Goal: Task Accomplishment & Management: Manage account settings

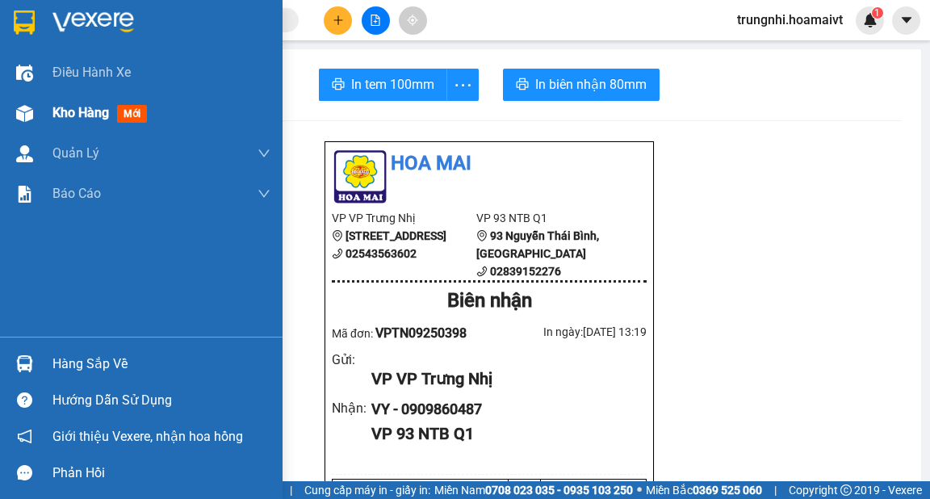
click at [61, 115] on span "Kho hàng" at bounding box center [80, 112] width 57 height 15
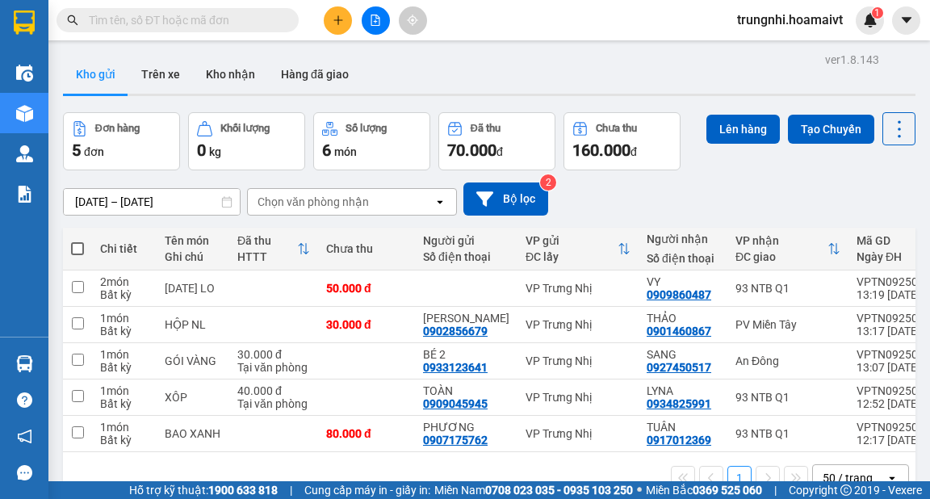
click at [651, 191] on div "[DATE] – [DATE] Press the down arrow key to interact with the calendar and sele…" at bounding box center [489, 199] width 853 height 33
click at [592, 210] on div "[DATE] – [DATE] Press the down arrow key to interact with the calendar and sele…" at bounding box center [489, 199] width 853 height 33
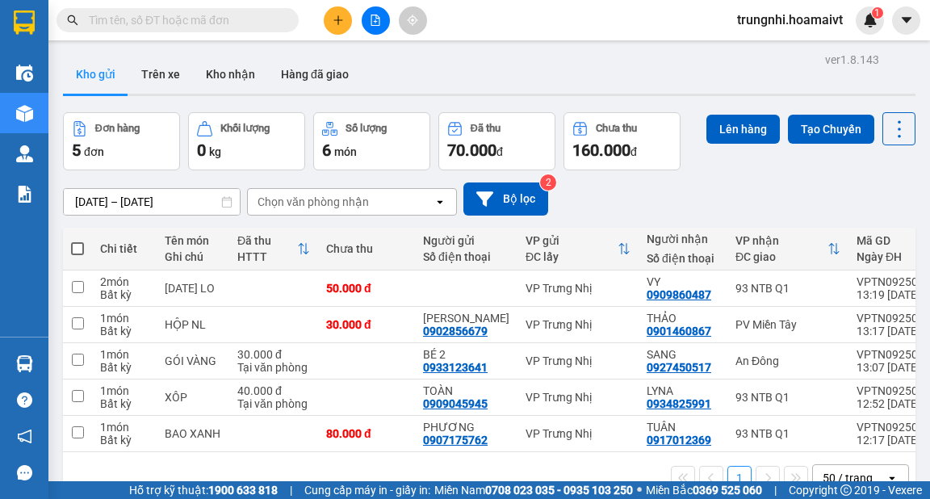
click at [592, 210] on div "[DATE] – [DATE] Press the down arrow key to interact with the calendar and sele…" at bounding box center [489, 199] width 853 height 33
click at [77, 291] on input "checkbox" at bounding box center [78, 287] width 12 height 12
checkbox input "true"
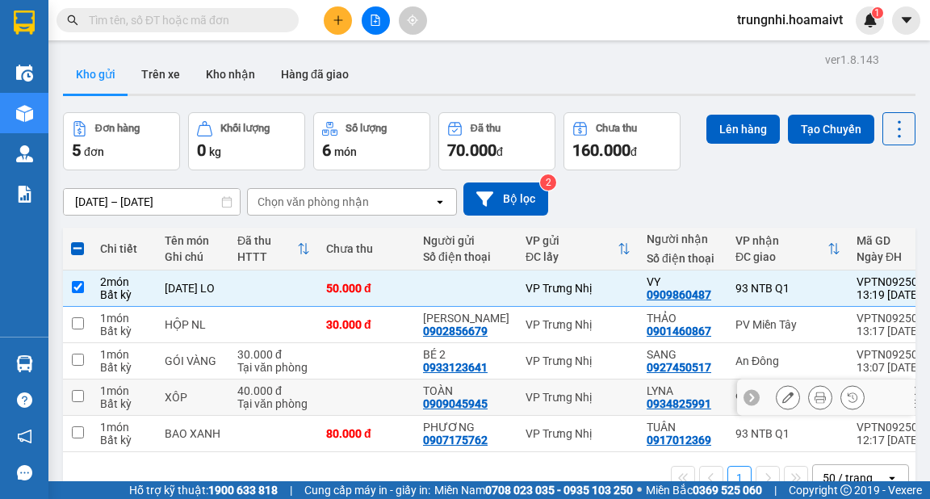
click at [76, 399] on input "checkbox" at bounding box center [78, 396] width 12 height 12
checkbox input "true"
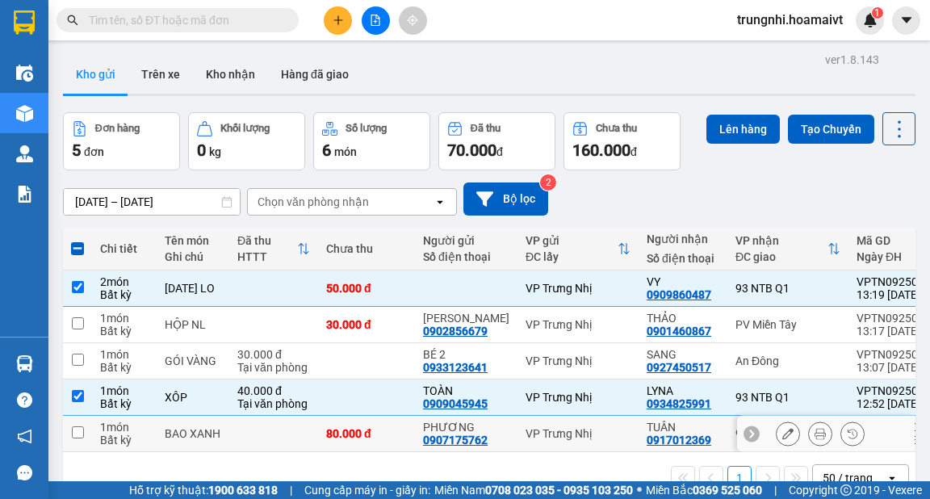
click at [78, 434] on input "checkbox" at bounding box center [78, 432] width 12 height 12
checkbox input "true"
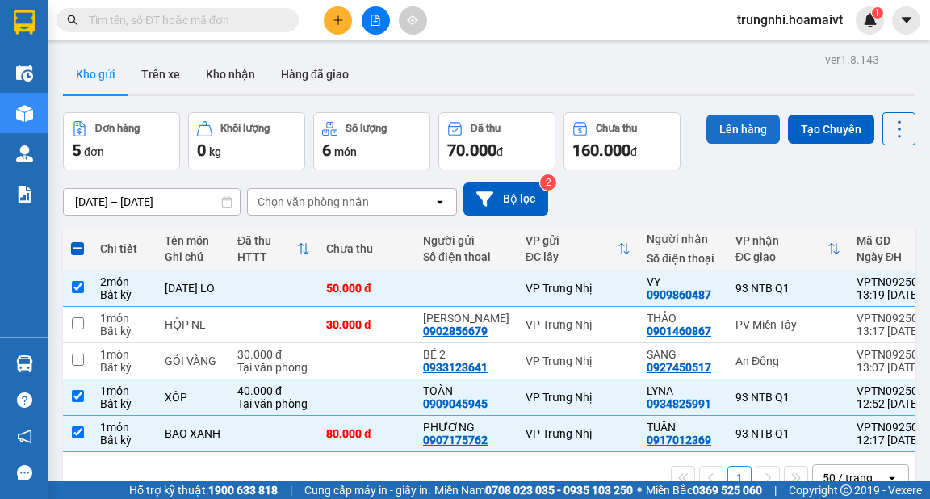
click at [722, 121] on button "Lên hàng" at bounding box center [743, 129] width 73 height 29
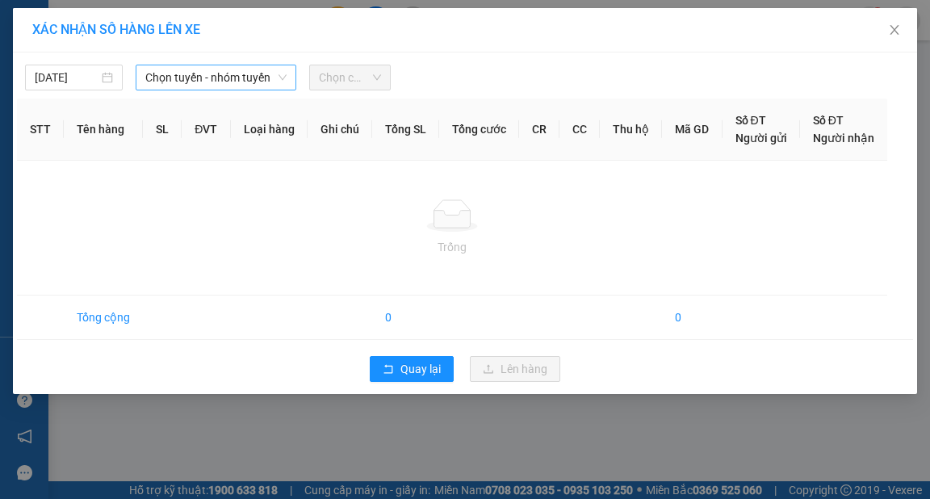
click at [191, 75] on span "Chọn tuyến - nhóm tuyến" at bounding box center [215, 77] width 141 height 24
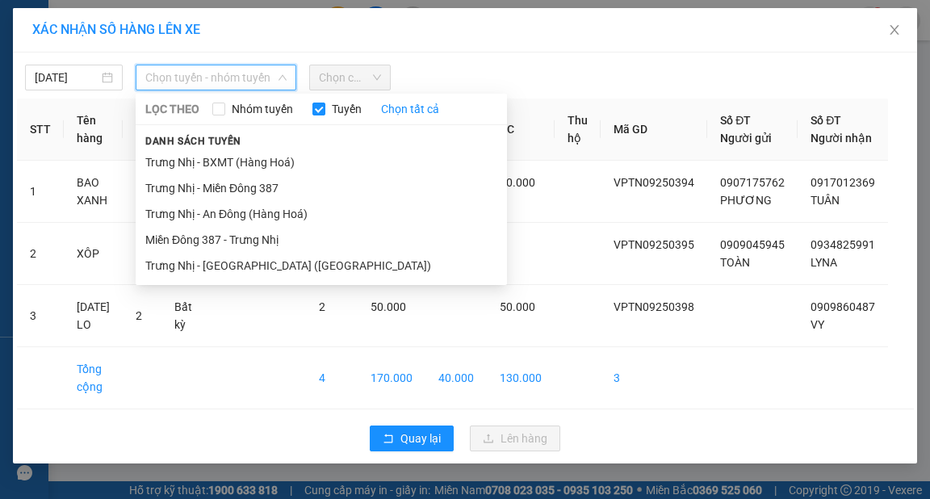
click at [210, 270] on li "Trưng Nhị - [GEOGRAPHIC_DATA] ([GEOGRAPHIC_DATA])" at bounding box center [321, 266] width 371 height 26
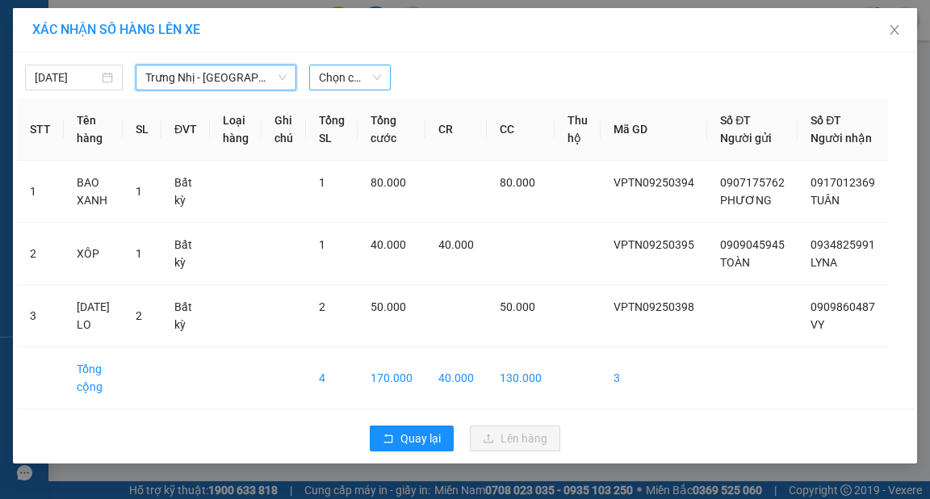
click at [359, 81] on span "Chọn chuyến" at bounding box center [350, 77] width 62 height 24
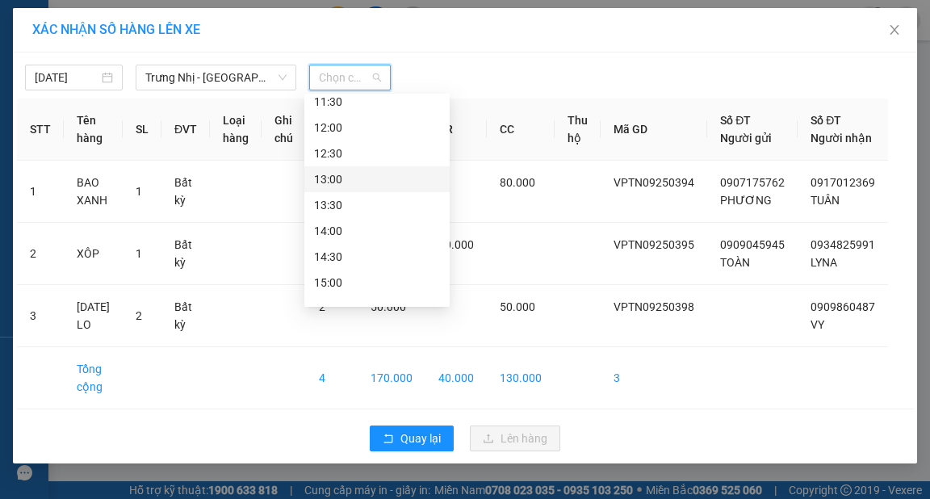
scroll to position [388, 0]
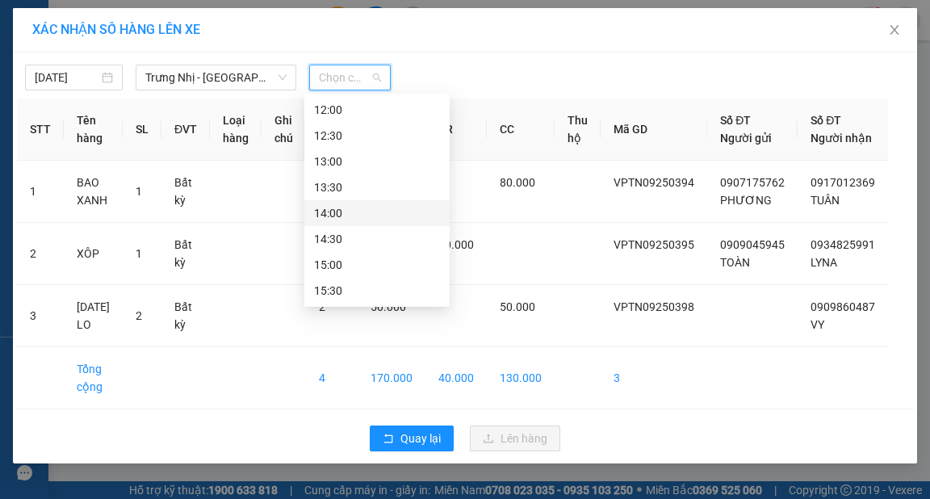
click at [323, 216] on div "14:00" at bounding box center [377, 213] width 126 height 18
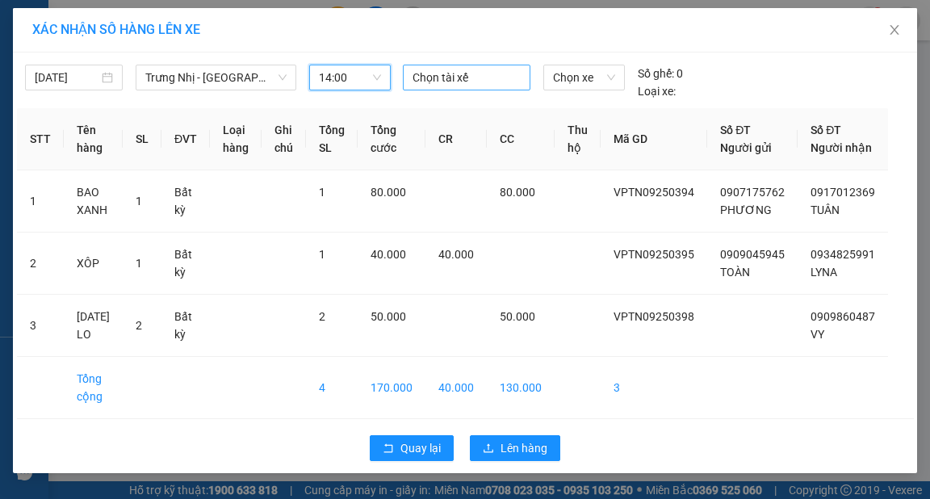
click at [431, 78] on div at bounding box center [467, 77] width 120 height 19
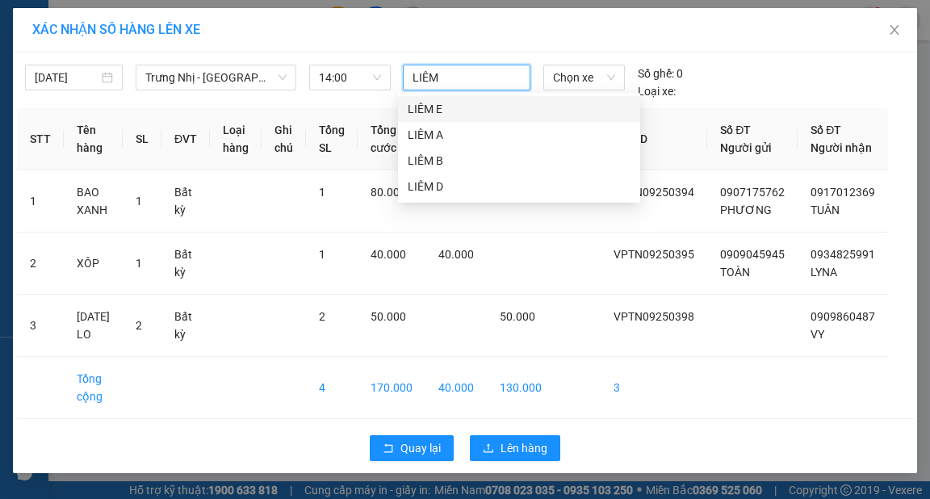
type input "LIÊM E"
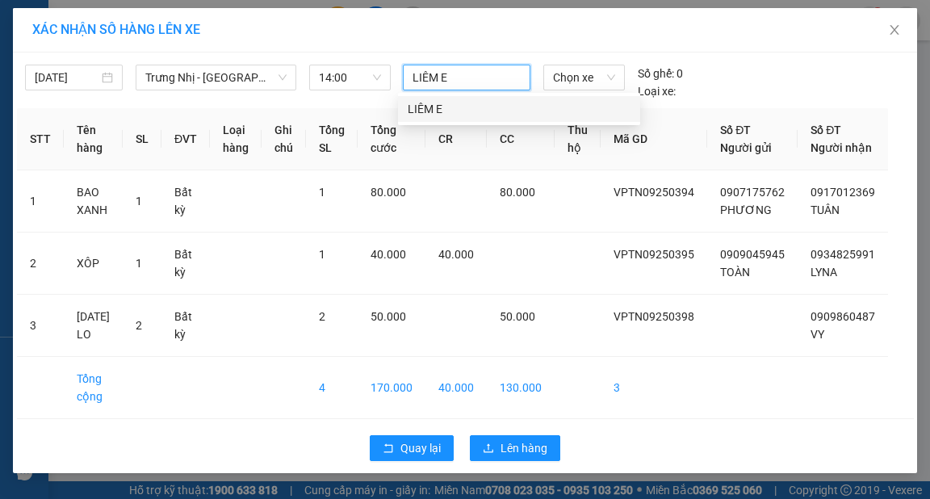
click at [438, 116] on div "LIÊM E" at bounding box center [519, 109] width 223 height 18
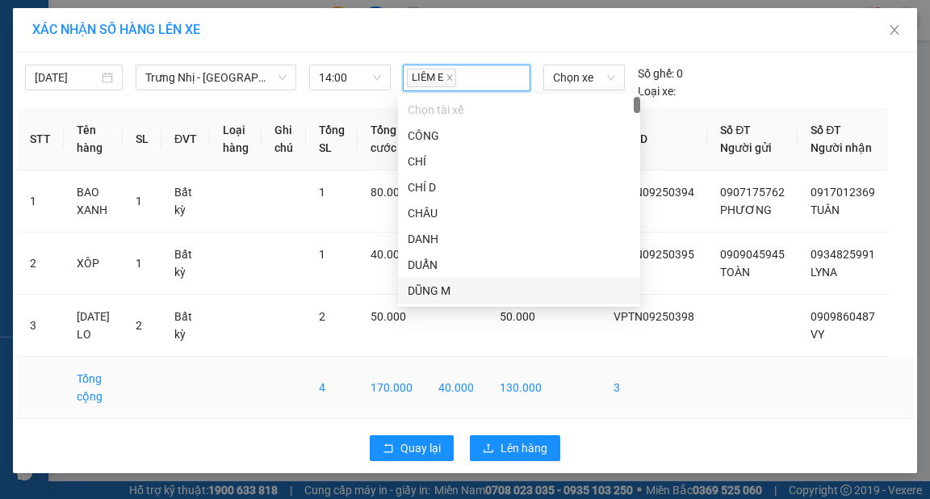
scroll to position [10, 0]
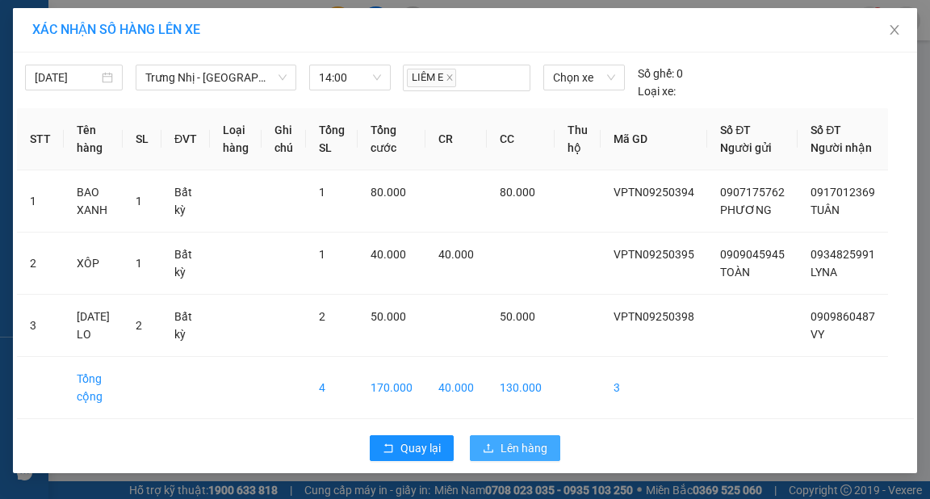
click at [529, 457] on span "Lên hàng" at bounding box center [524, 448] width 47 height 18
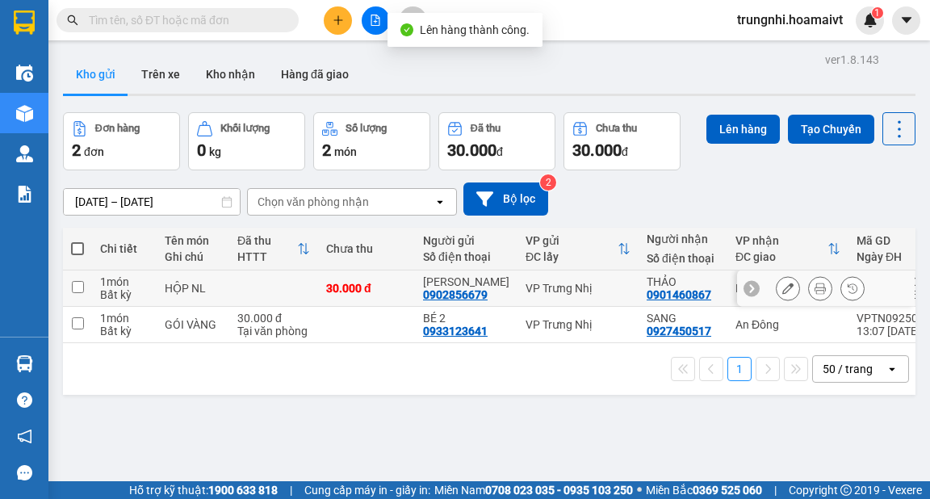
click at [83, 287] on input "checkbox" at bounding box center [78, 287] width 12 height 12
checkbox input "true"
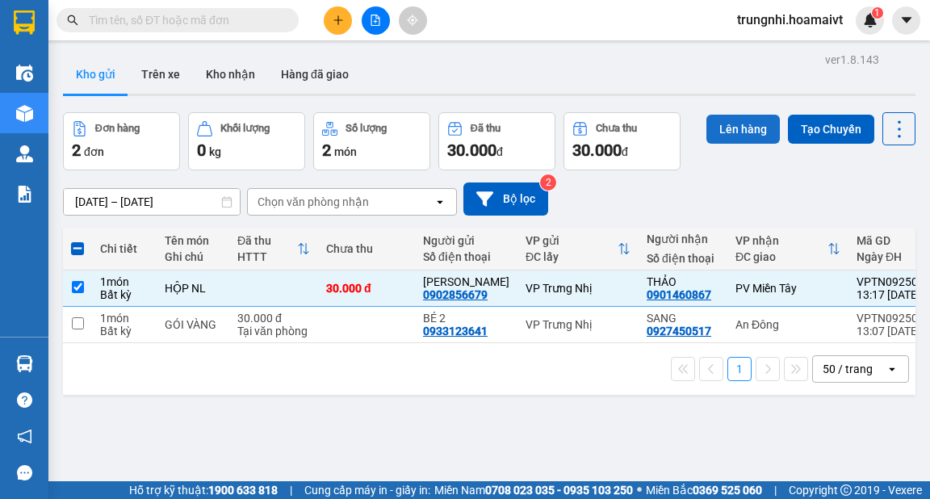
click at [731, 139] on button "Lên hàng" at bounding box center [743, 129] width 73 height 29
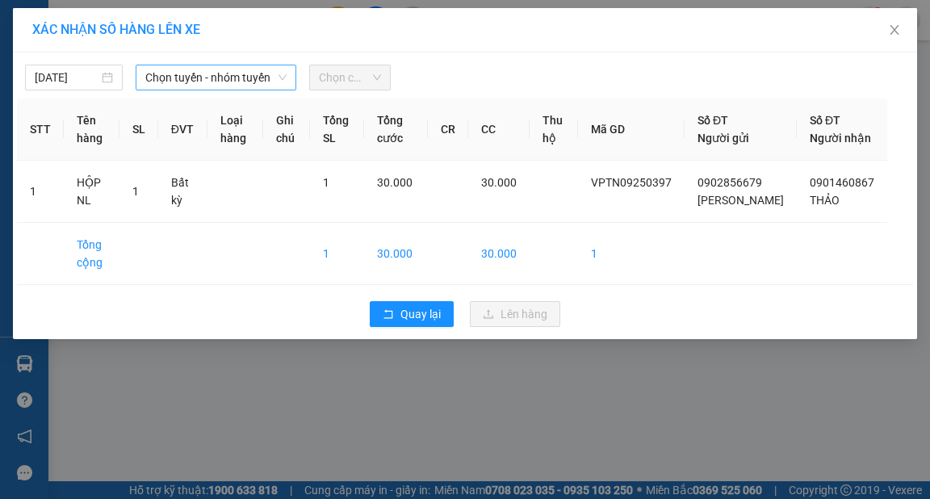
click at [174, 68] on span "Chọn tuyến - nhóm tuyến" at bounding box center [215, 77] width 141 height 24
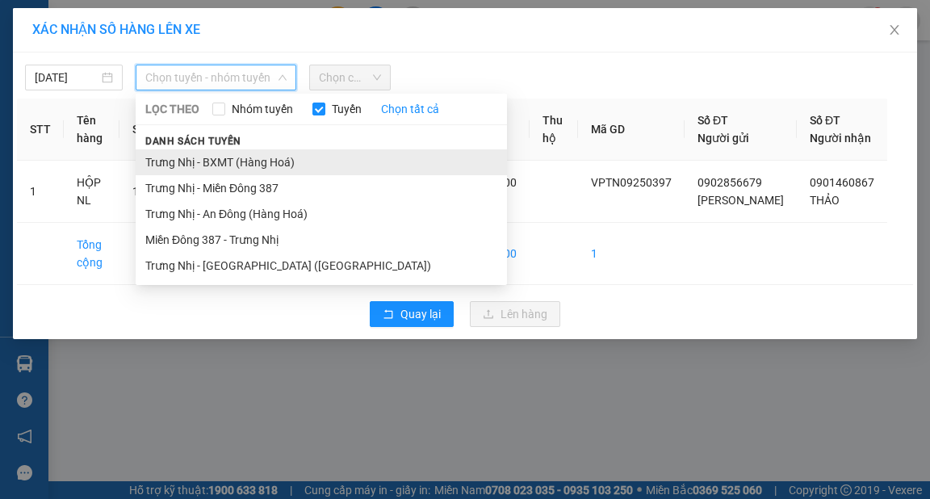
click at [246, 168] on li "Trưng Nhị - BXMT (Hàng Hoá)" at bounding box center [321, 162] width 371 height 26
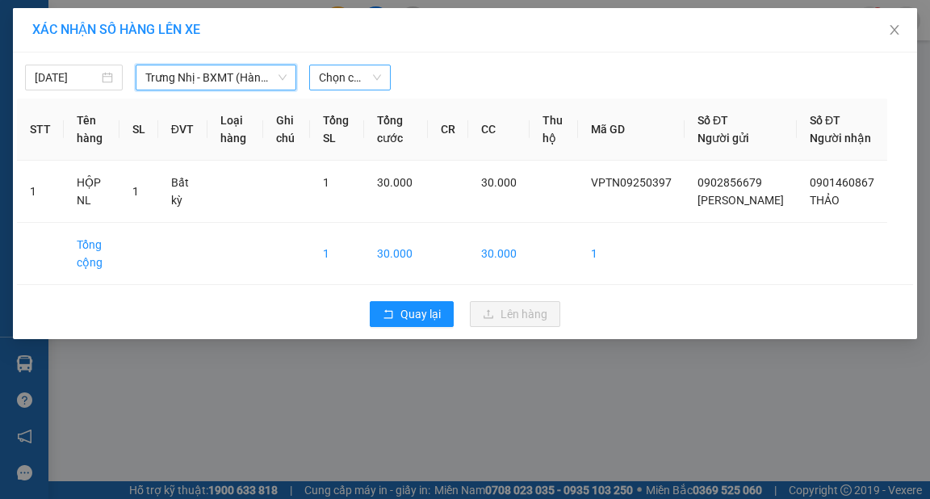
click at [353, 74] on span "Chọn chuyến" at bounding box center [350, 77] width 62 height 24
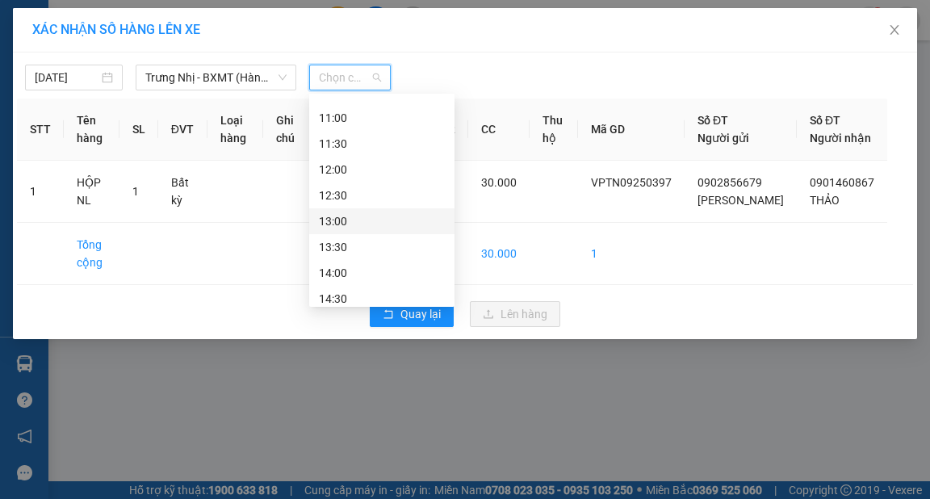
scroll to position [323, 0]
click at [336, 226] on div "13:30" at bounding box center [382, 226] width 126 height 18
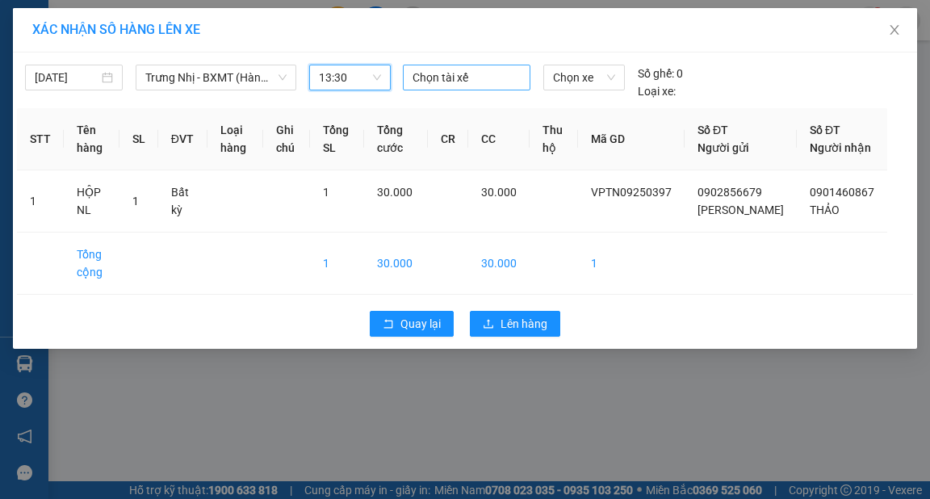
click at [452, 80] on div at bounding box center [467, 77] width 120 height 19
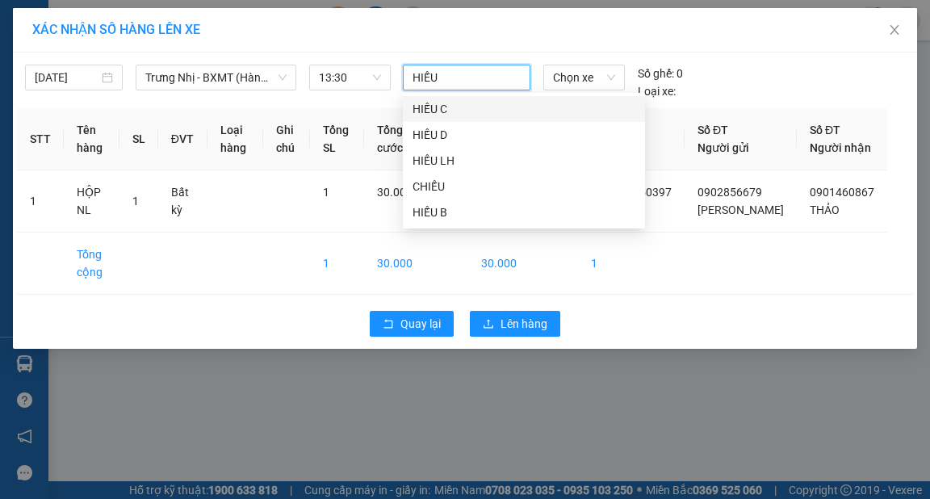
type input "HIẾU B"
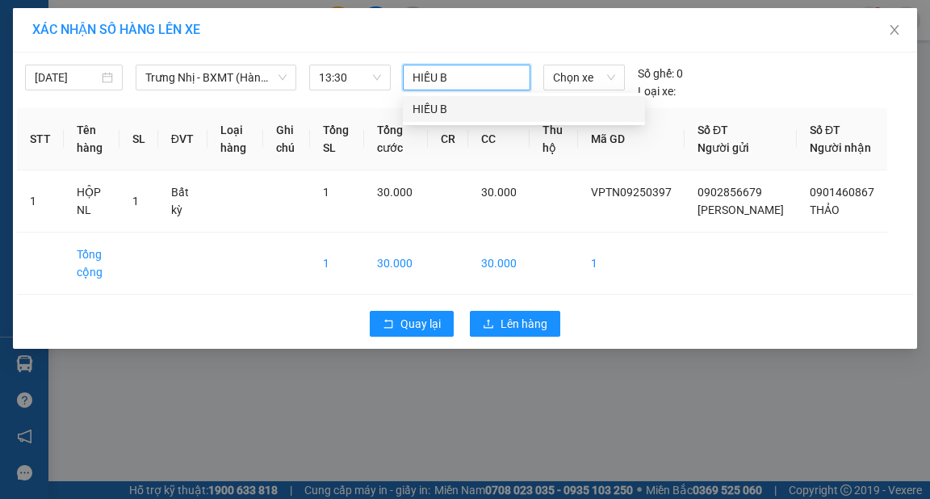
click at [454, 98] on div "HIẾU B" at bounding box center [524, 109] width 242 height 26
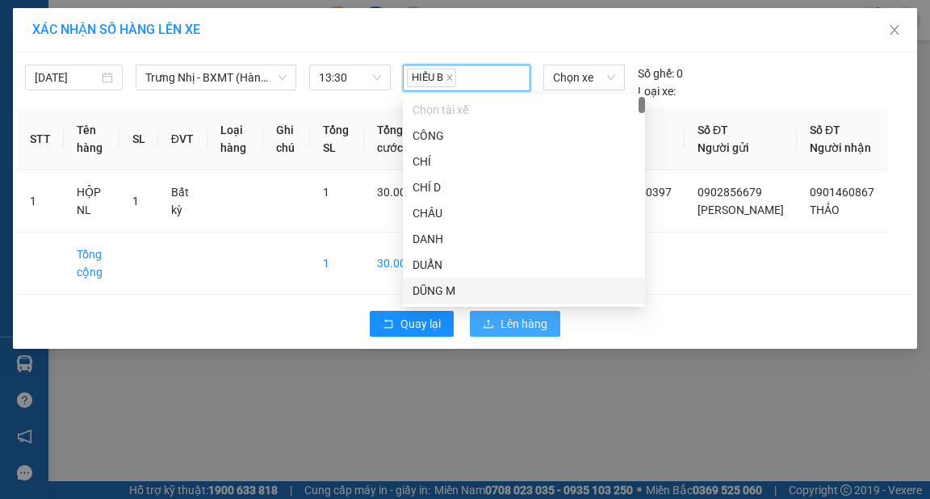
click at [527, 337] on button "Lên hàng" at bounding box center [515, 324] width 90 height 26
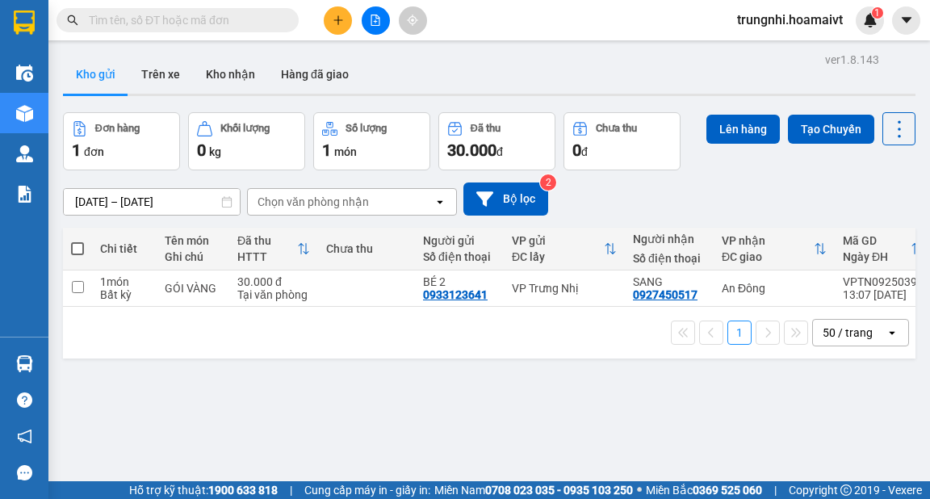
click at [338, 23] on icon "plus" at bounding box center [338, 19] width 1 height 9
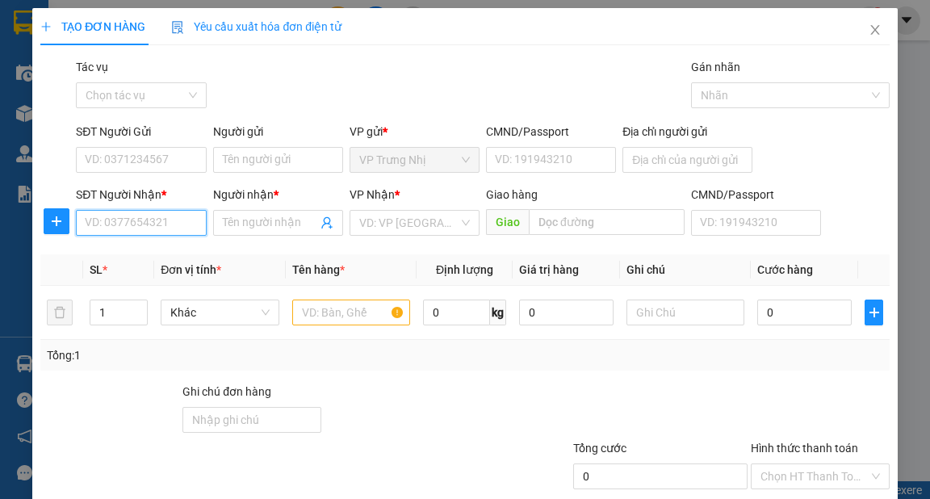
click at [176, 216] on input "SĐT Người Nhận *" at bounding box center [141, 223] width 130 height 26
type input "0917303989"
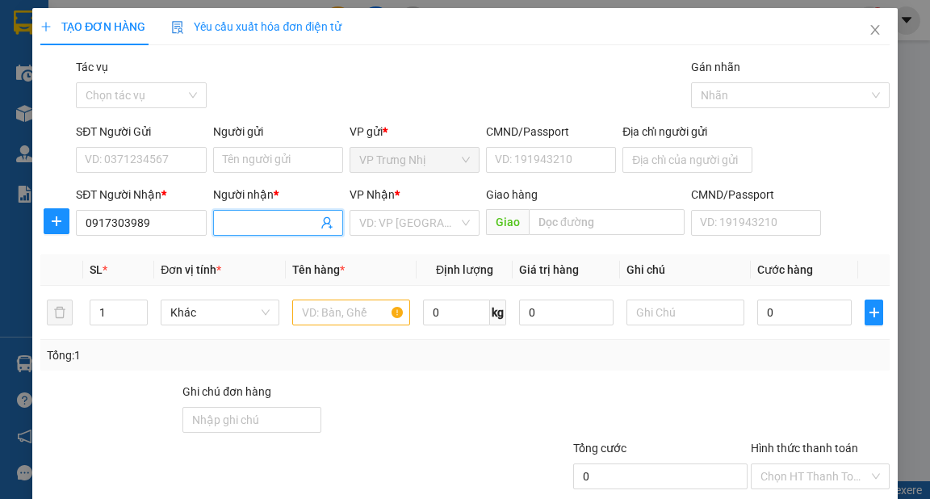
drag, startPoint x: 249, startPoint y: 223, endPoint x: 260, endPoint y: 234, distance: 16.0
click at [250, 223] on input "Người nhận *" at bounding box center [270, 223] width 94 height 18
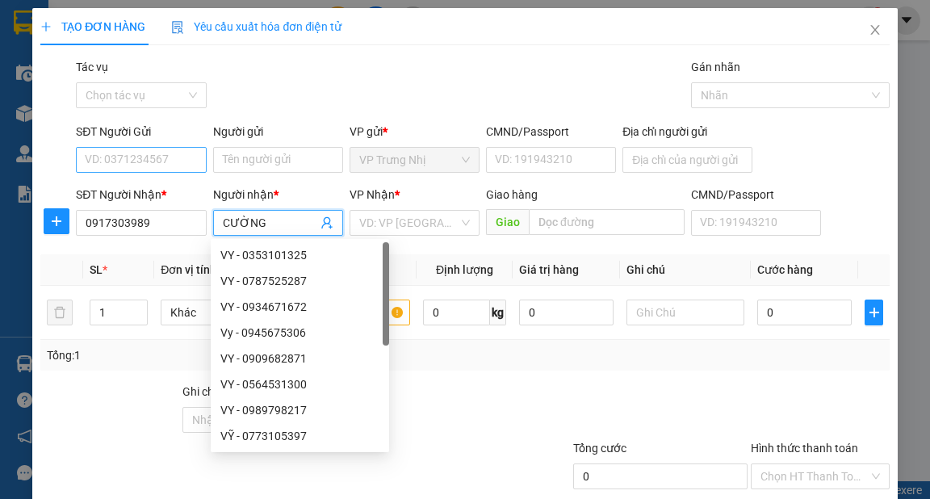
type input "CƯỜNG"
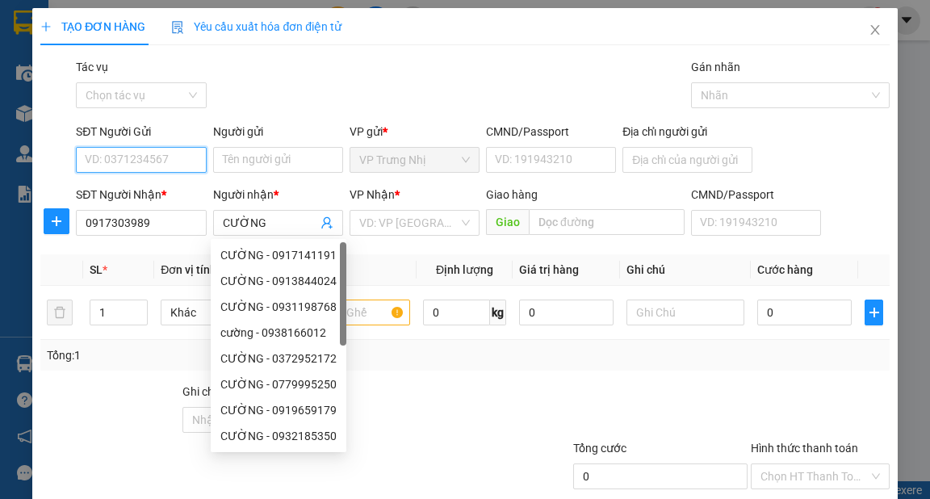
click at [160, 155] on input "SĐT Người Gửi" at bounding box center [141, 160] width 130 height 26
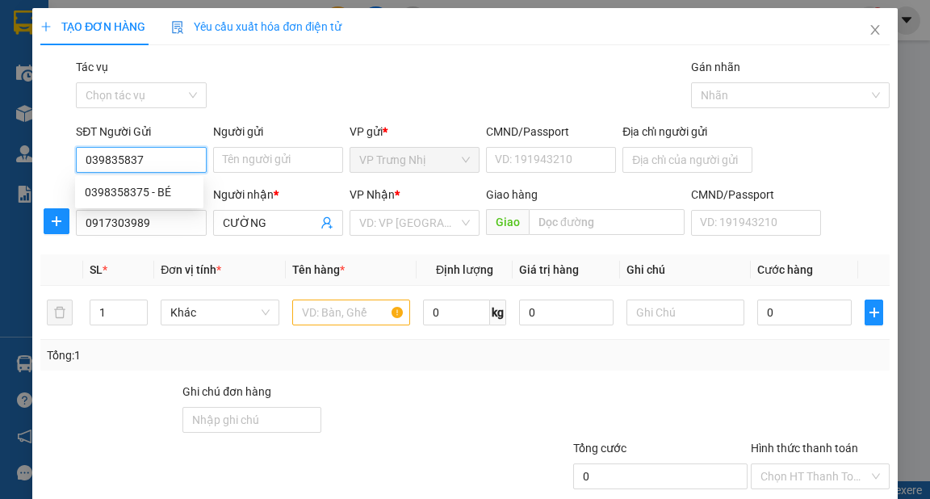
type input "0398358375"
click at [122, 191] on div "0398358375 - BÉ" at bounding box center [139, 192] width 109 height 18
type input "BÉ"
type input "0398358375"
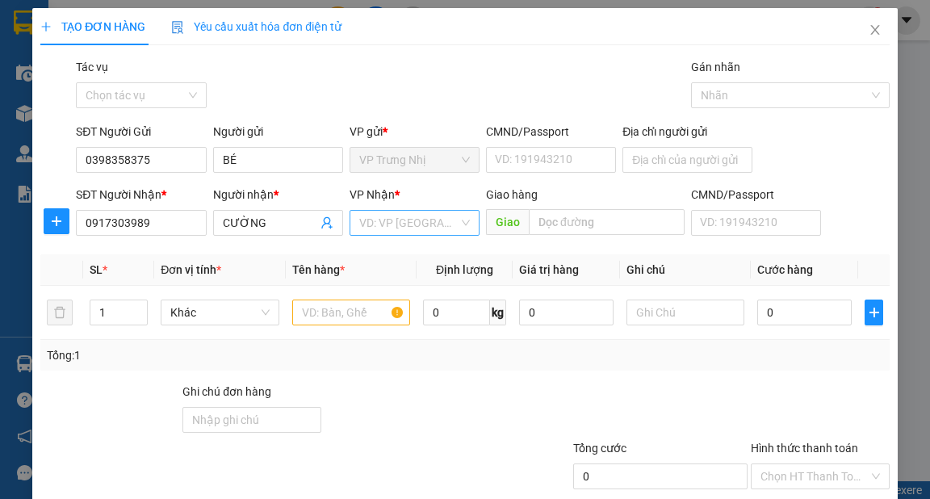
click at [422, 227] on input "search" at bounding box center [408, 223] width 99 height 24
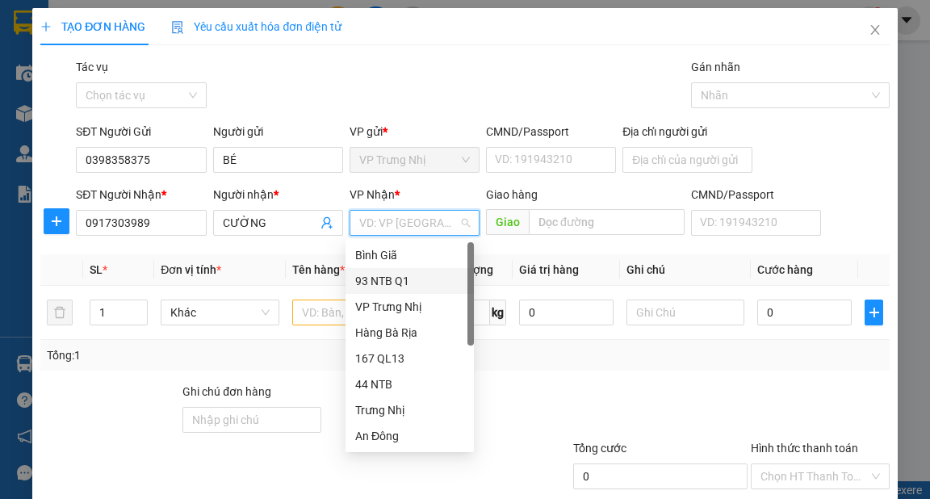
click at [399, 277] on div "93 NTB Q1" at bounding box center [409, 281] width 109 height 18
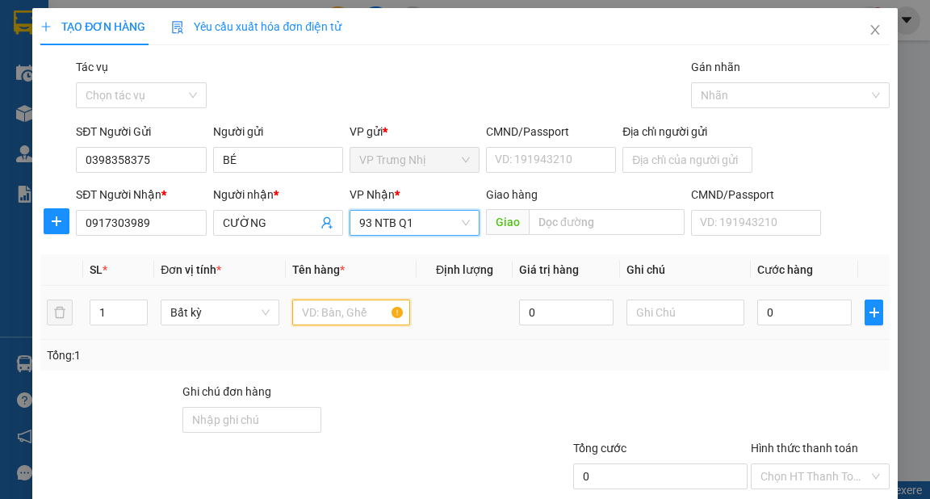
click at [344, 308] on input "text" at bounding box center [351, 313] width 119 height 26
click at [344, 320] on input "text" at bounding box center [351, 313] width 119 height 26
click at [350, 318] on input "text" at bounding box center [351, 313] width 119 height 26
click at [701, 312] on input "text" at bounding box center [686, 313] width 119 height 26
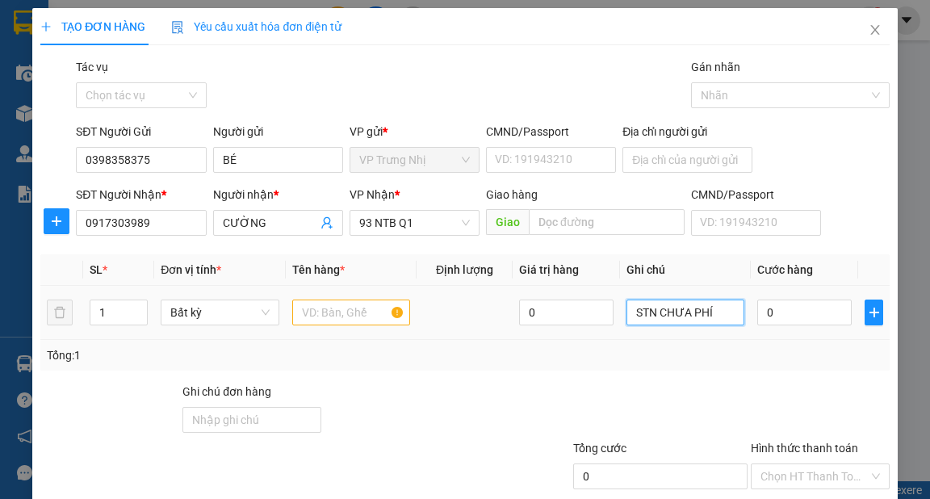
type input "STN CHƯA PHÍ"
click at [333, 326] on div at bounding box center [351, 312] width 119 height 32
click at [334, 322] on input "text" at bounding box center [351, 313] width 119 height 26
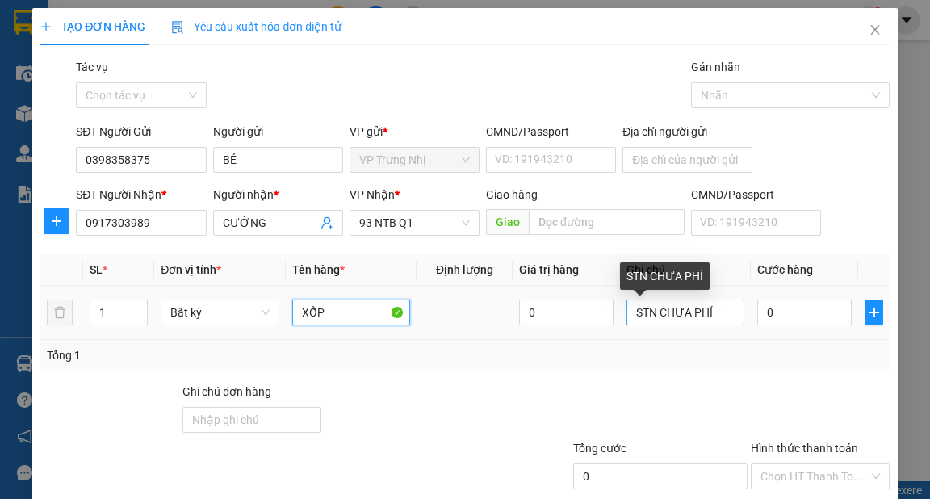
type input "XỐP"
drag, startPoint x: 708, startPoint y: 310, endPoint x: 653, endPoint y: 322, distance: 57.0
click at [653, 322] on input "STN CHƯA PHÍ" at bounding box center [686, 313] width 119 height 26
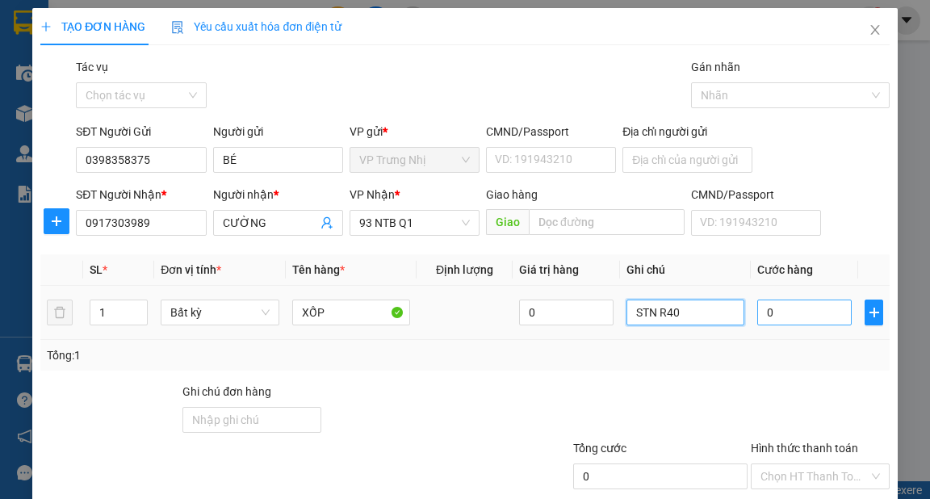
type input "STN R40"
click at [782, 313] on input "0" at bounding box center [804, 313] width 94 height 26
type input "3"
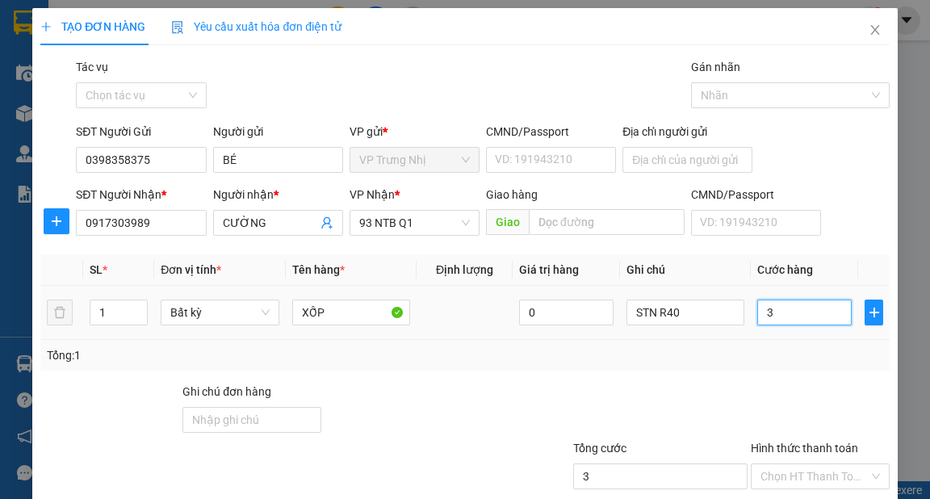
type input "30"
type input "30.000"
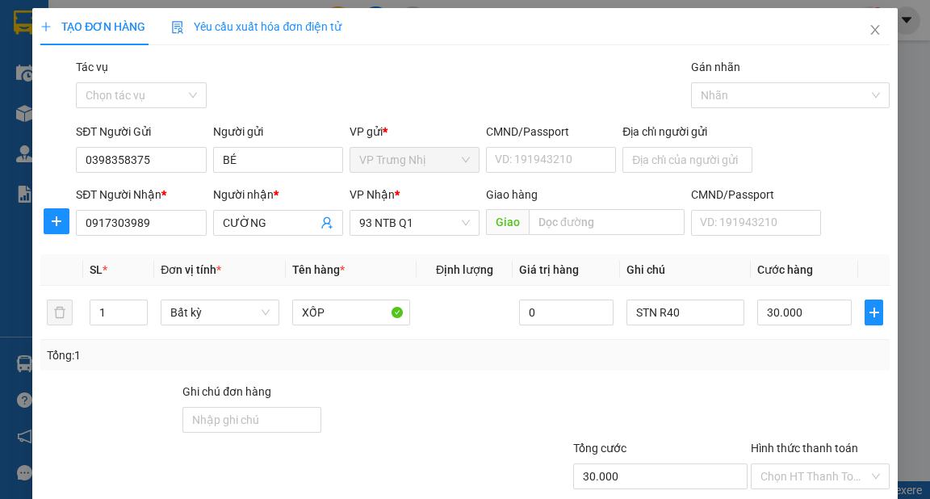
click at [787, 358] on div "Tổng: 1" at bounding box center [465, 355] width 836 height 18
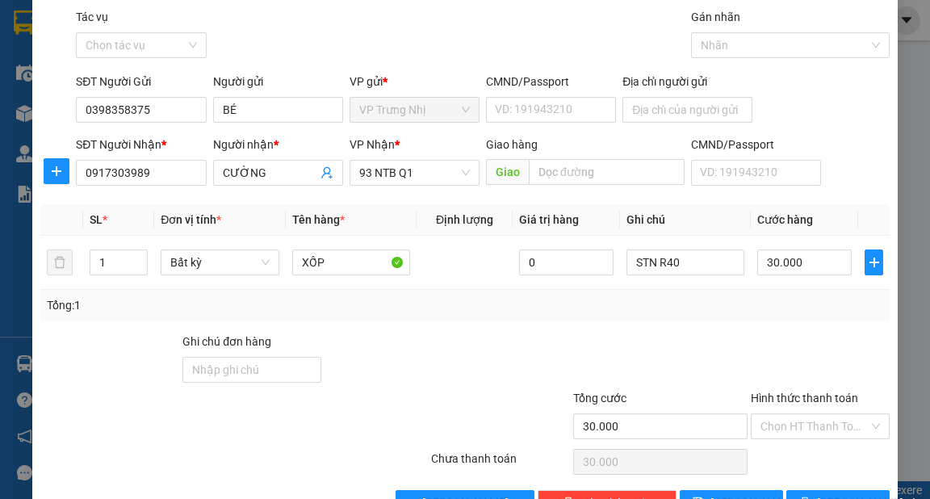
scroll to position [97, 0]
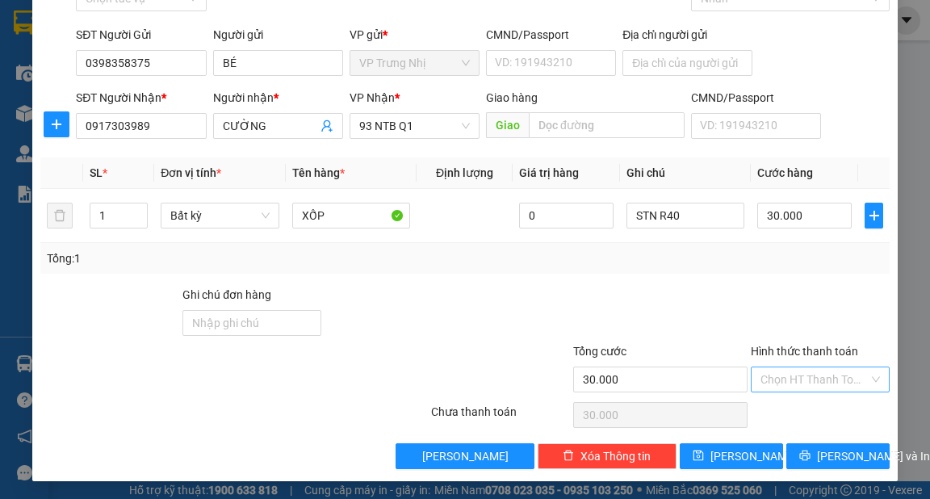
click at [833, 381] on input "Hình thức thanh toán" at bounding box center [815, 379] width 108 height 24
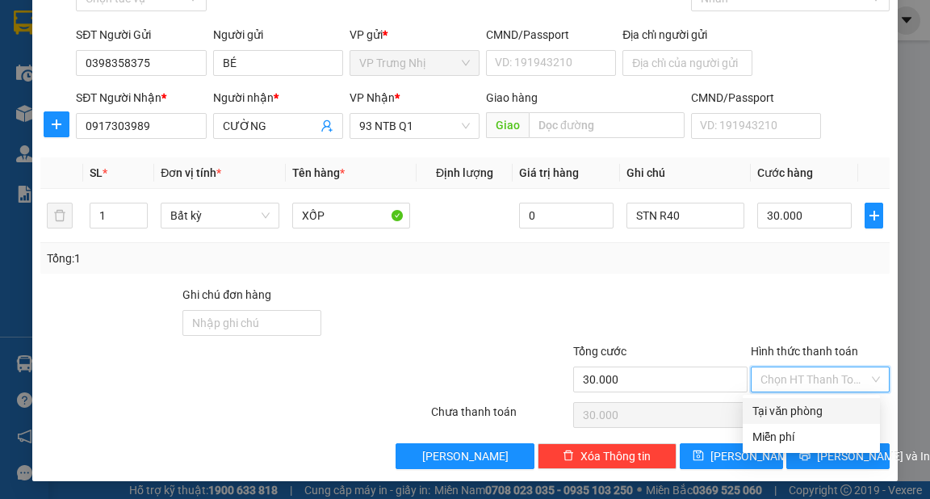
click at [832, 408] on div "Tại văn phòng" at bounding box center [812, 411] width 118 height 18
type input "0"
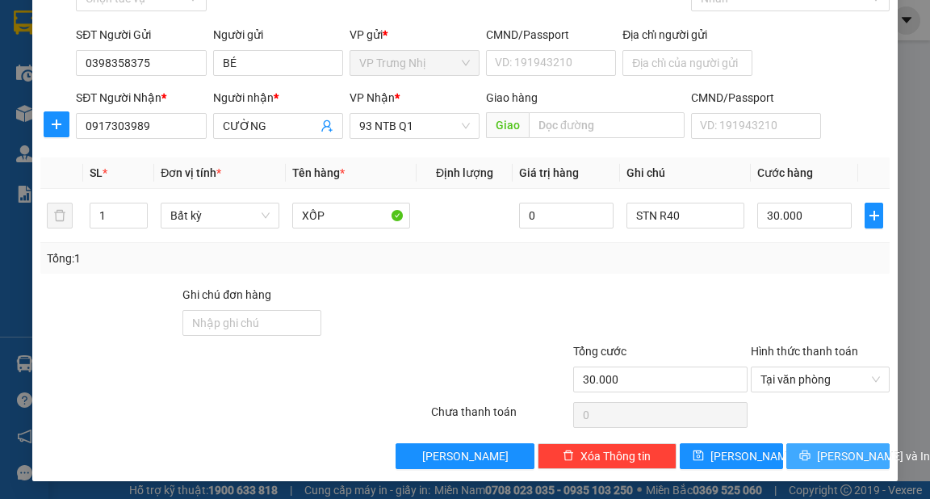
click at [862, 459] on button "[PERSON_NAME] và In" at bounding box center [838, 456] width 103 height 26
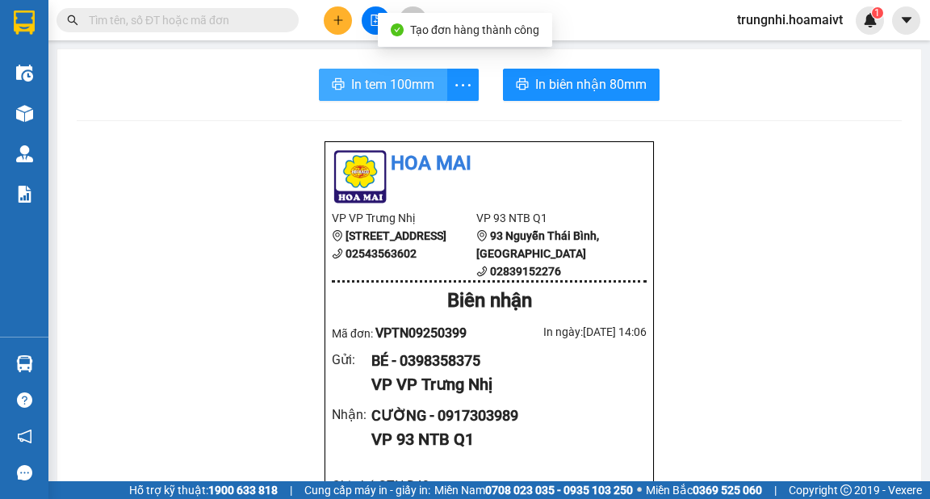
click at [397, 84] on span "In tem 100mm" at bounding box center [392, 84] width 83 height 20
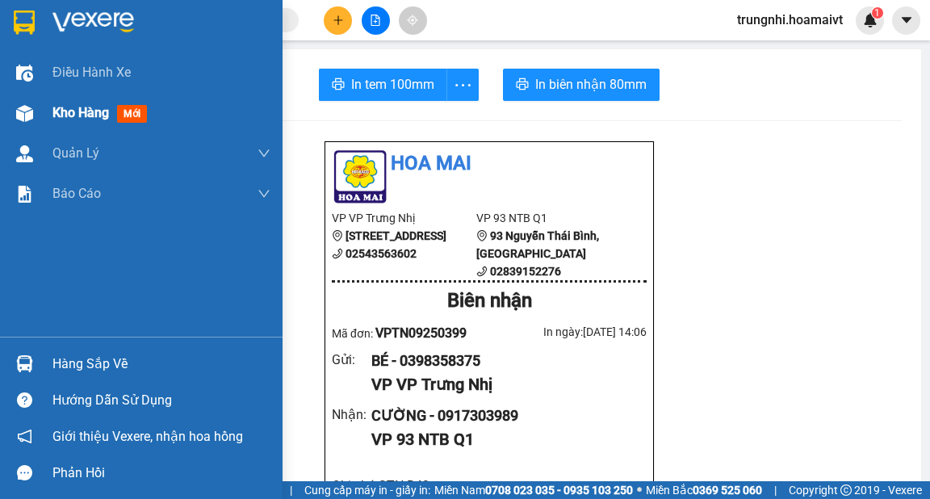
click at [63, 113] on span "Kho hàng" at bounding box center [80, 112] width 57 height 15
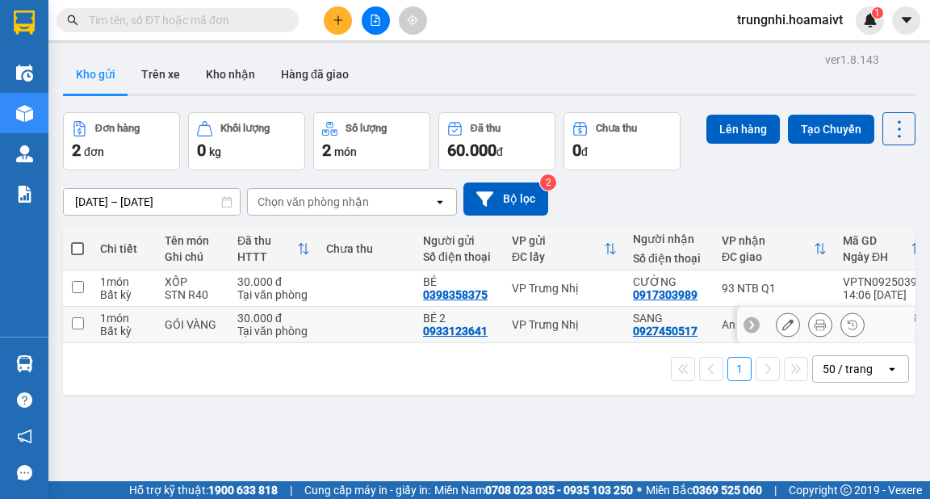
click at [79, 324] on input "checkbox" at bounding box center [78, 323] width 12 height 12
checkbox input "true"
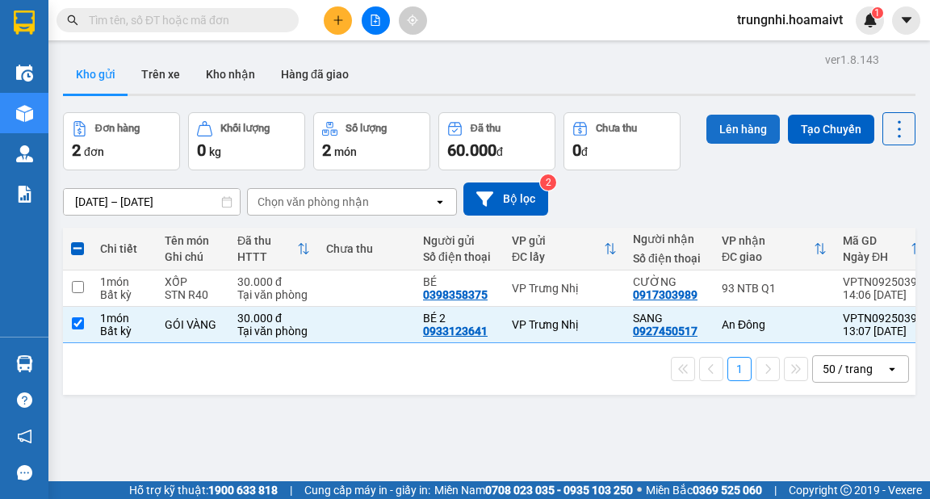
click at [741, 127] on button "Lên hàng" at bounding box center [743, 129] width 73 height 29
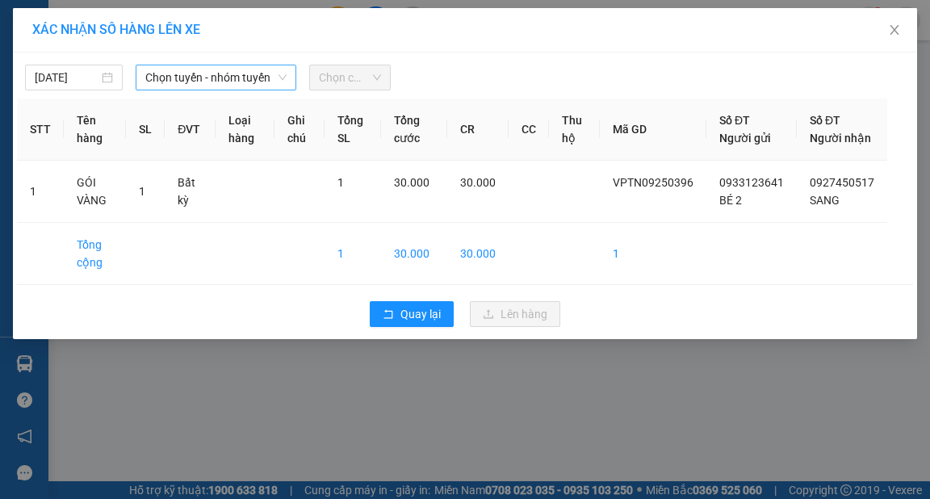
click at [176, 74] on span "Chọn tuyến - nhóm tuyến" at bounding box center [215, 77] width 141 height 24
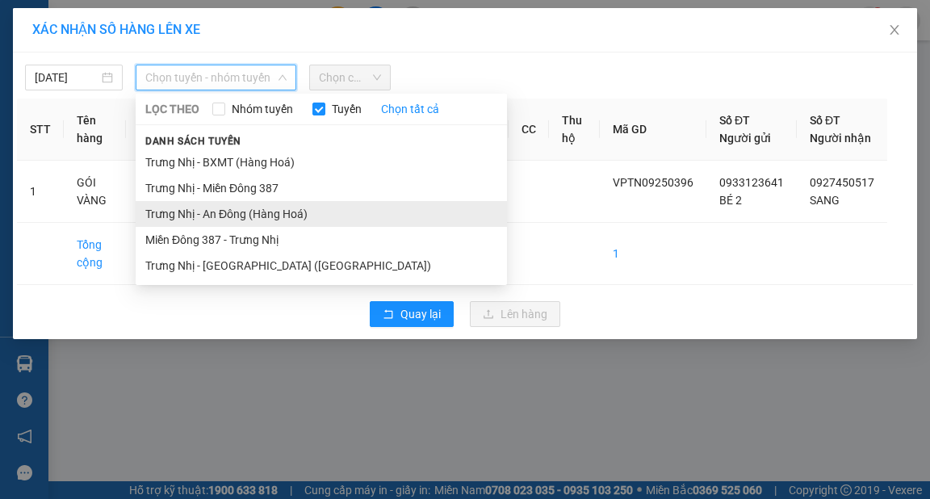
click at [249, 212] on li "Trưng Nhị - An Đông (Hàng Hoá)" at bounding box center [321, 214] width 371 height 26
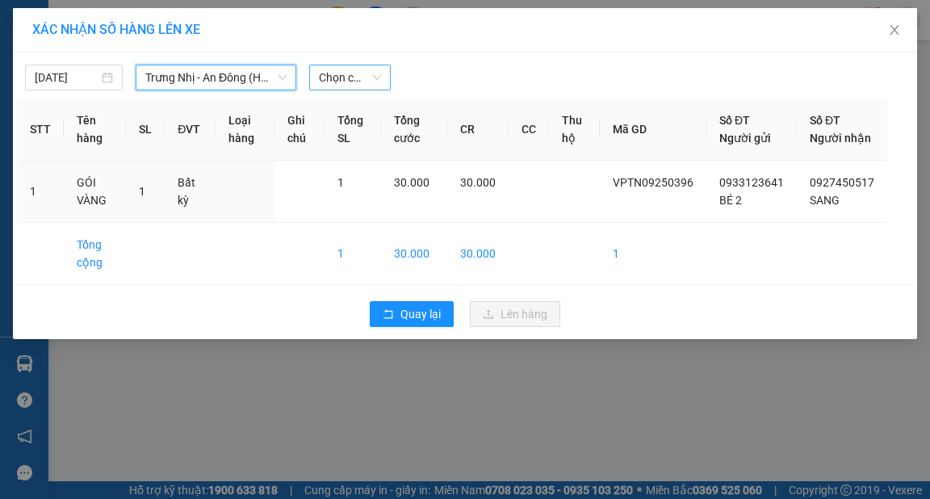
click at [359, 78] on span "Chọn chuyến" at bounding box center [350, 77] width 62 height 24
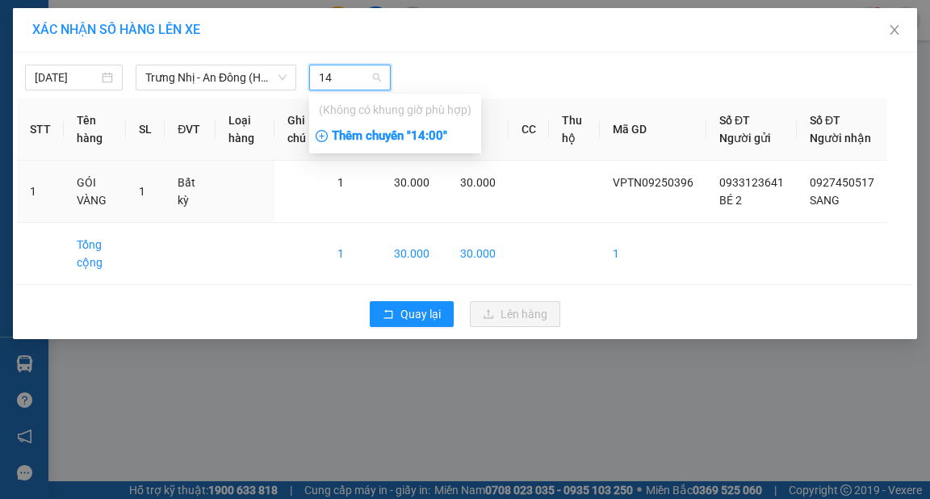
type input "14"
click at [430, 136] on div "Thêm chuyến " 14:00 "" at bounding box center [395, 136] width 172 height 27
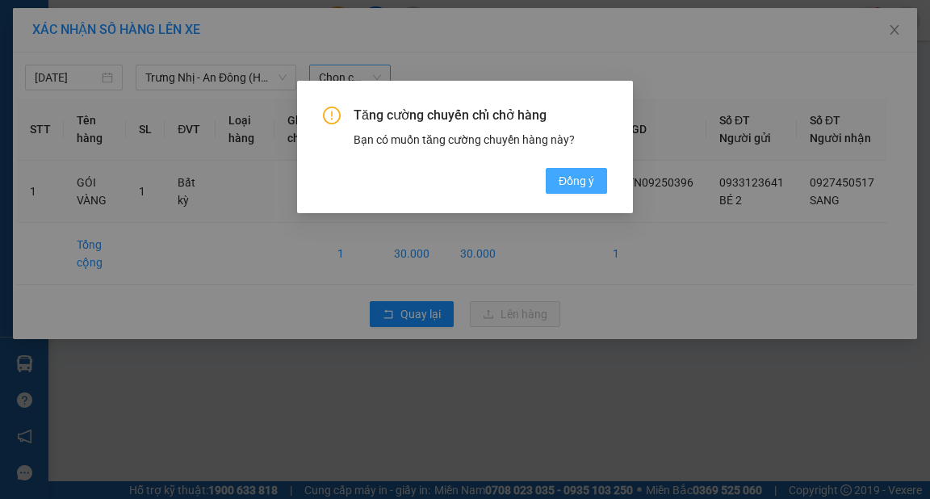
click at [591, 178] on span "Đồng ý" at bounding box center [577, 181] width 36 height 18
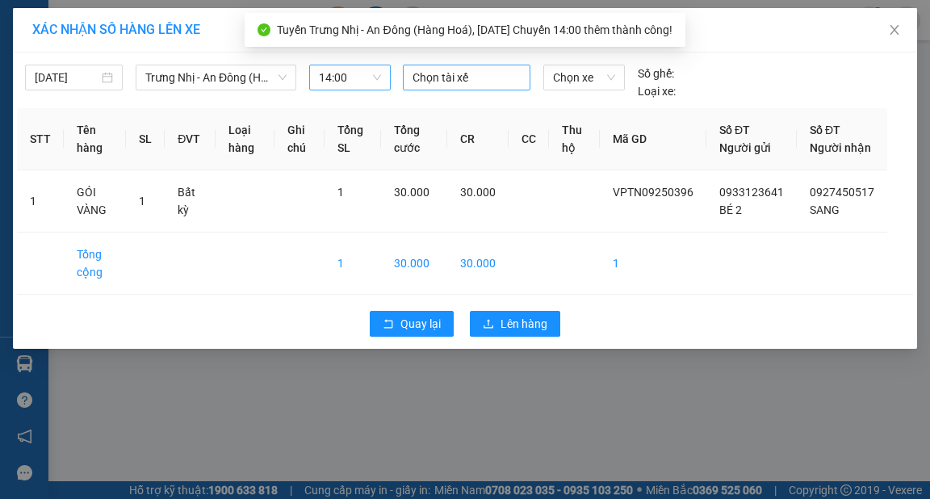
click at [472, 80] on div at bounding box center [467, 77] width 120 height 19
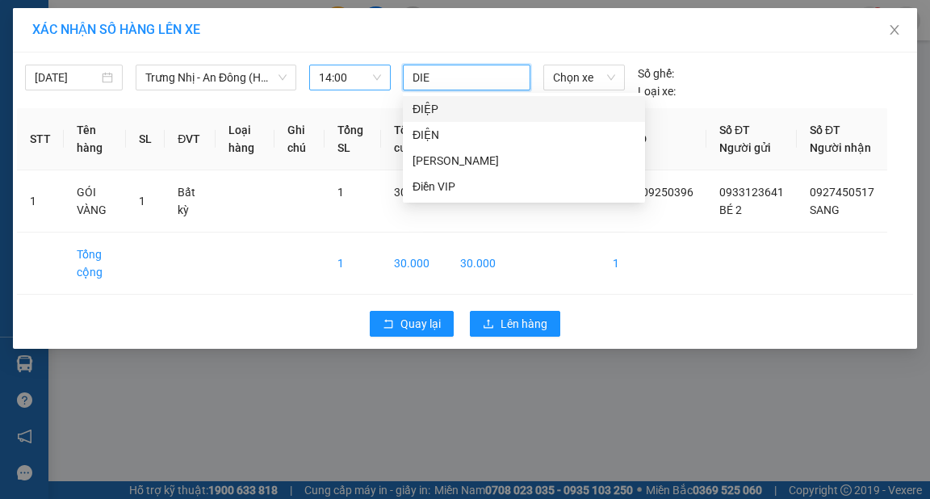
type input "DIEP"
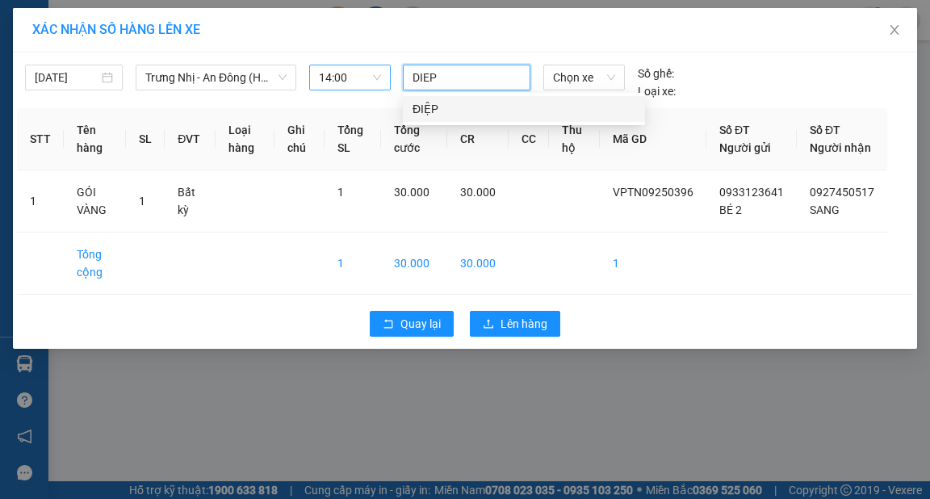
click at [424, 103] on div "ĐIỆP" at bounding box center [524, 109] width 223 height 18
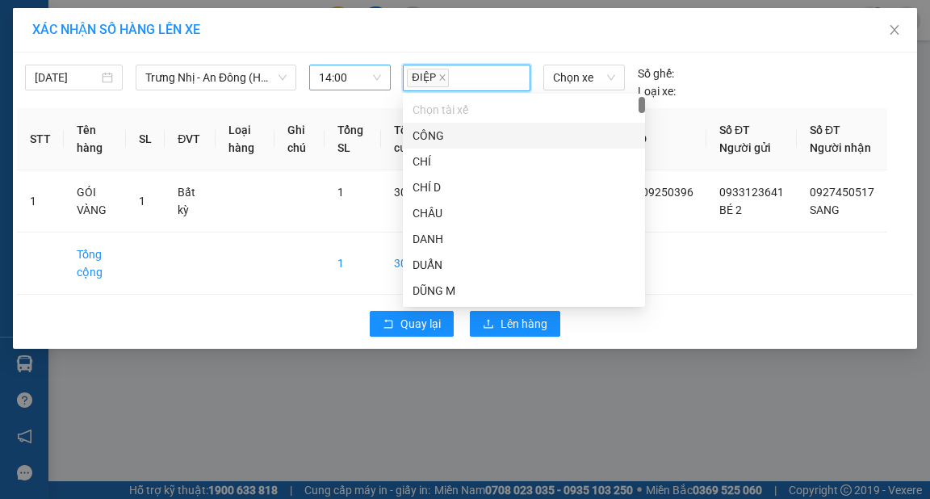
click at [470, 30] on div "XÁC NHẬN SỐ HÀNG LÊN XE" at bounding box center [465, 30] width 866 height 18
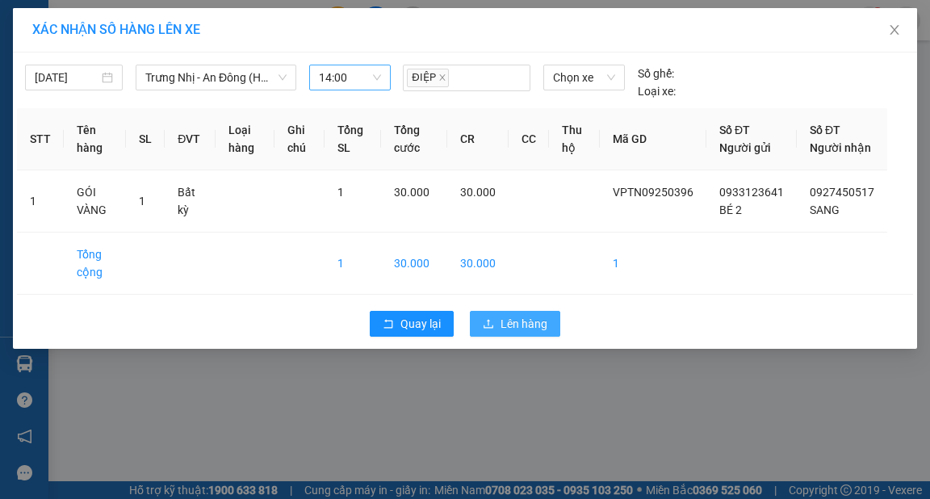
click at [546, 333] on span "Lên hàng" at bounding box center [524, 324] width 47 height 18
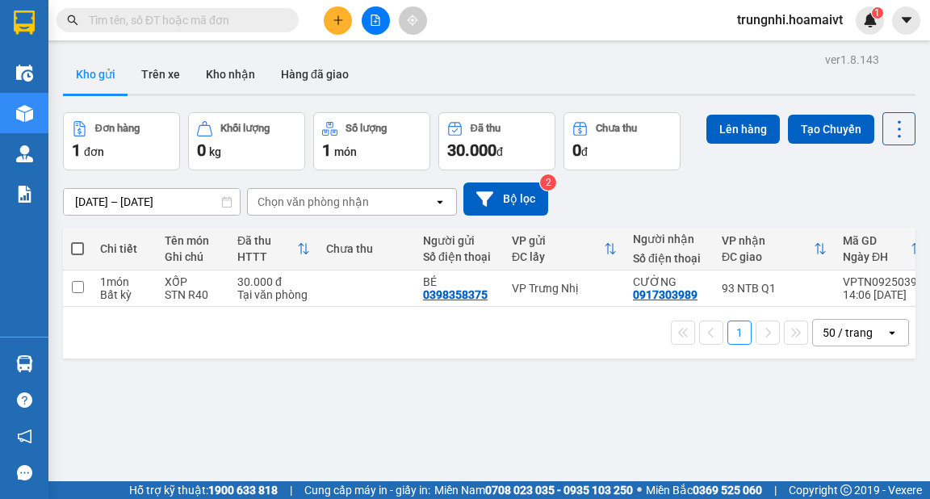
click at [335, 25] on icon "plus" at bounding box center [338, 20] width 11 height 11
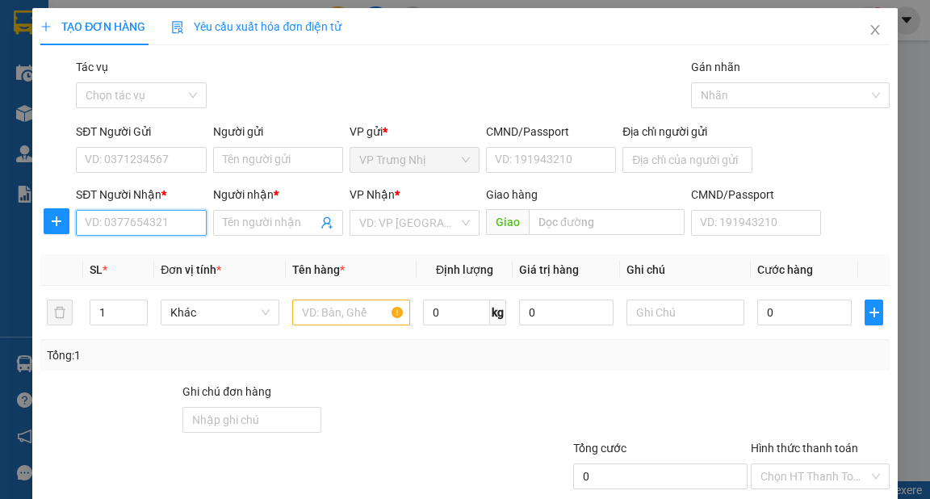
click at [177, 224] on input "SĐT Người Nhận *" at bounding box center [141, 223] width 130 height 26
type input "0936627756"
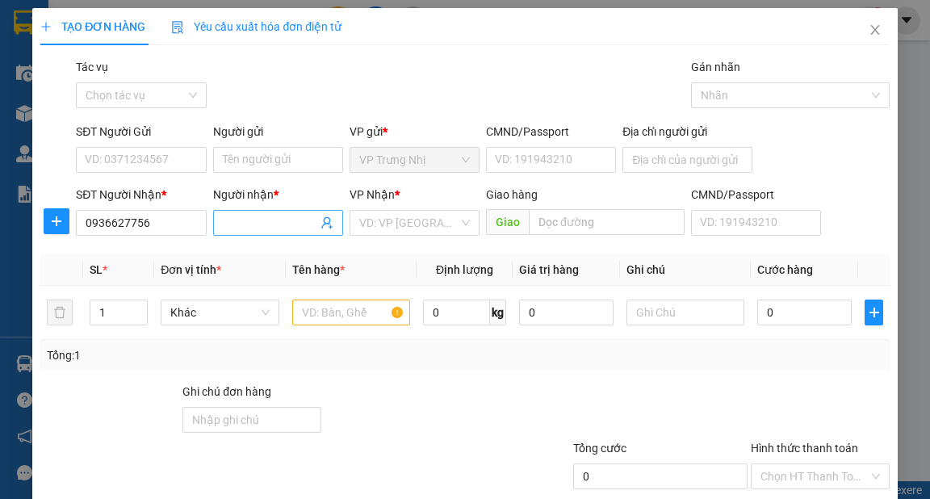
click at [254, 224] on input "Người nhận *" at bounding box center [270, 223] width 94 height 18
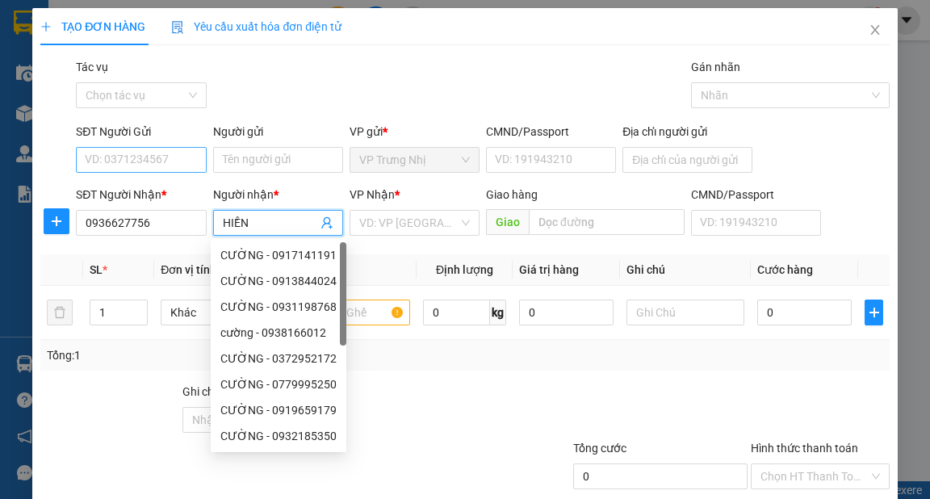
type input "HIỀN"
click at [143, 153] on input "SĐT Người Gửi" at bounding box center [141, 160] width 130 height 26
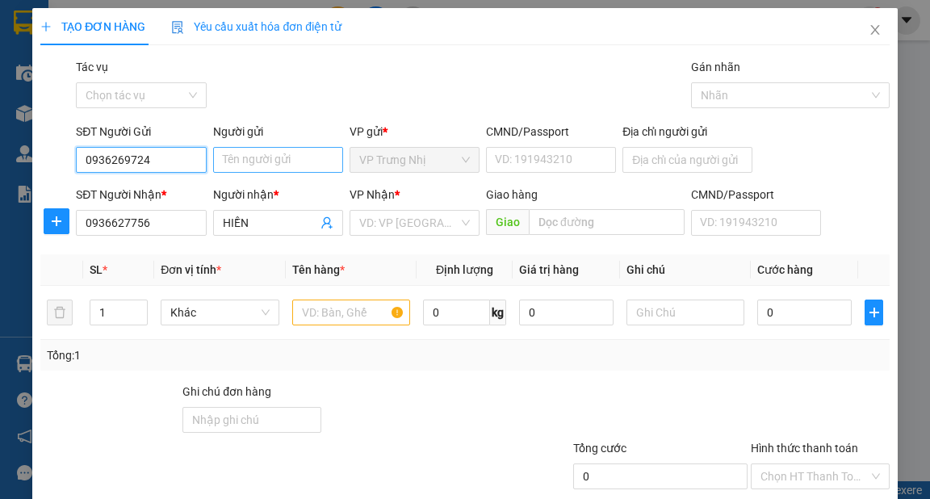
type input "0936269724"
click at [245, 153] on input "Người gửi" at bounding box center [278, 160] width 130 height 26
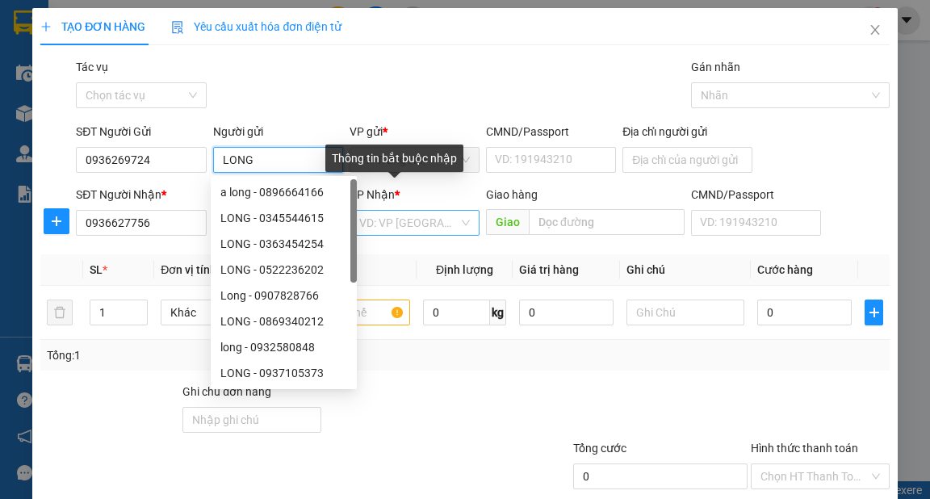
type input "LONG"
click at [410, 221] on input "search" at bounding box center [408, 223] width 99 height 24
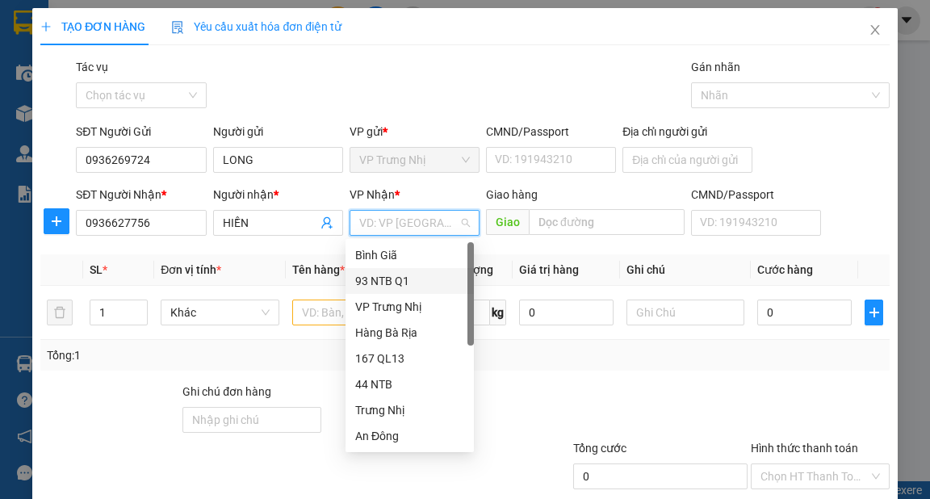
click at [405, 284] on div "93 NTB Q1" at bounding box center [409, 281] width 109 height 18
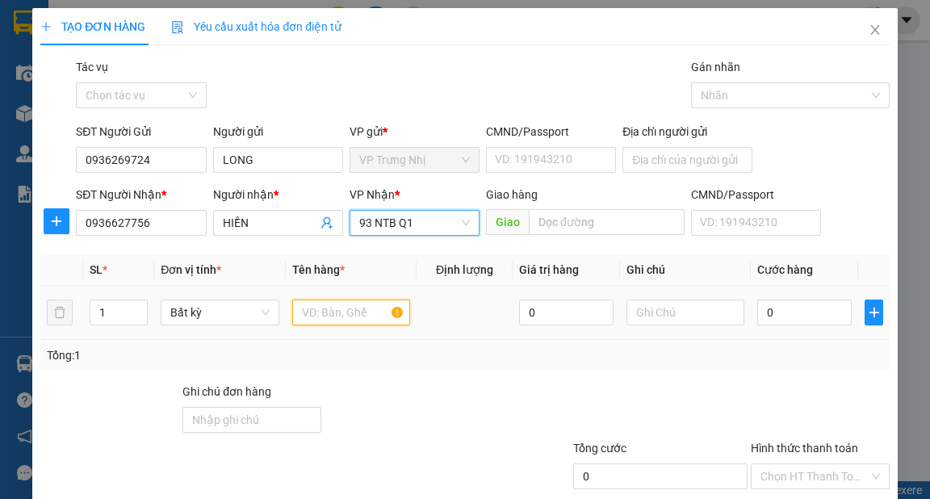
click at [333, 310] on input "text" at bounding box center [351, 313] width 119 height 26
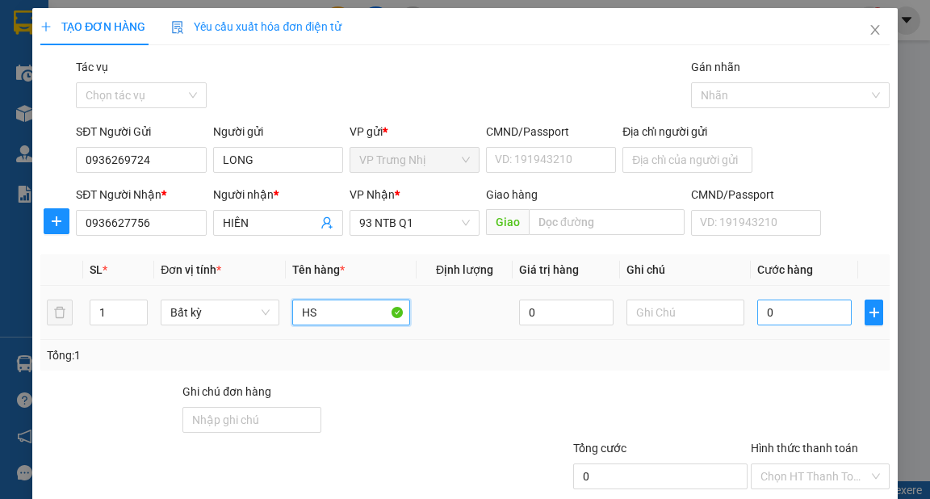
type input "HS"
click at [825, 314] on input "0" at bounding box center [804, 313] width 94 height 26
type input "3"
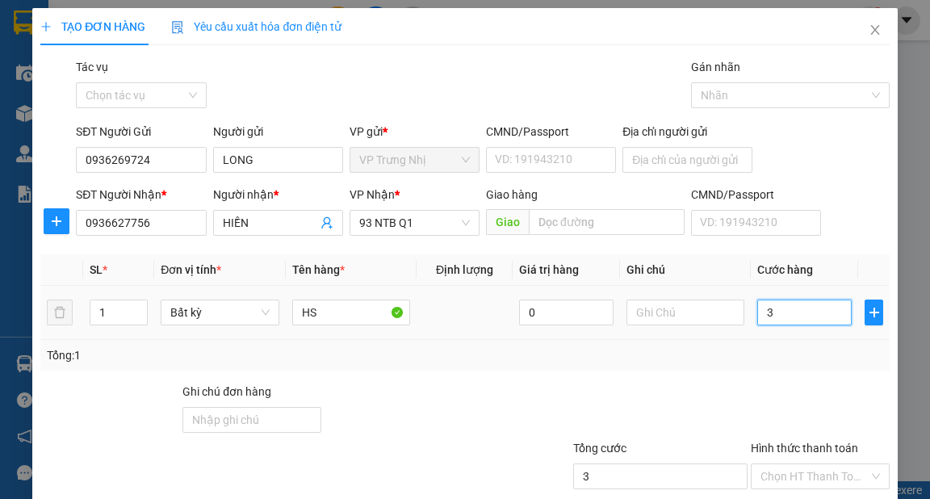
type input "30"
type input "30.000"
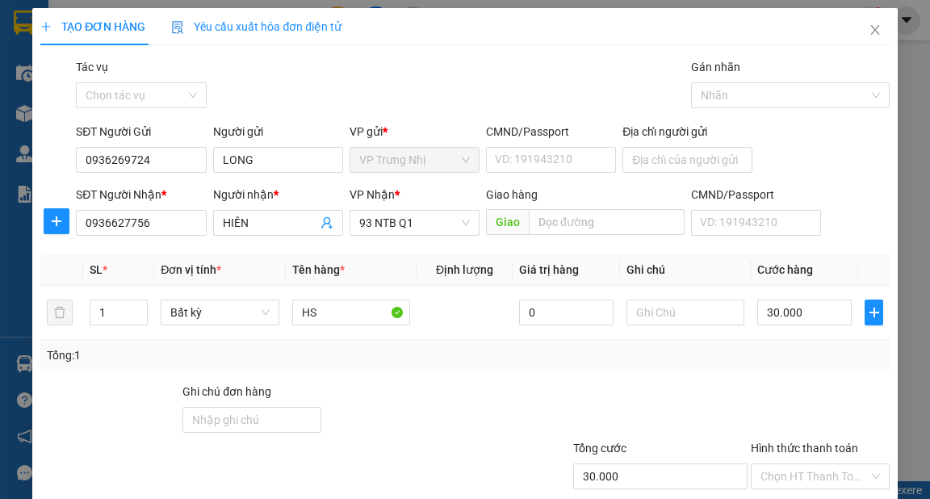
click at [759, 383] on div at bounding box center [820, 411] width 142 height 57
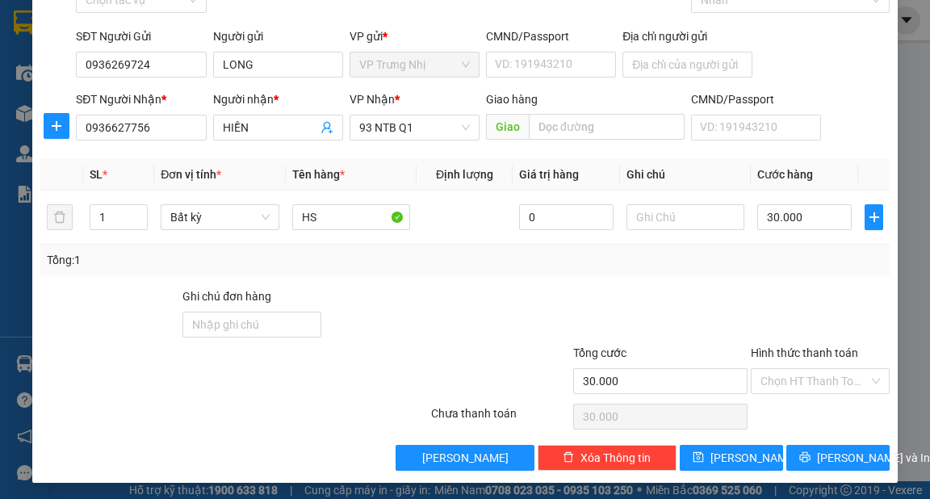
scroll to position [97, 0]
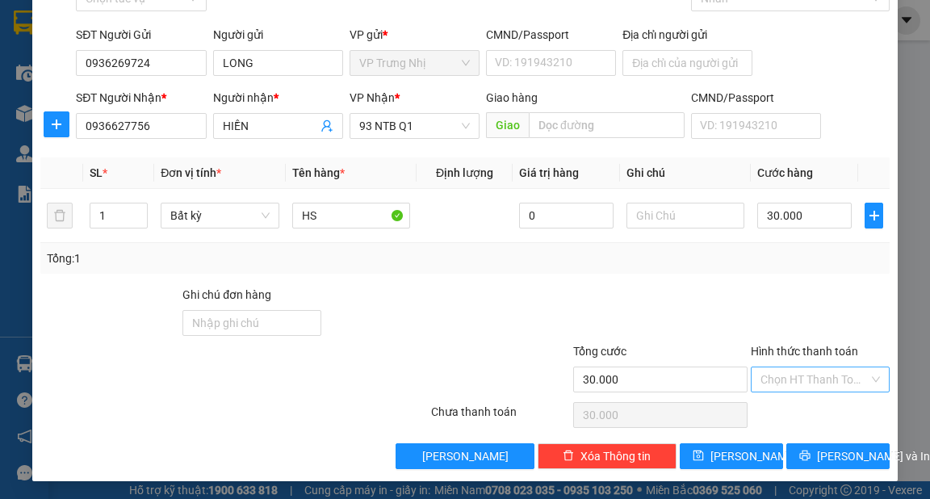
click at [817, 380] on input "Hình thức thanh toán" at bounding box center [815, 379] width 108 height 24
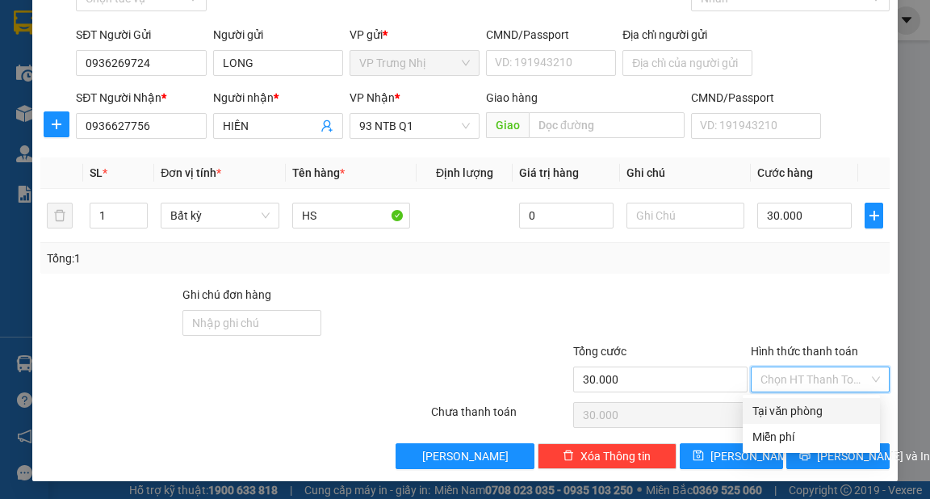
click at [805, 402] on div "Tại văn phòng" at bounding box center [812, 411] width 118 height 18
type input "0"
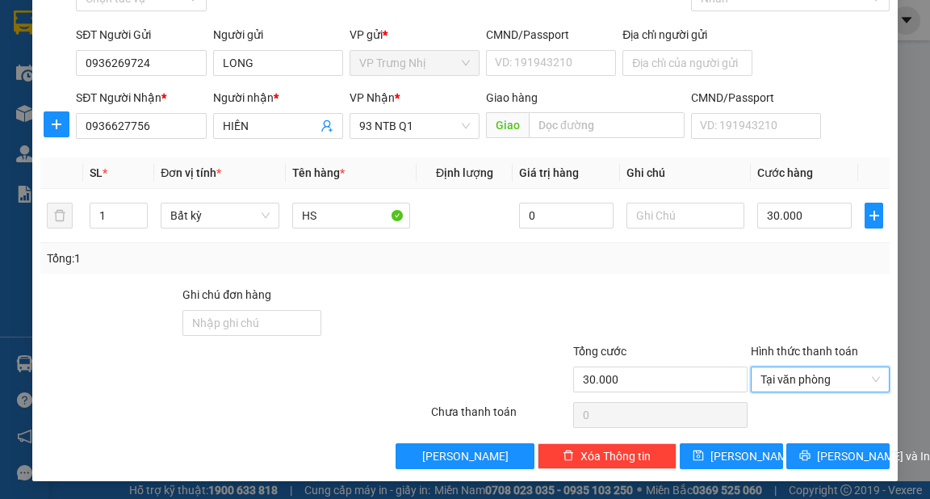
click at [811, 441] on div "Transit Pickup Surcharge Ids Transit Deliver Surcharge Ids Transit Deliver Surc…" at bounding box center [464, 215] width 849 height 508
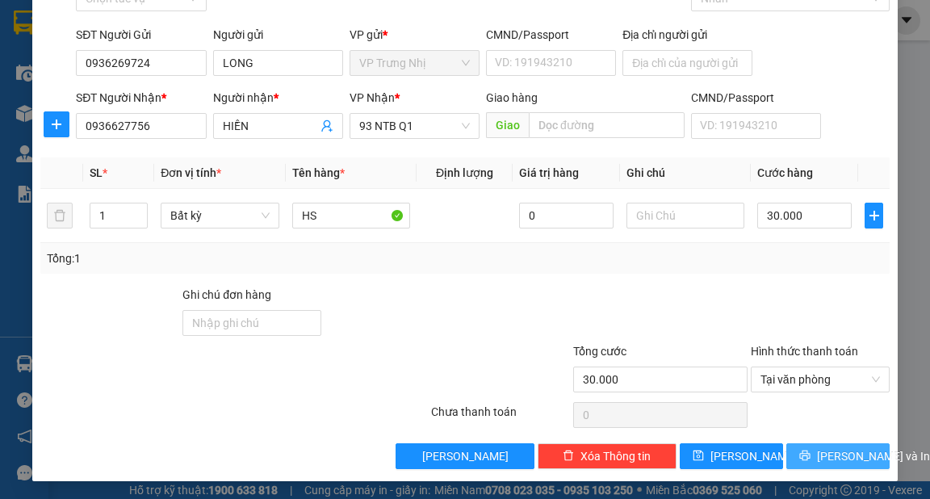
click at [818, 451] on span "[PERSON_NAME] và In" at bounding box center [873, 456] width 113 height 18
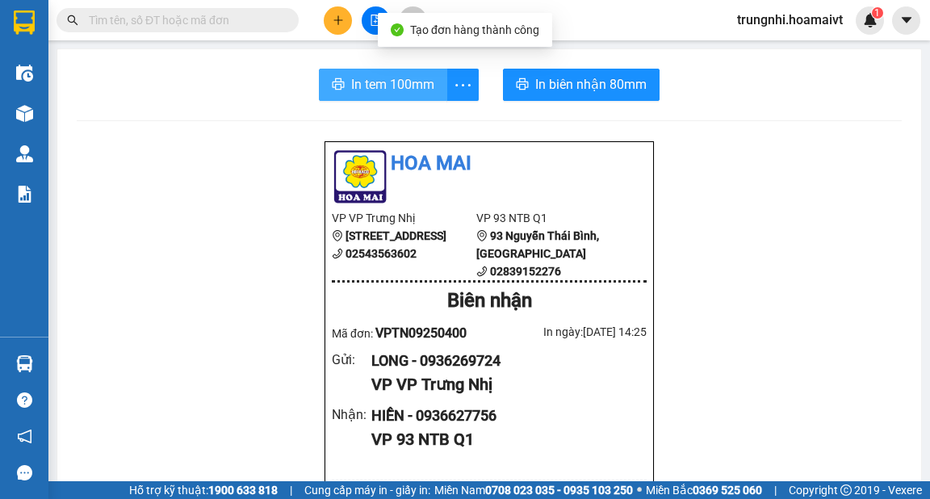
click at [371, 93] on span "In tem 100mm" at bounding box center [392, 84] width 83 height 20
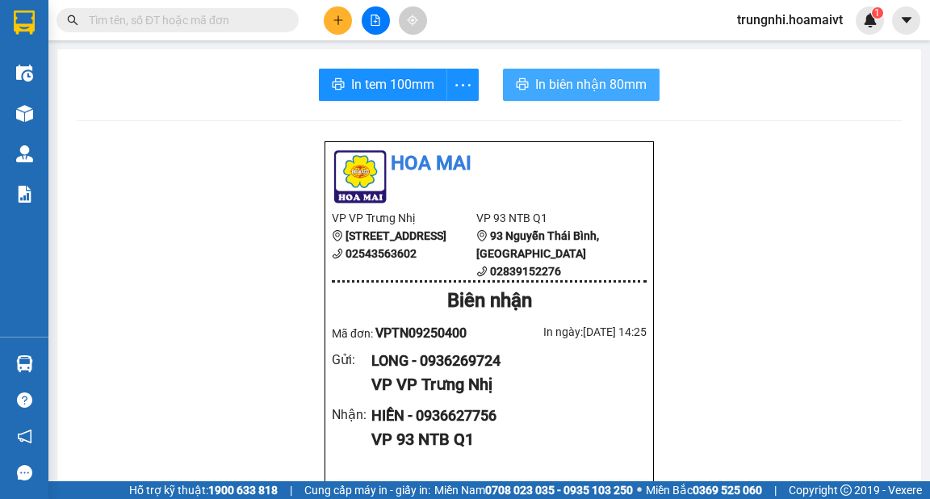
click at [552, 90] on span "In biên nhận 80mm" at bounding box center [590, 84] width 111 height 20
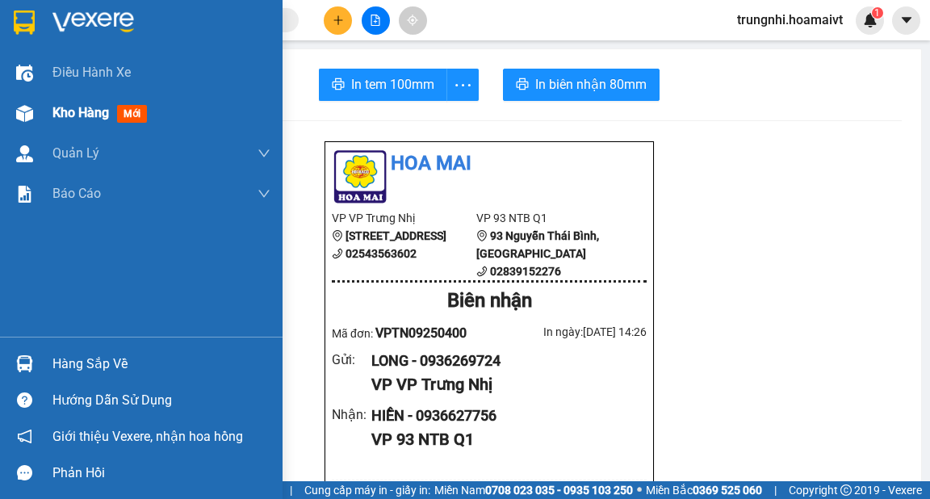
click at [53, 120] on span "Kho hàng" at bounding box center [80, 112] width 57 height 15
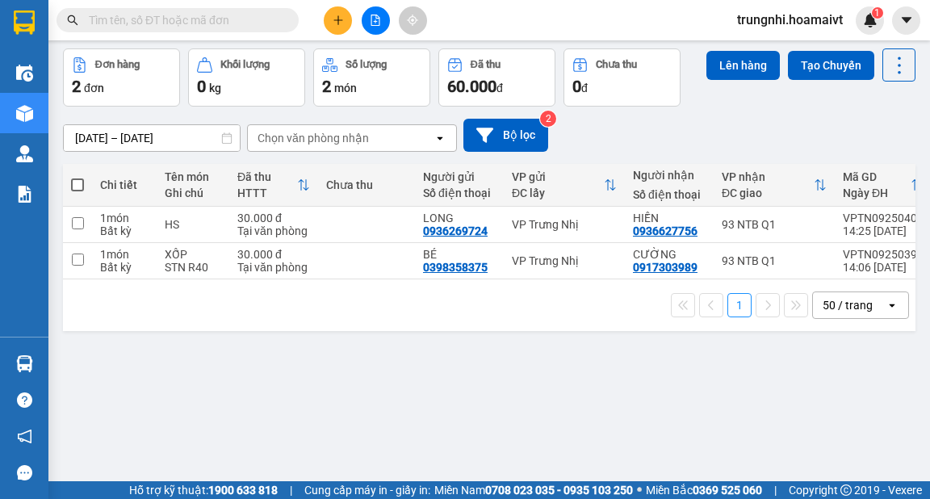
scroll to position [65, 0]
click at [78, 183] on span at bounding box center [77, 184] width 13 height 13
click at [78, 176] on input "checkbox" at bounding box center [78, 176] width 0 height 0
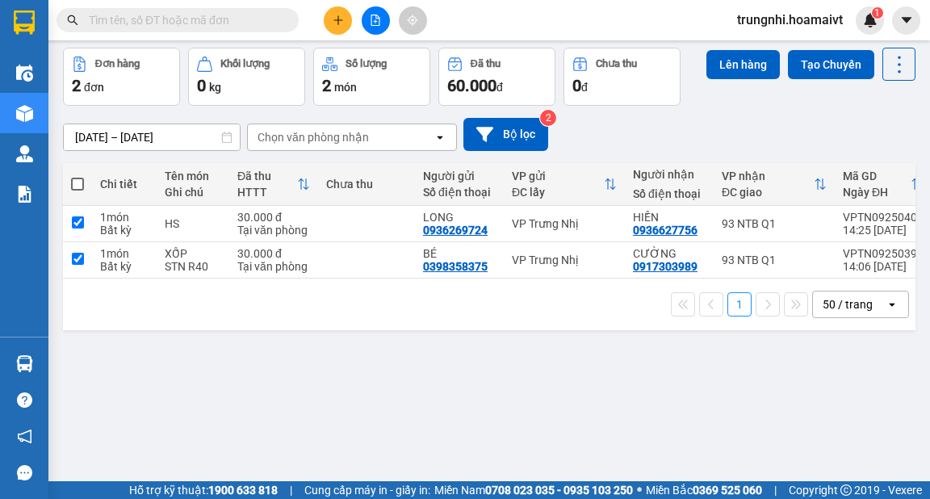
checkbox input "true"
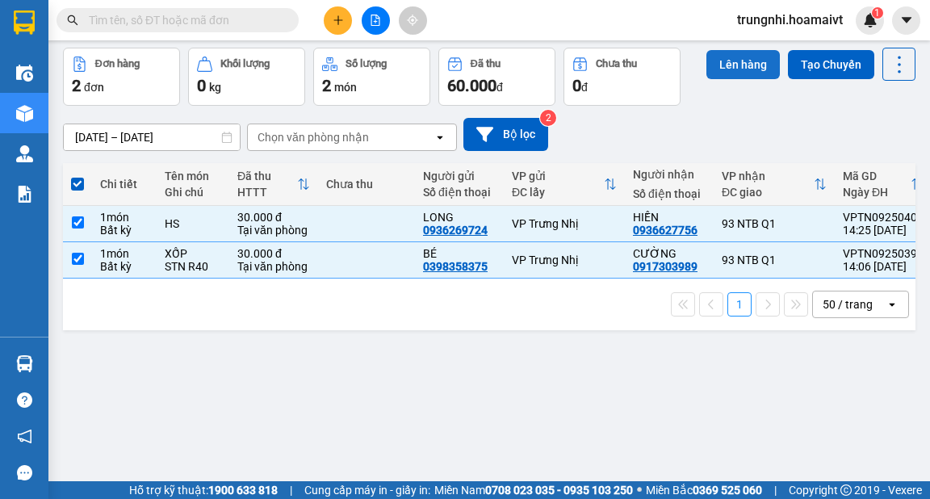
click at [724, 68] on button "Lên hàng" at bounding box center [743, 64] width 73 height 29
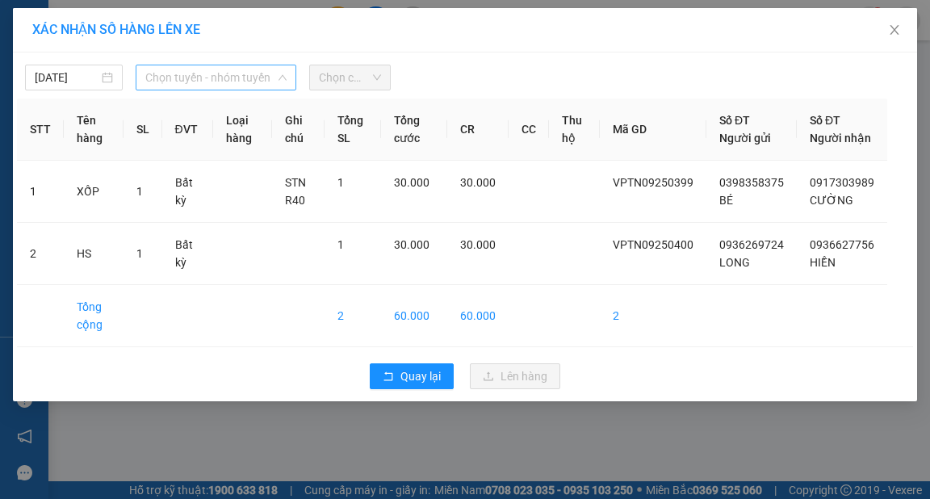
click at [210, 70] on span "Chọn tuyến - nhóm tuyến" at bounding box center [215, 77] width 141 height 24
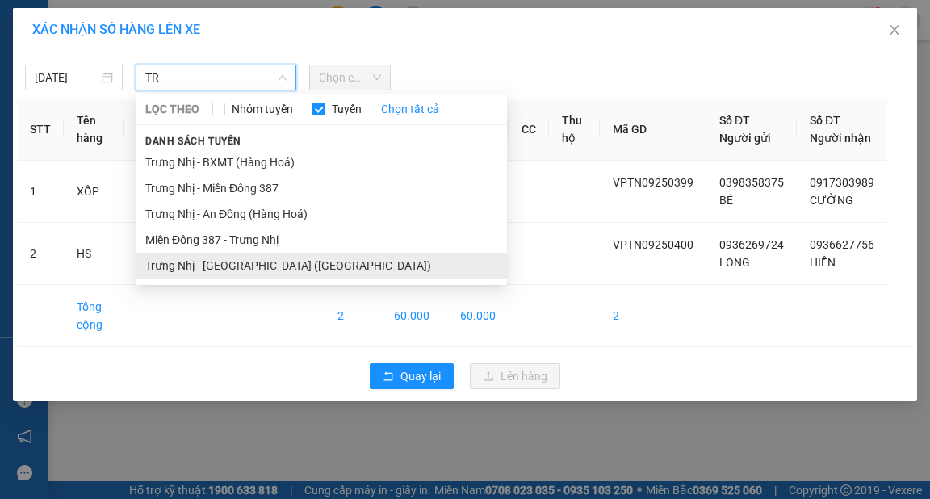
type input "TR"
click at [268, 269] on li "Trưng Nhị - [GEOGRAPHIC_DATA] ([GEOGRAPHIC_DATA])" at bounding box center [321, 266] width 371 height 26
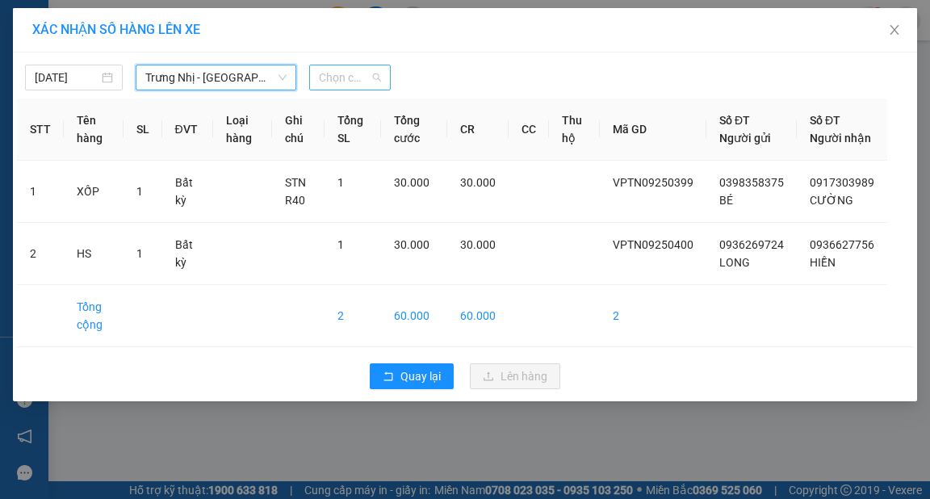
click at [349, 82] on span "Chọn chuyến" at bounding box center [350, 77] width 62 height 24
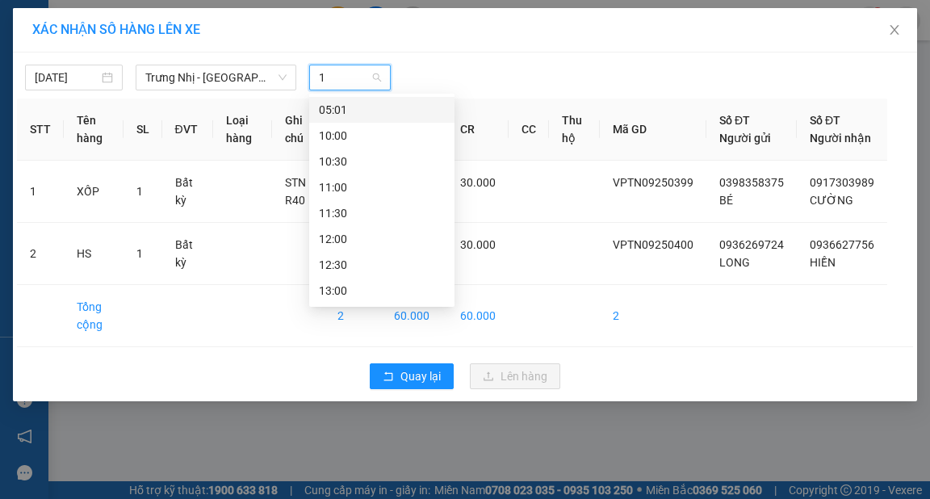
type input "14"
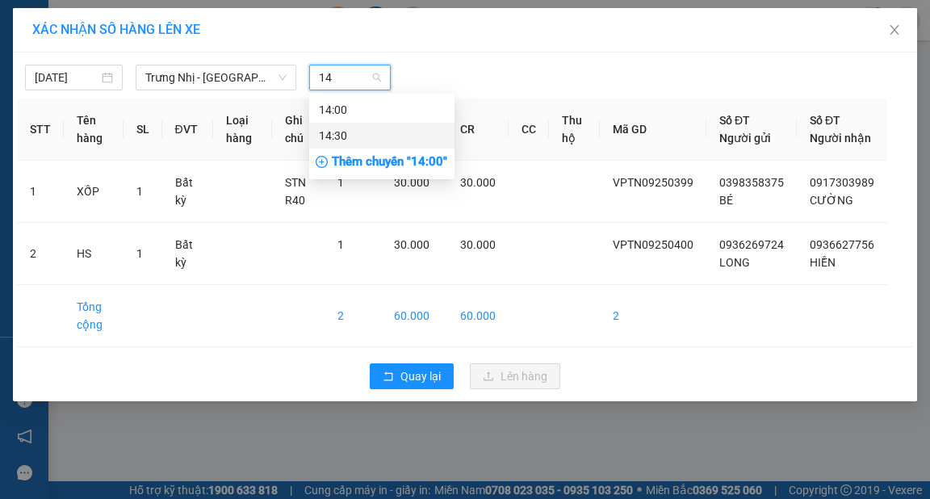
click at [374, 132] on div "14:30" at bounding box center [382, 136] width 126 height 18
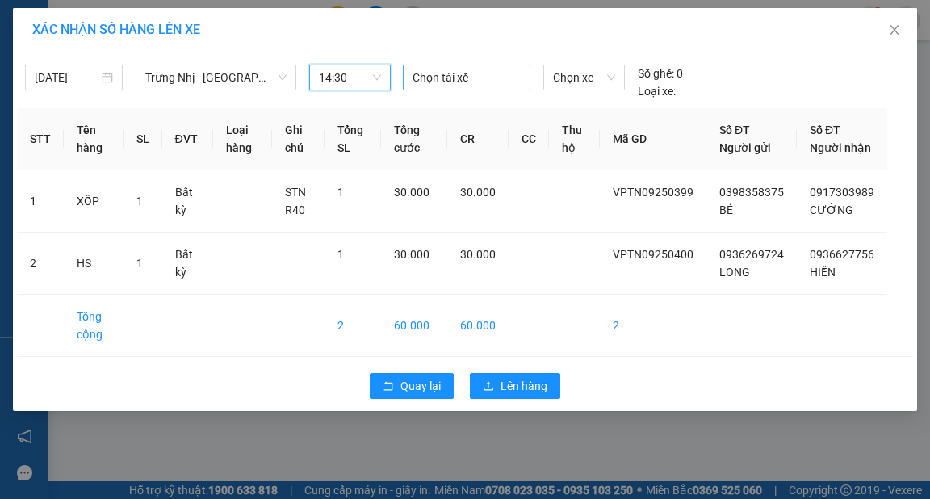
click at [418, 82] on div at bounding box center [467, 77] width 120 height 19
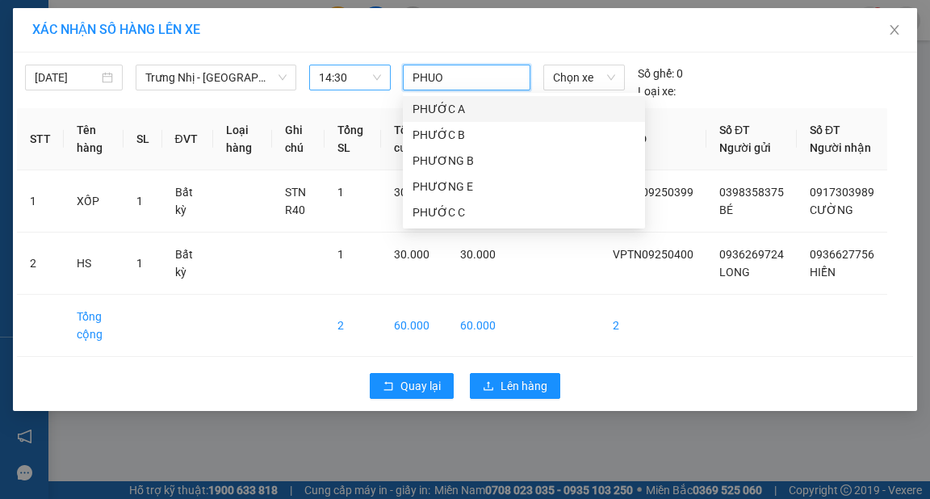
type input "PHUOC"
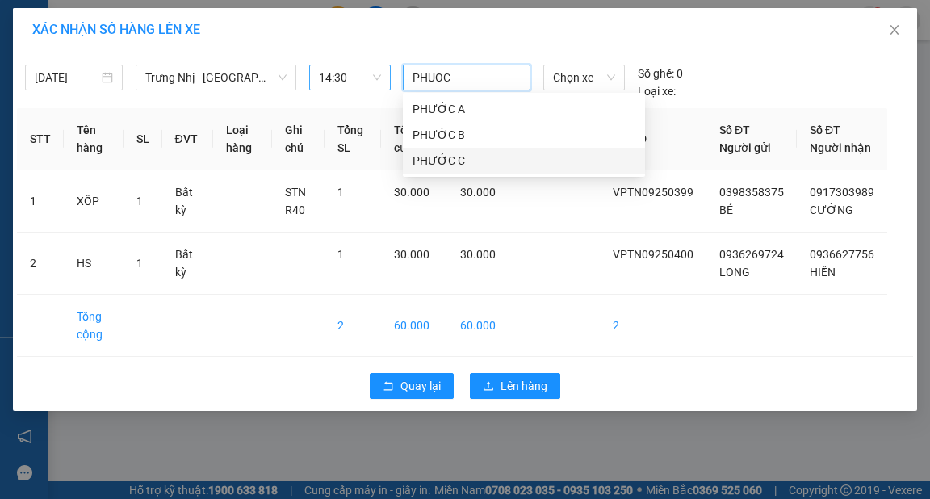
click at [455, 157] on div "PHƯỚC C" at bounding box center [524, 161] width 223 height 18
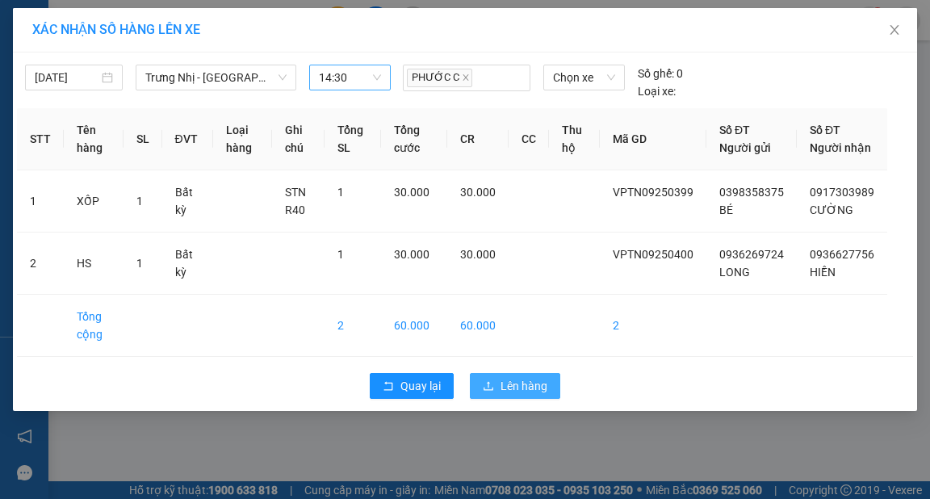
click at [519, 395] on span "Lên hàng" at bounding box center [524, 386] width 47 height 18
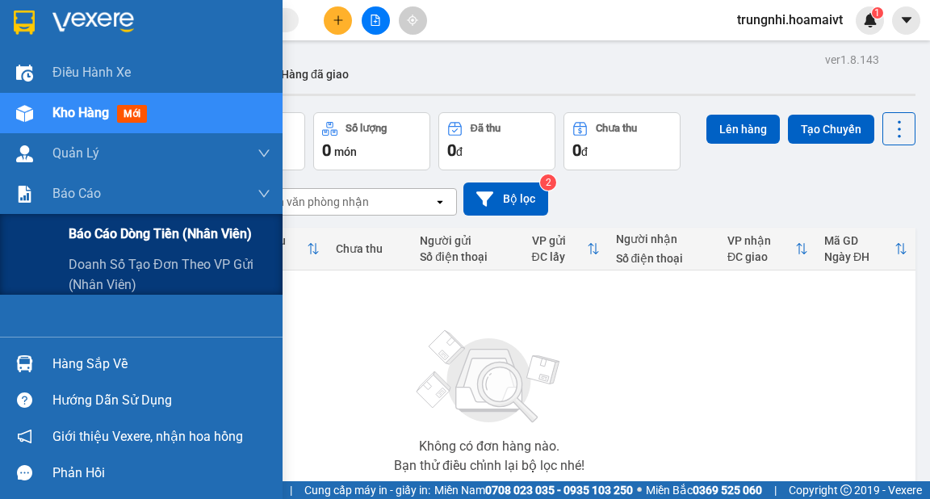
click at [120, 241] on span "Báo cáo dòng tiền (nhân viên)" at bounding box center [160, 234] width 183 height 20
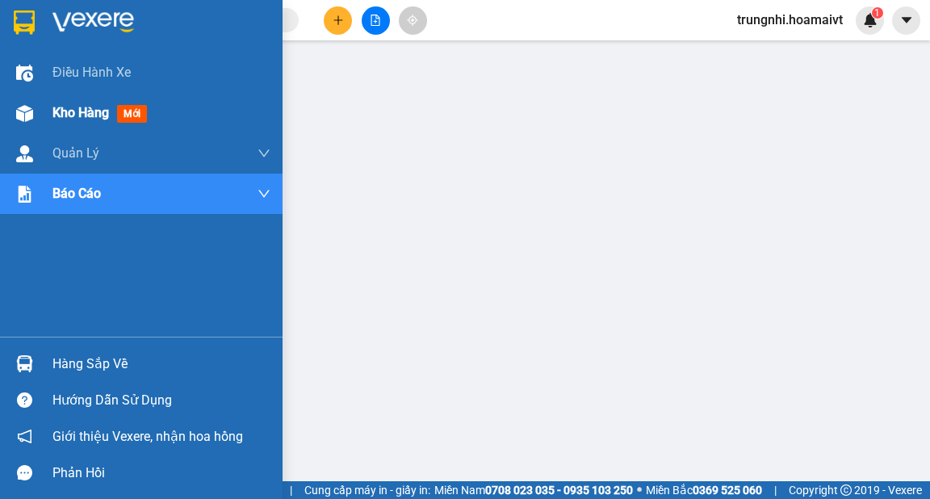
click at [79, 113] on span "Kho hàng" at bounding box center [80, 112] width 57 height 15
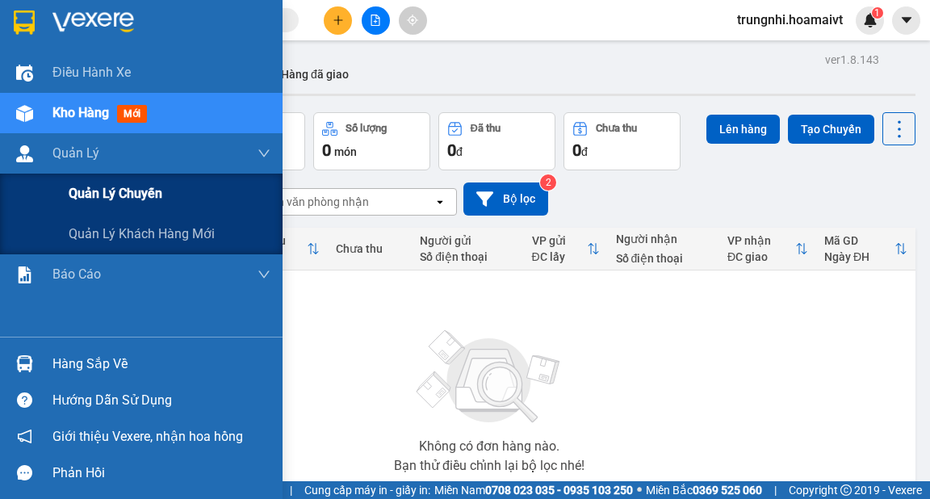
click at [131, 201] on span "Quản lý chuyến" at bounding box center [116, 193] width 94 height 20
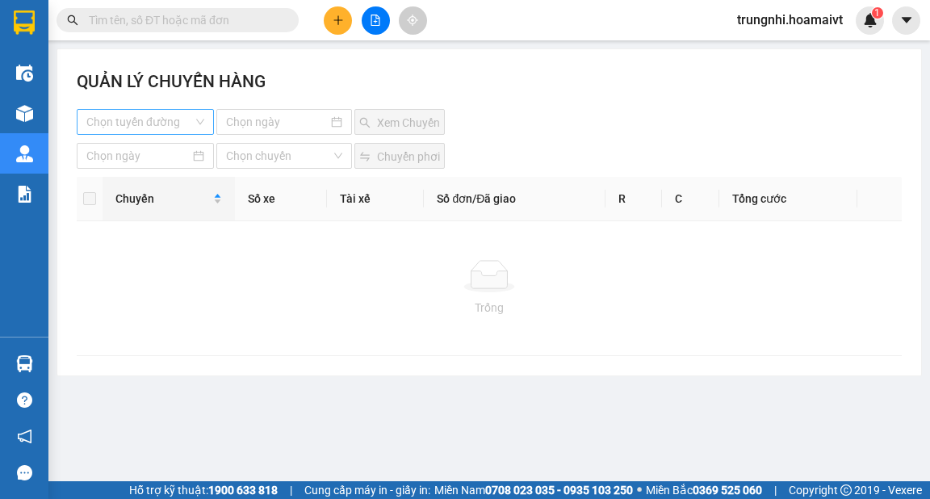
click at [167, 124] on input "search" at bounding box center [139, 122] width 107 height 24
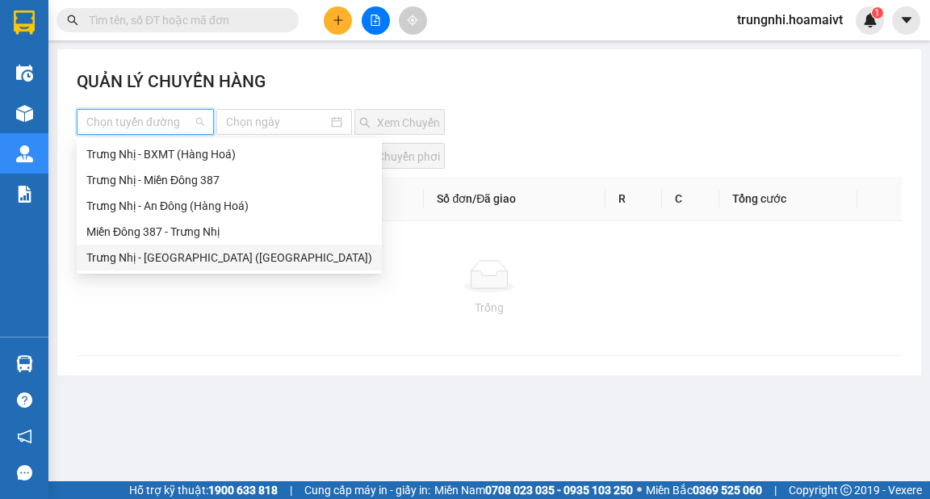
click at [180, 260] on div "Trưng Nhị - [GEOGRAPHIC_DATA] ([GEOGRAPHIC_DATA])" at bounding box center [229, 258] width 286 height 18
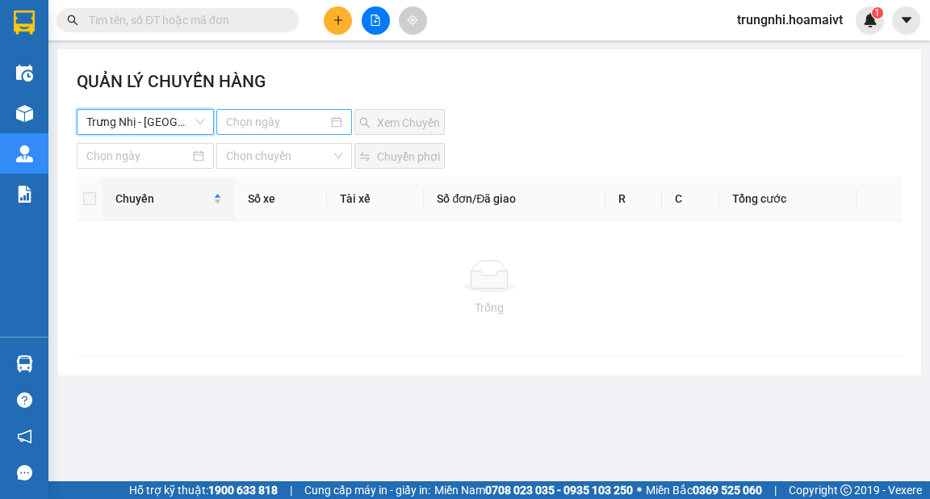
click at [280, 128] on input at bounding box center [276, 122] width 101 height 18
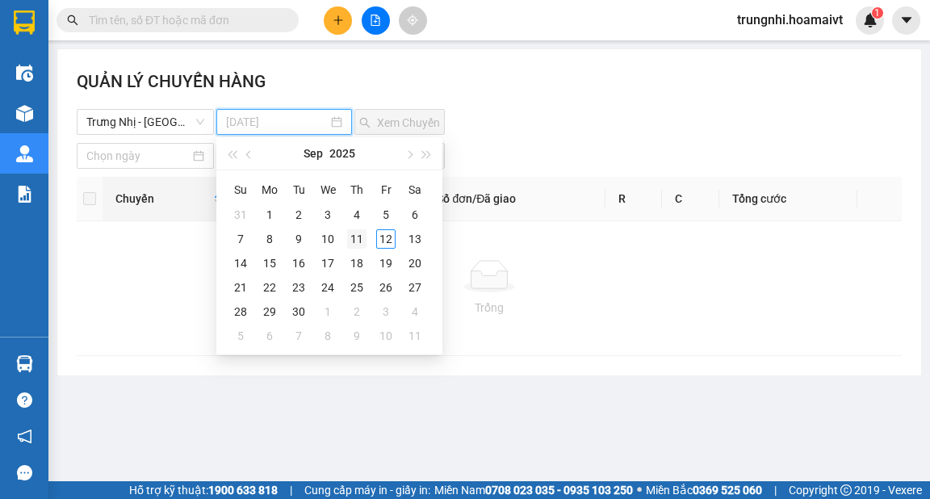
type input "[DATE]"
click at [355, 241] on div "11" at bounding box center [356, 238] width 19 height 19
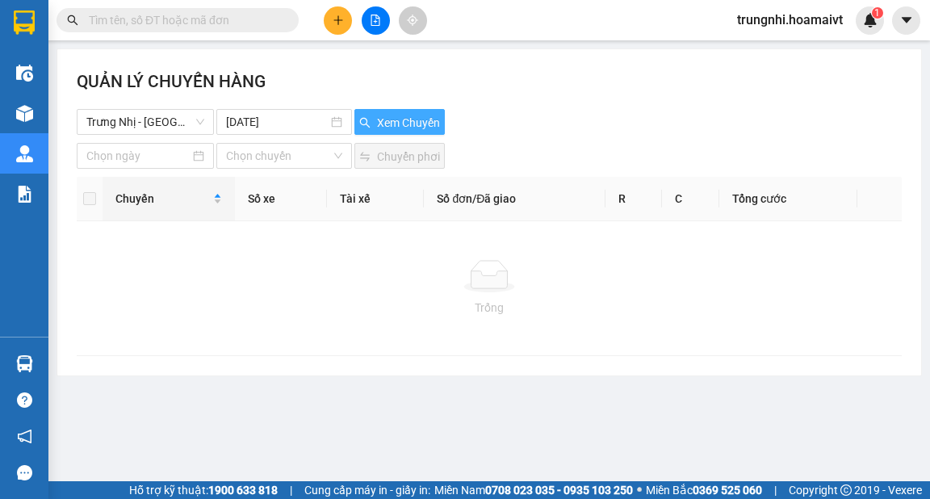
click at [393, 126] on span "Xem Chuyến" at bounding box center [408, 123] width 63 height 18
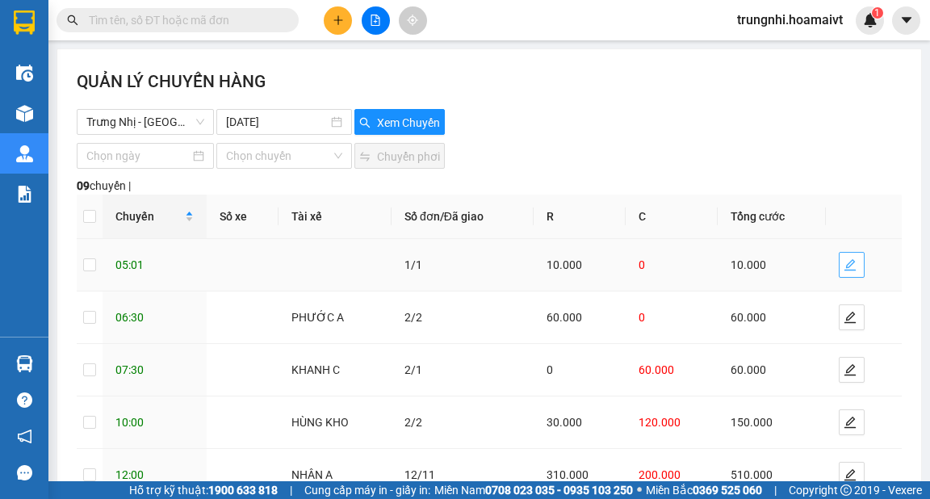
click at [846, 265] on icon "edit" at bounding box center [850, 264] width 13 height 13
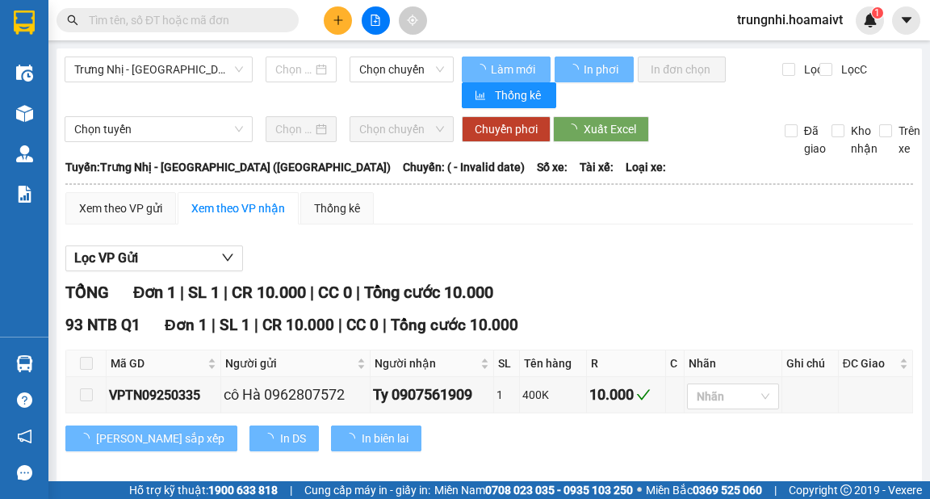
type input "[DATE]"
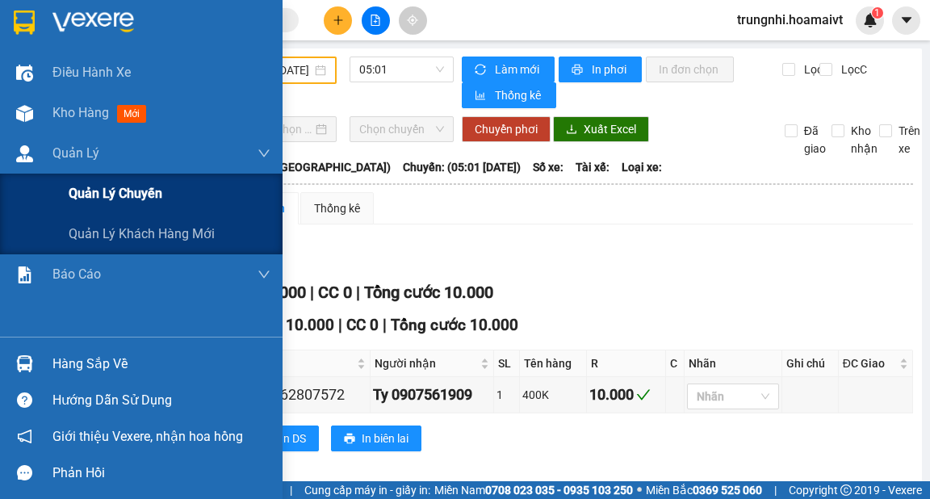
click at [129, 196] on span "Quản lý chuyến" at bounding box center [116, 193] width 94 height 20
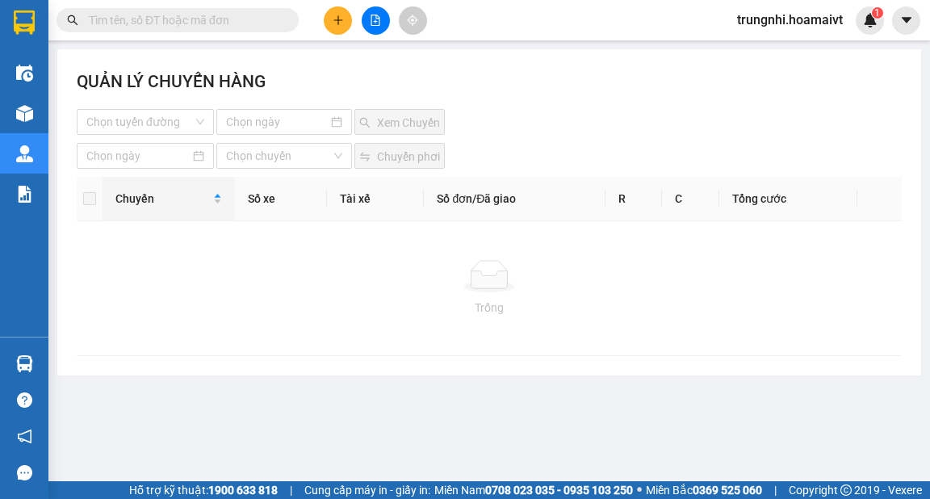
click at [179, 120] on input "search" at bounding box center [139, 122] width 107 height 24
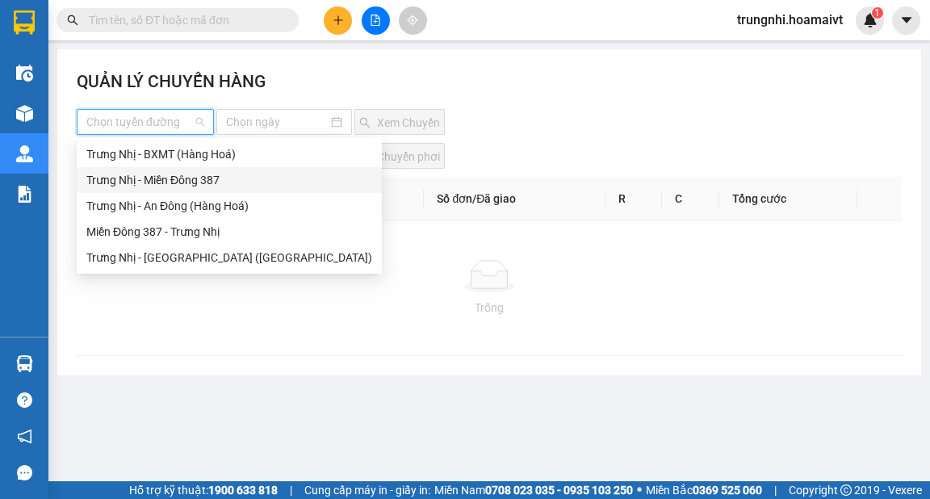
click at [208, 263] on div "Trưng Nhị - [GEOGRAPHIC_DATA] ([GEOGRAPHIC_DATA])" at bounding box center [229, 258] width 286 height 18
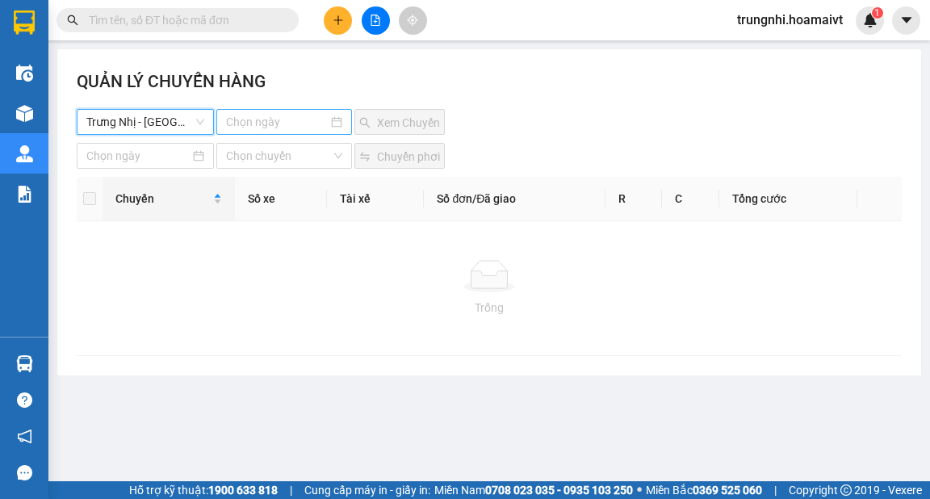
click at [279, 115] on input at bounding box center [276, 122] width 101 height 18
click at [276, 125] on input at bounding box center [276, 122] width 101 height 18
click at [339, 120] on div at bounding box center [283, 122] width 115 height 18
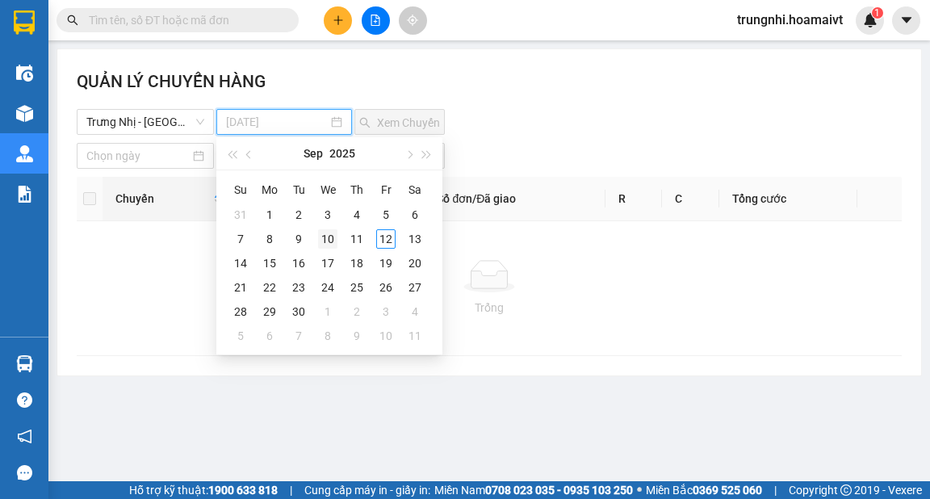
type input "[DATE]"
click at [331, 236] on div "10" at bounding box center [327, 238] width 19 height 19
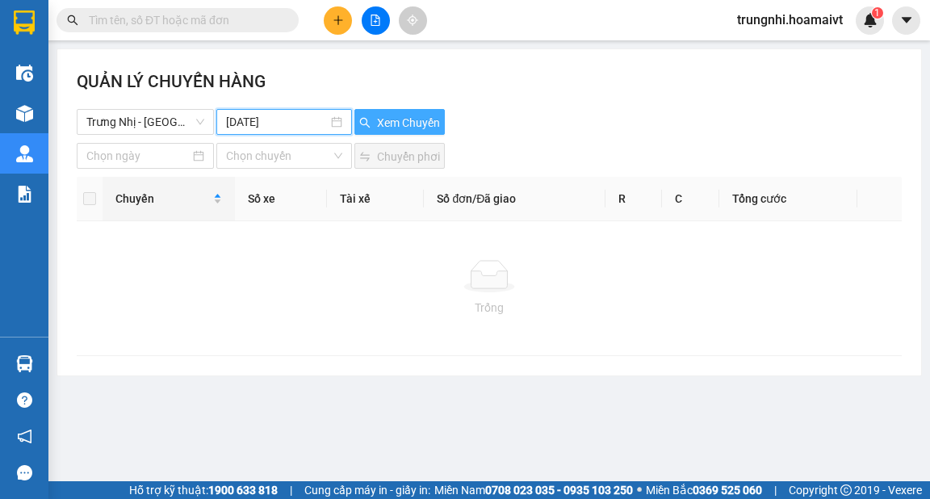
click at [383, 123] on span "Xem Chuyến" at bounding box center [408, 123] width 63 height 18
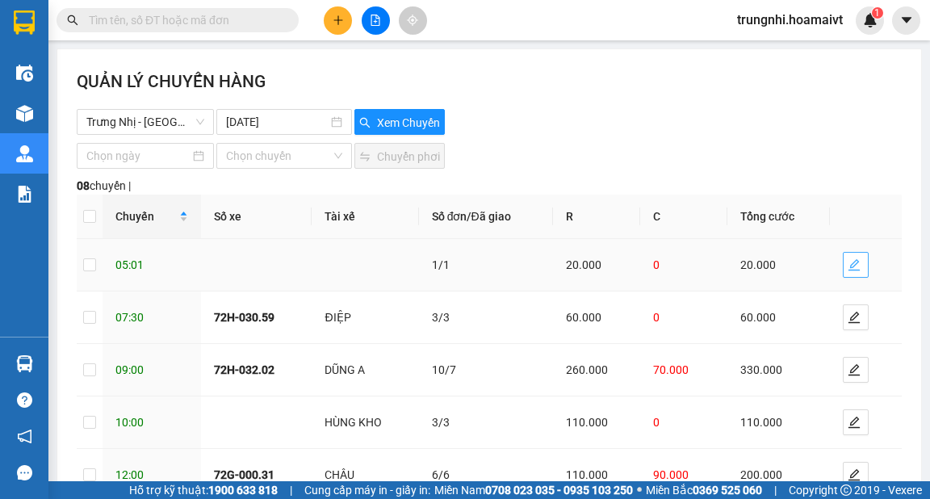
click at [848, 266] on icon "edit" at bounding box center [854, 264] width 13 height 13
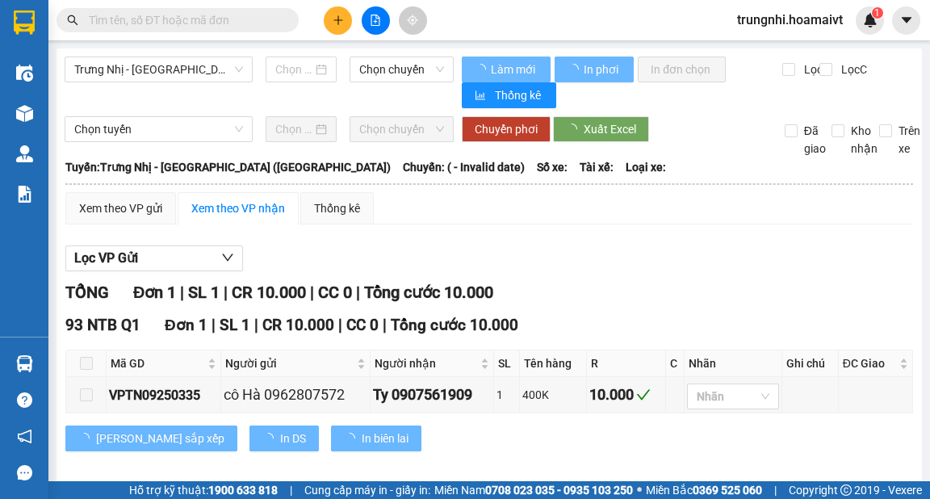
type input "[DATE]"
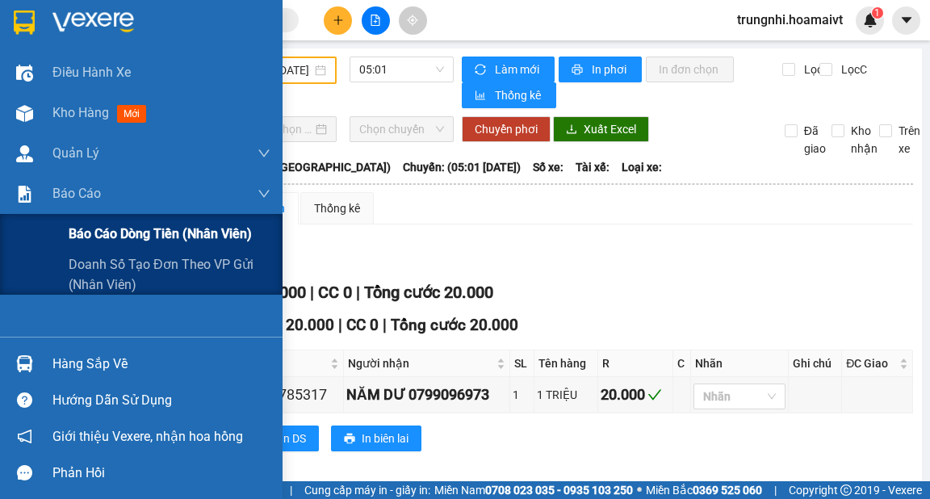
click at [114, 234] on span "Báo cáo dòng tiền (nhân viên)" at bounding box center [160, 234] width 183 height 20
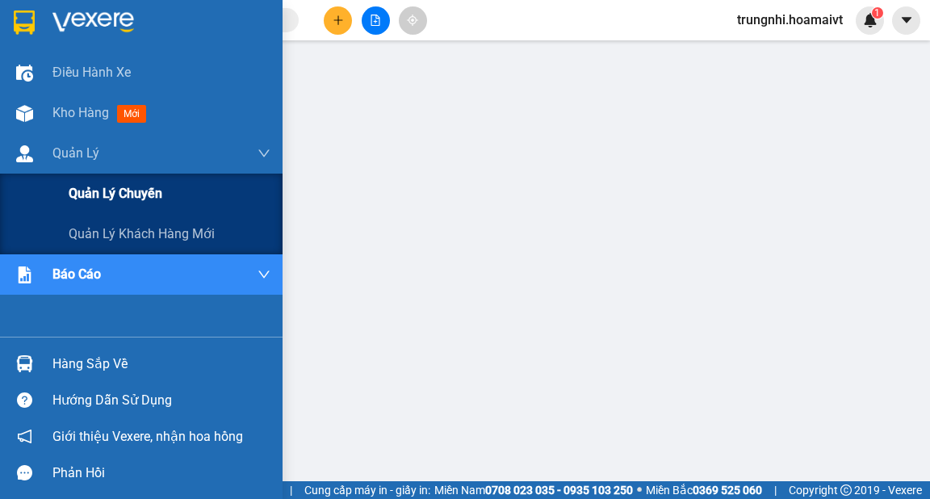
click at [119, 195] on span "Quản lý chuyến" at bounding box center [116, 193] width 94 height 20
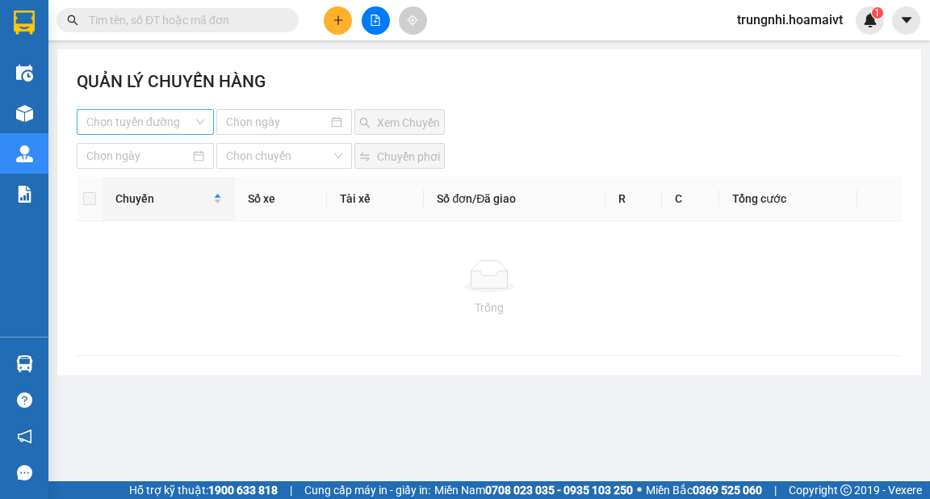
click at [186, 124] on input "search" at bounding box center [139, 122] width 107 height 24
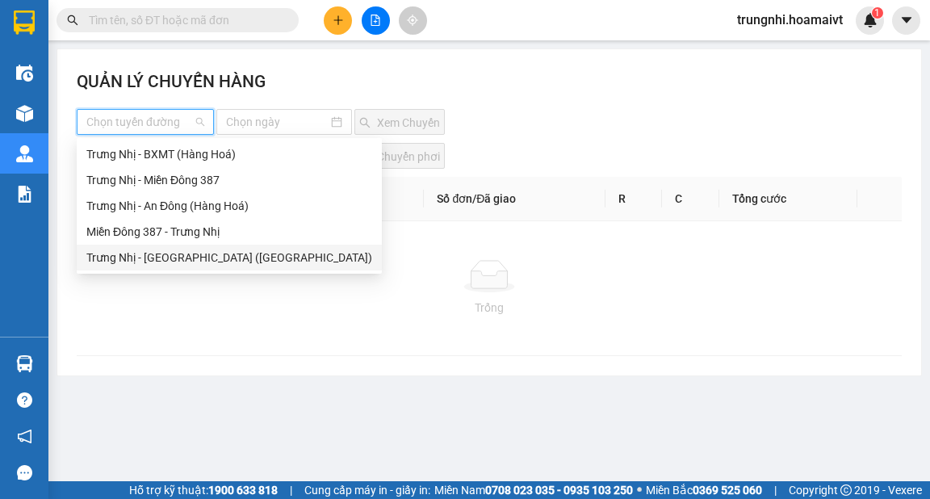
click at [195, 263] on div "Trưng Nhị - [GEOGRAPHIC_DATA] ([GEOGRAPHIC_DATA])" at bounding box center [229, 258] width 286 height 18
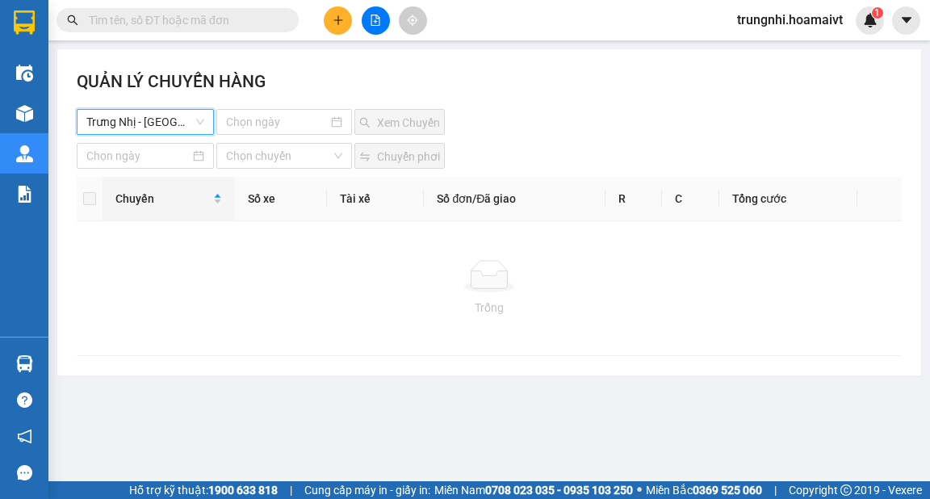
click at [317, 121] on input at bounding box center [276, 122] width 101 height 18
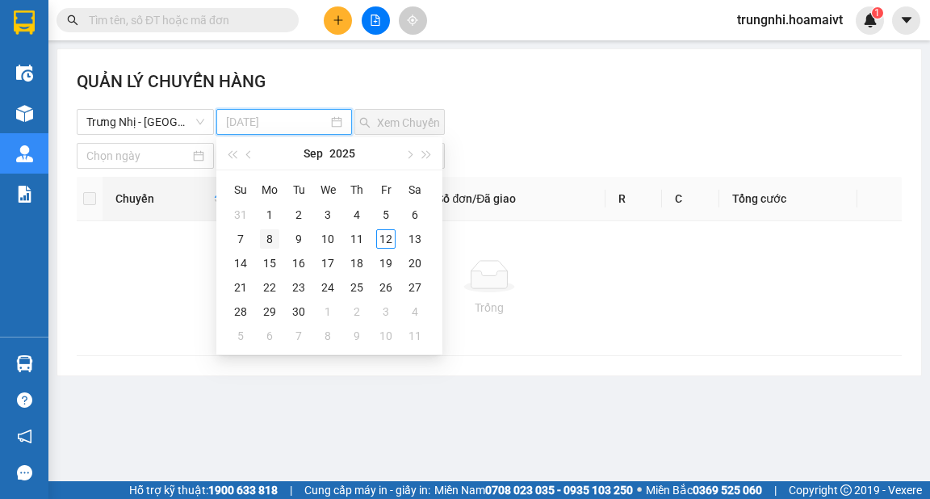
click at [271, 237] on div "8" at bounding box center [269, 238] width 19 height 19
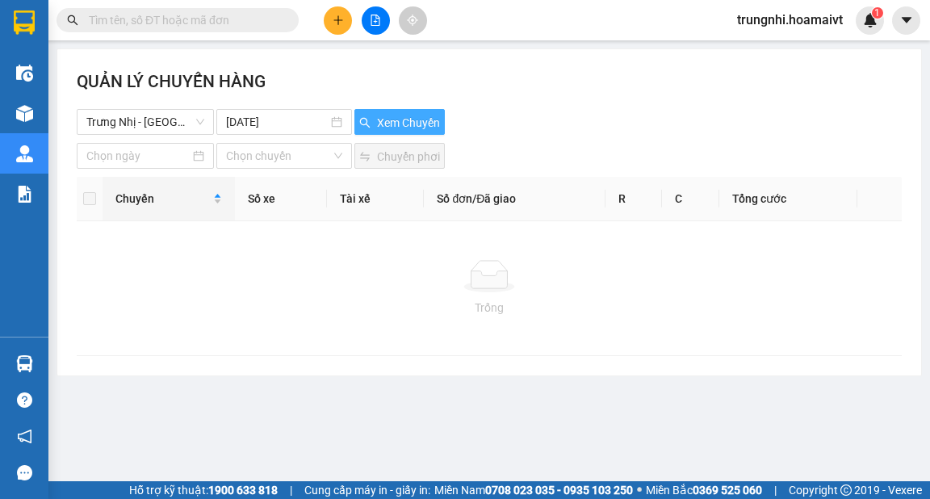
click at [380, 121] on span "Xem Chuyến" at bounding box center [408, 123] width 63 height 18
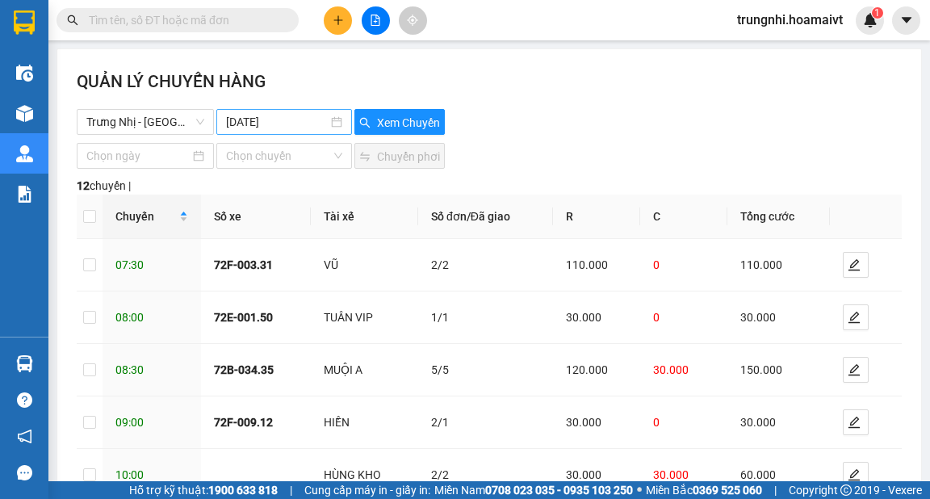
click at [317, 115] on div "[DATE]" at bounding box center [283, 122] width 135 height 26
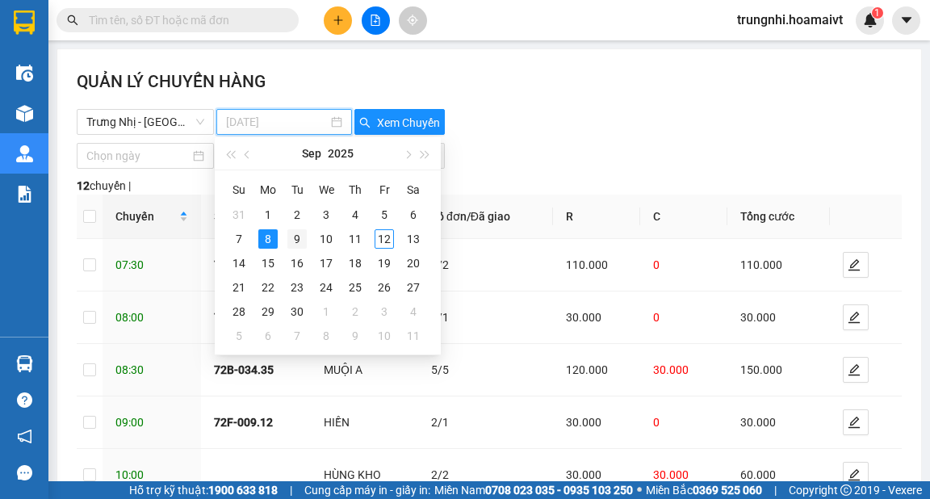
type input "[DATE]"
click at [299, 241] on div "9" at bounding box center [296, 238] width 19 height 19
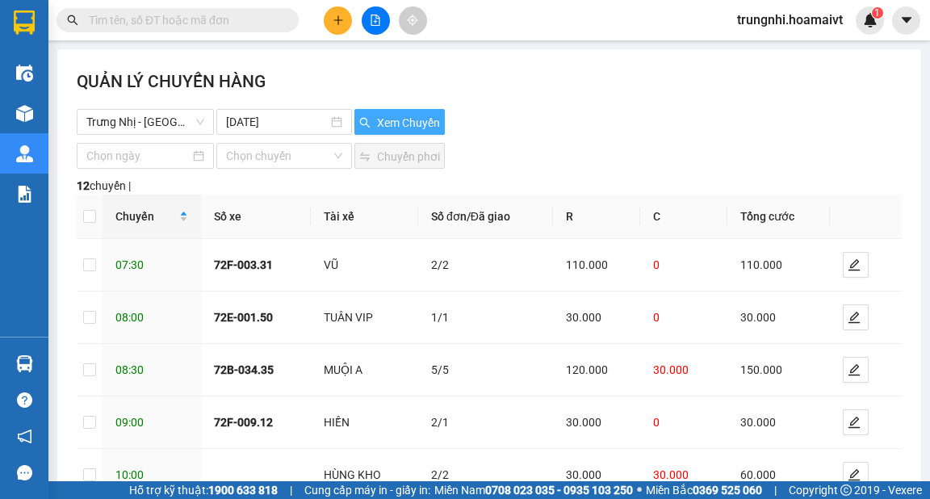
click at [397, 129] on span "Xem Chuyến" at bounding box center [408, 123] width 63 height 18
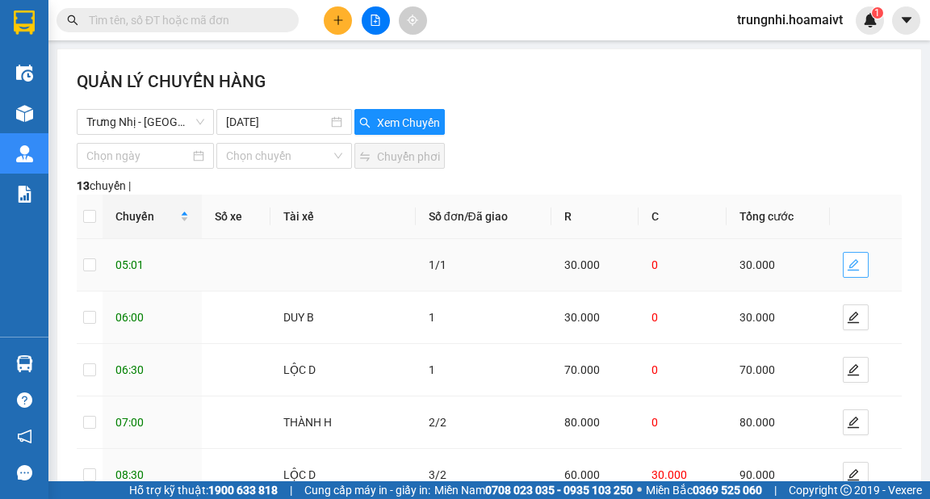
click at [847, 268] on icon "edit" at bounding box center [853, 264] width 13 height 13
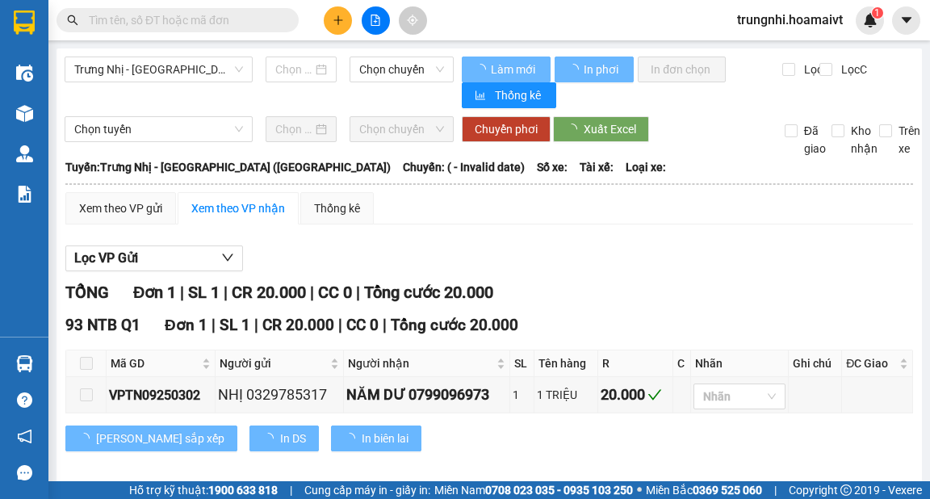
type input "[DATE]"
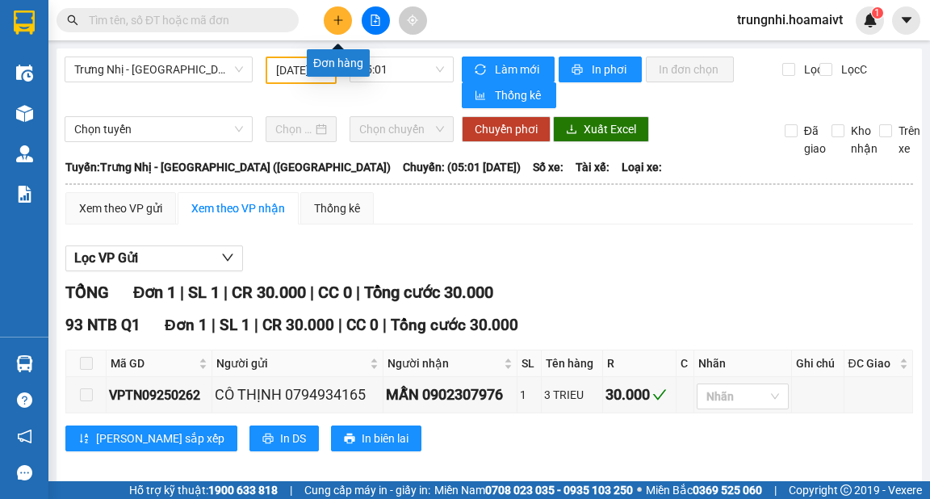
click at [338, 25] on icon "plus" at bounding box center [338, 20] width 11 height 11
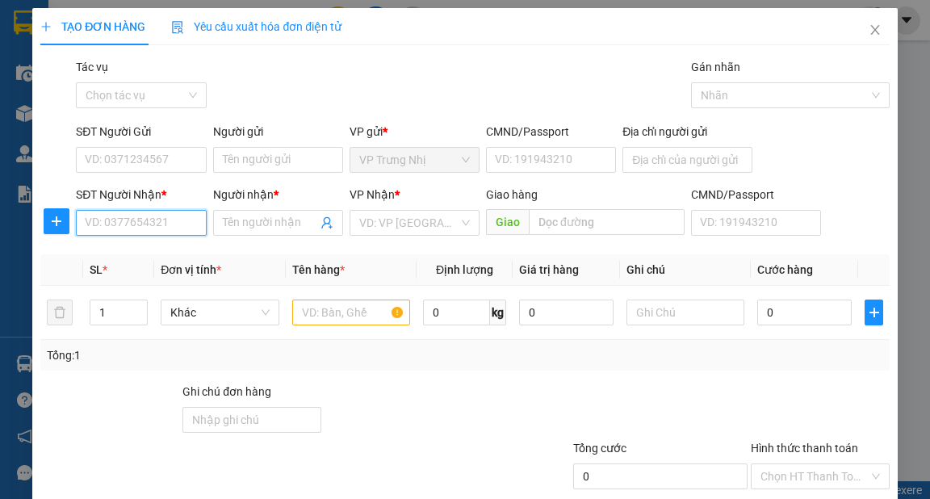
drag, startPoint x: 123, startPoint y: 218, endPoint x: 136, endPoint y: 214, distance: 13.5
click at [124, 218] on input "SĐT Người Nhận *" at bounding box center [141, 223] width 130 height 26
type input "0899520589"
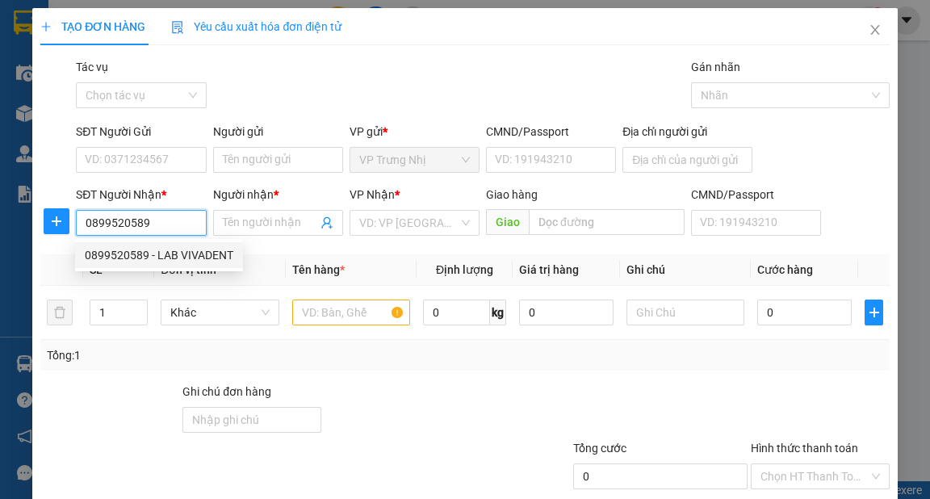
drag, startPoint x: 212, startPoint y: 251, endPoint x: 278, endPoint y: 267, distance: 68.2
click at [237, 258] on div "0899520589 - LAB VIVADENT" at bounding box center [159, 255] width 168 height 26
type input "LAB VIVADENT"
type input "0899520589"
click at [368, 319] on input "text" at bounding box center [351, 313] width 119 height 26
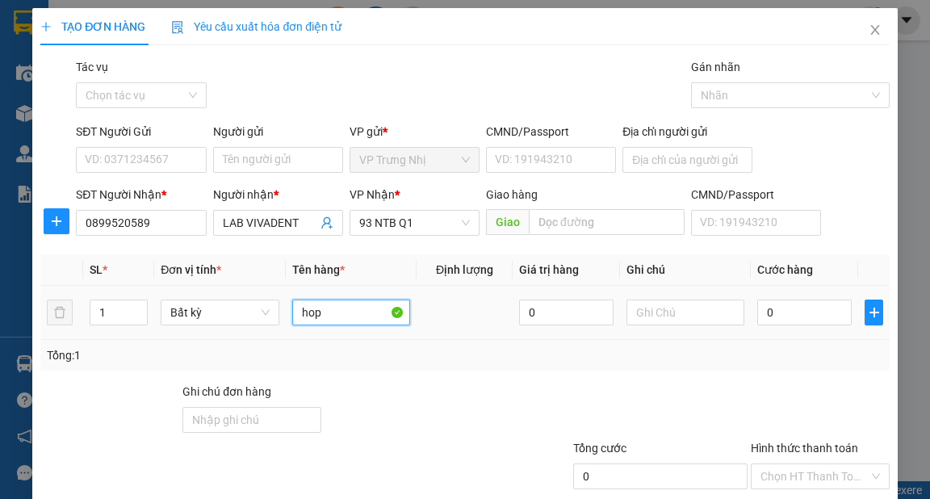
type input "hop"
type input "3"
type input "30"
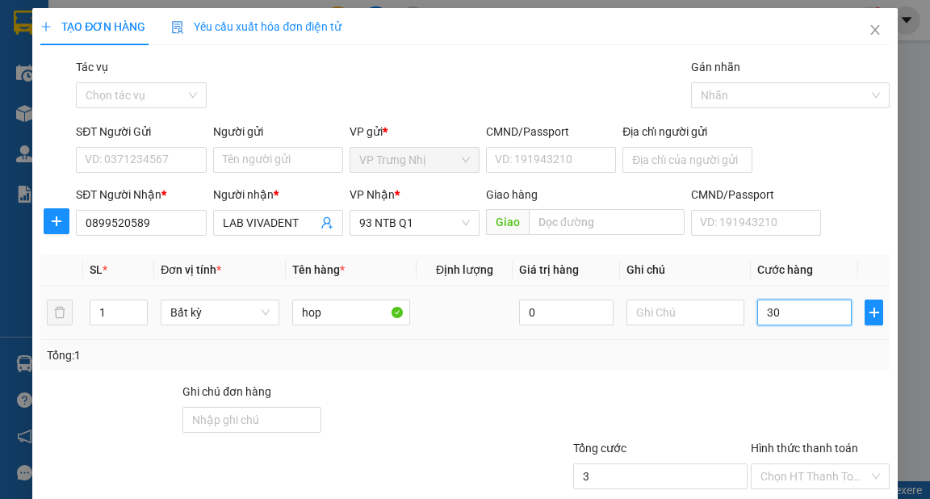
type input "30"
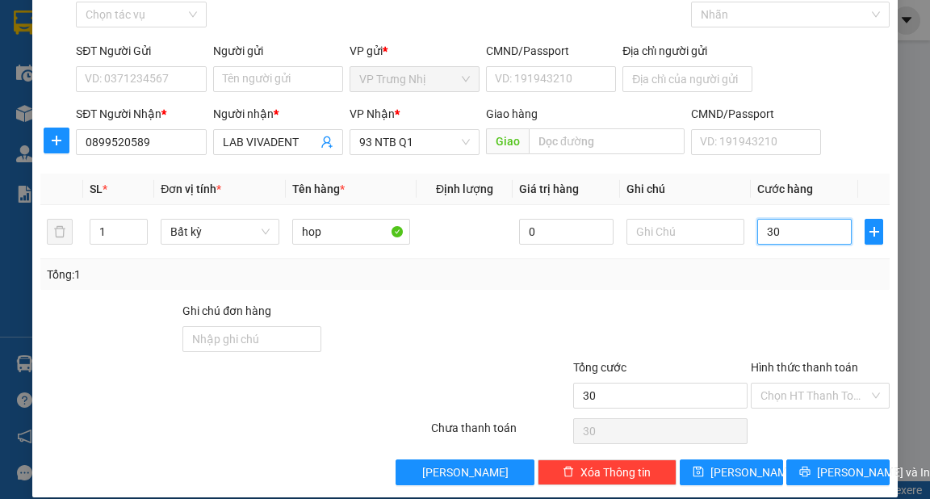
scroll to position [97, 0]
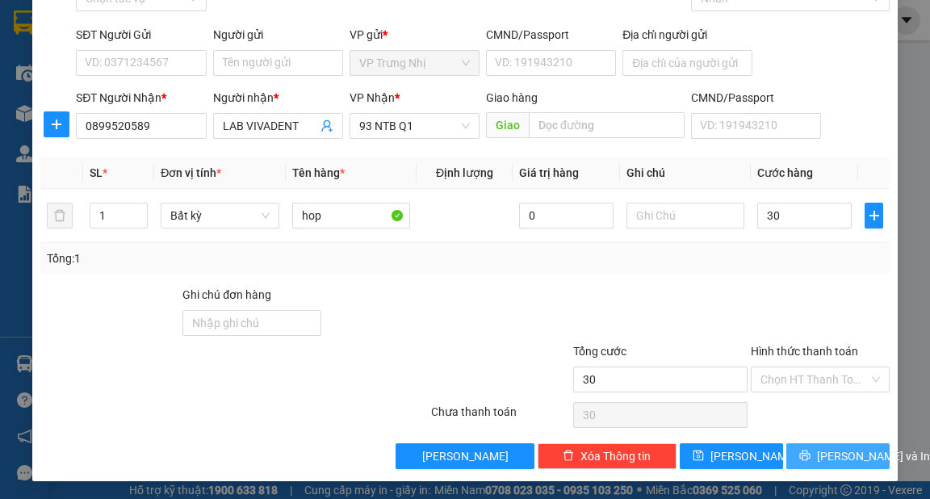
type input "30.000"
drag, startPoint x: 864, startPoint y: 460, endPoint x: 894, endPoint y: 497, distance: 47.7
click at [863, 460] on button "[PERSON_NAME] và In" at bounding box center [838, 456] width 103 height 26
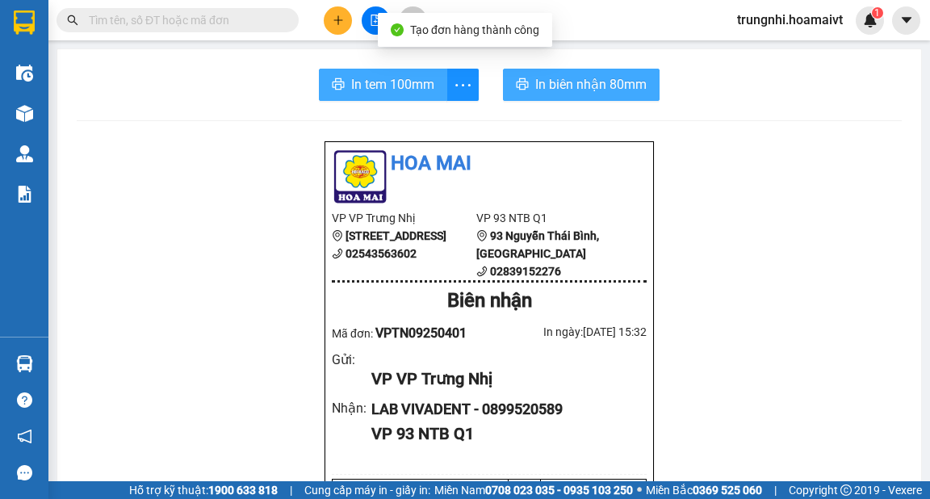
drag, startPoint x: 400, startPoint y: 81, endPoint x: 515, endPoint y: 74, distance: 115.7
click at [398, 86] on span "In tem 100mm" at bounding box center [392, 84] width 83 height 20
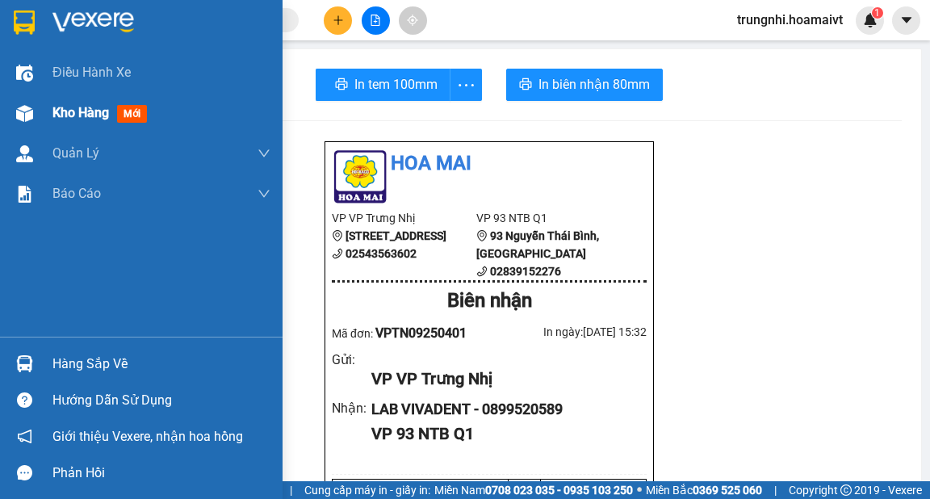
click at [27, 115] on img at bounding box center [24, 113] width 17 height 17
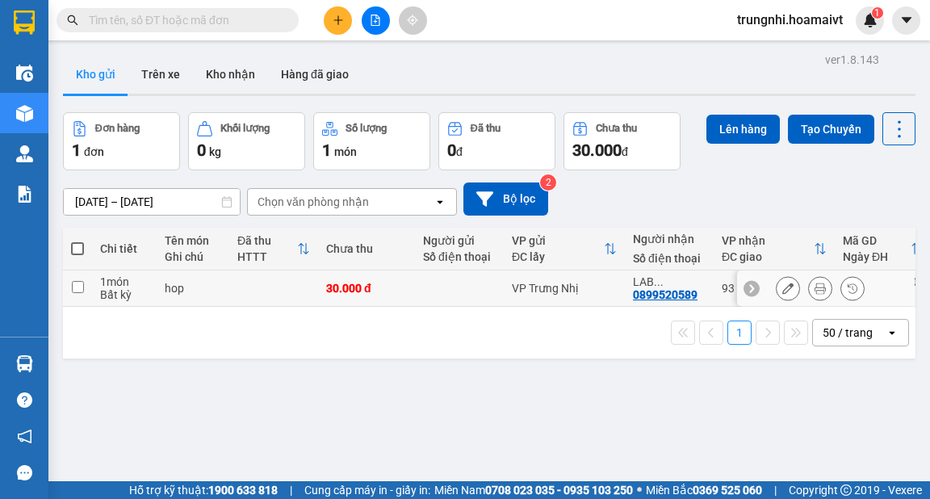
click at [77, 287] on input "checkbox" at bounding box center [78, 287] width 12 height 12
checkbox input "true"
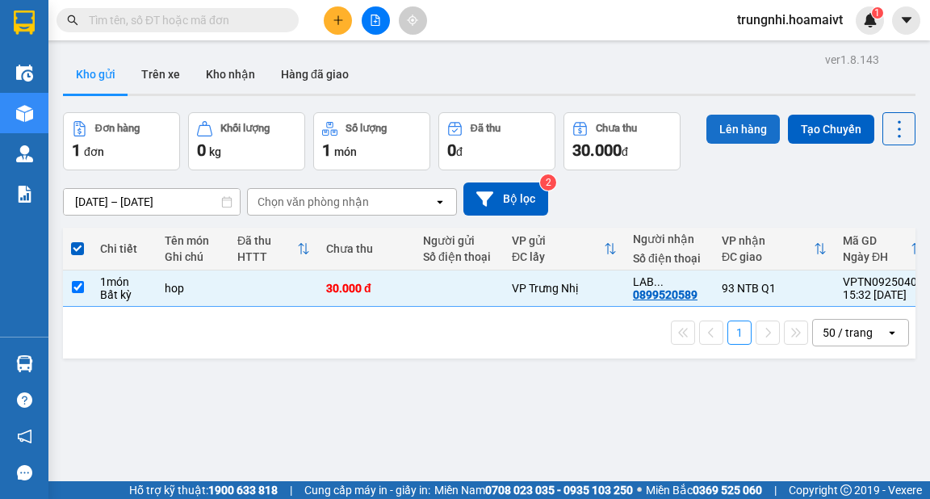
click at [720, 125] on button "Lên hàng" at bounding box center [743, 129] width 73 height 29
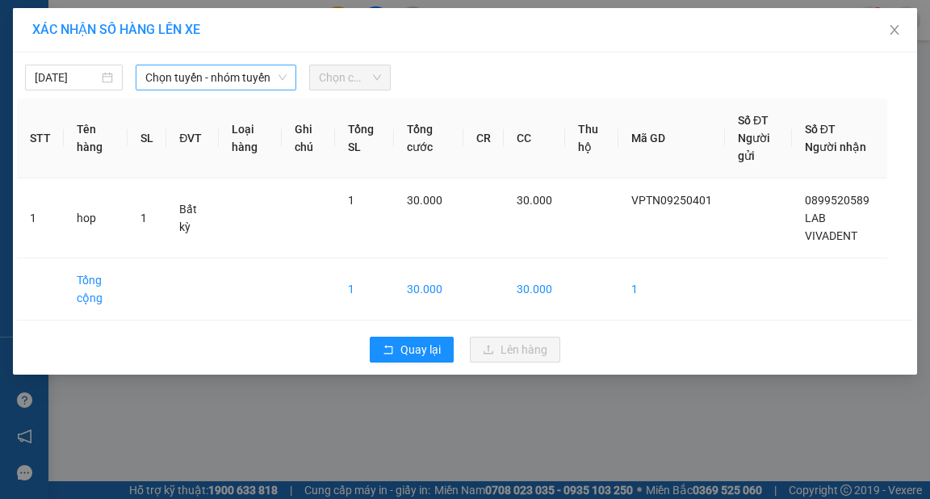
click at [211, 75] on span "Chọn tuyến - nhóm tuyến" at bounding box center [215, 77] width 141 height 24
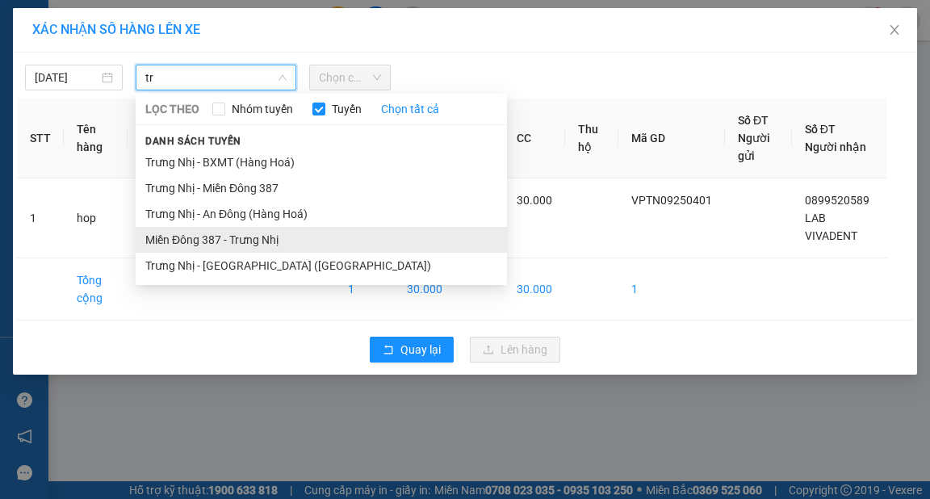
type input "tr"
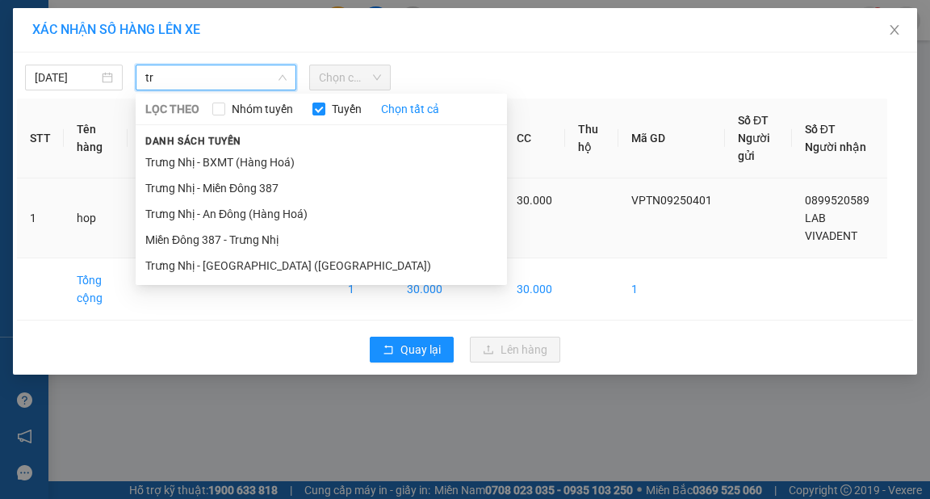
click at [245, 248] on li "Miền Đông 387 - Trưng Nhị" at bounding box center [321, 240] width 371 height 26
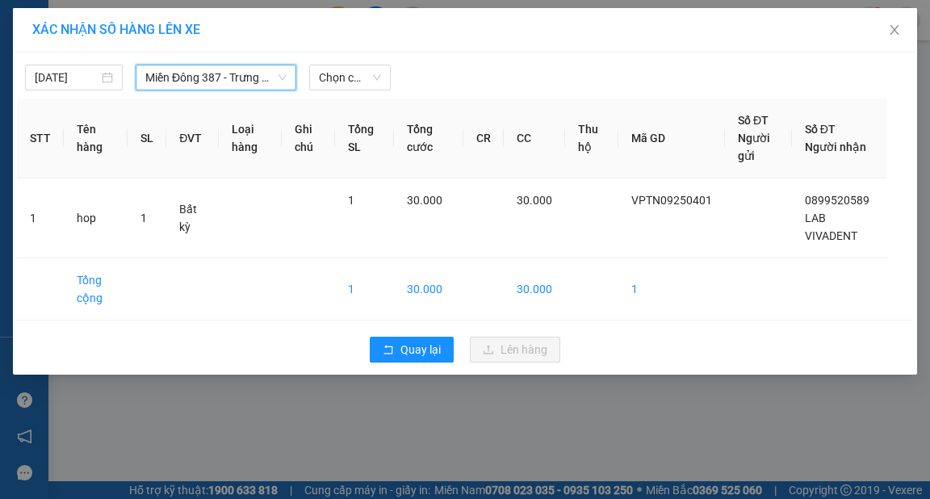
click at [235, 82] on span "Miền Đông 387 - Trưng Nhị" at bounding box center [215, 77] width 141 height 24
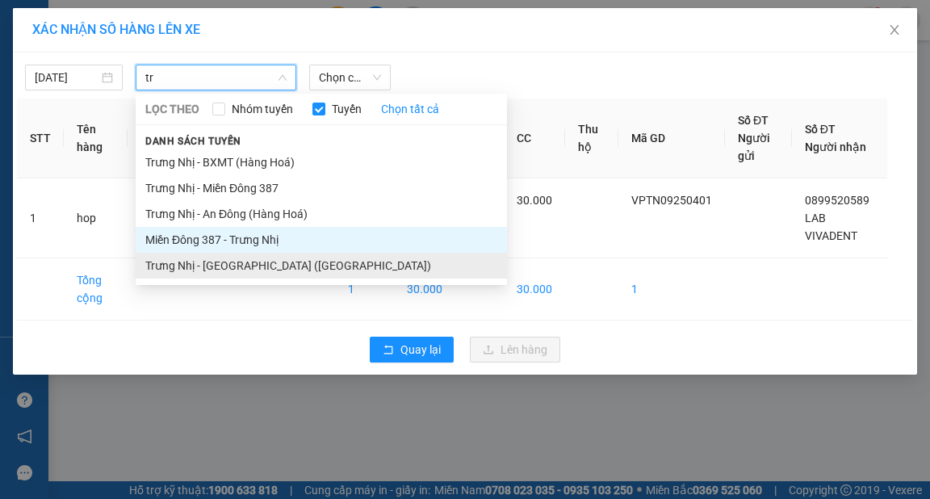
type input "tr"
click at [245, 265] on li "Trưng Nhị - [GEOGRAPHIC_DATA] ([GEOGRAPHIC_DATA])" at bounding box center [321, 266] width 371 height 26
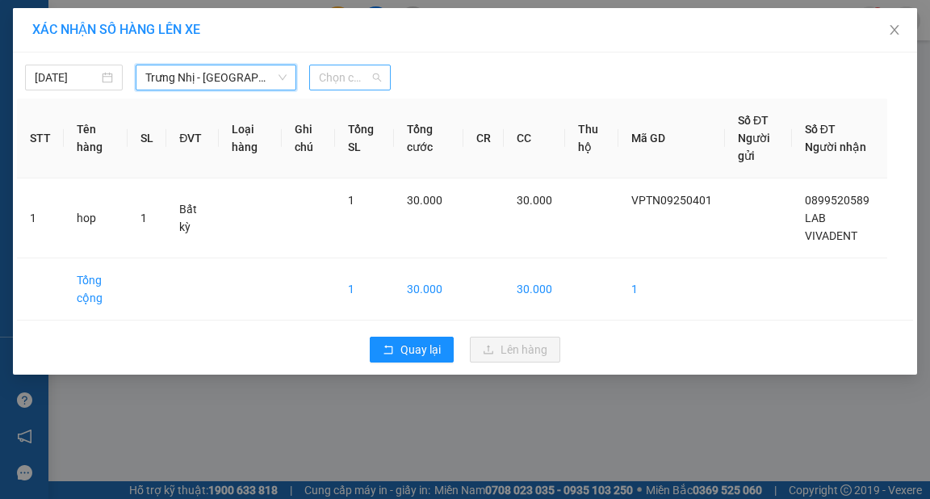
click at [334, 69] on span "Chọn chuyến" at bounding box center [350, 77] width 62 height 24
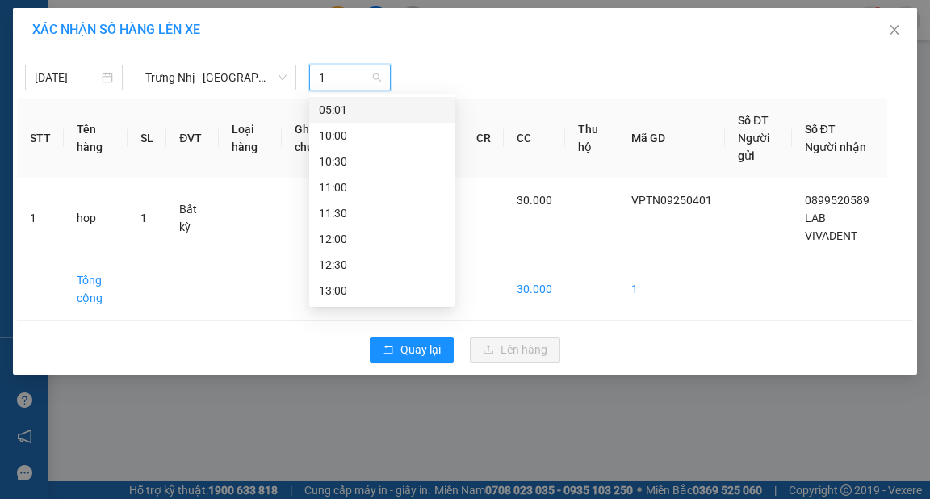
type input "16"
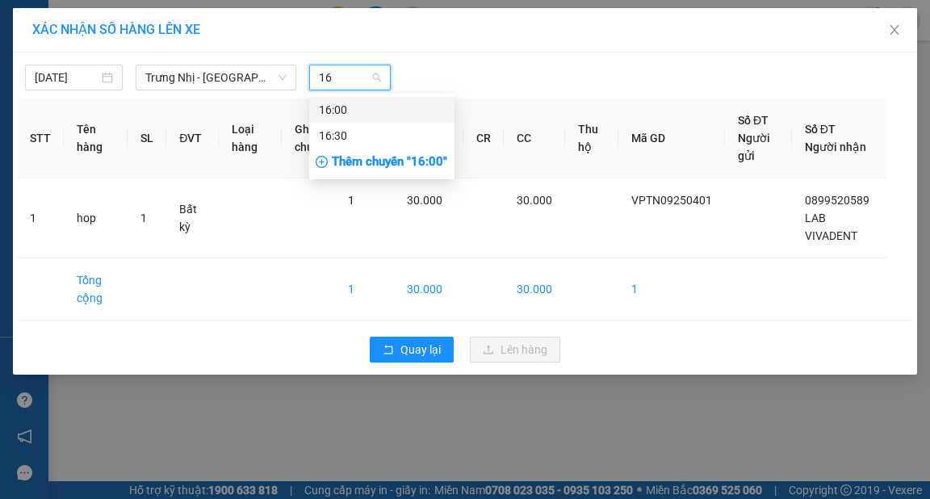
click at [342, 111] on div "16:00" at bounding box center [382, 110] width 126 height 18
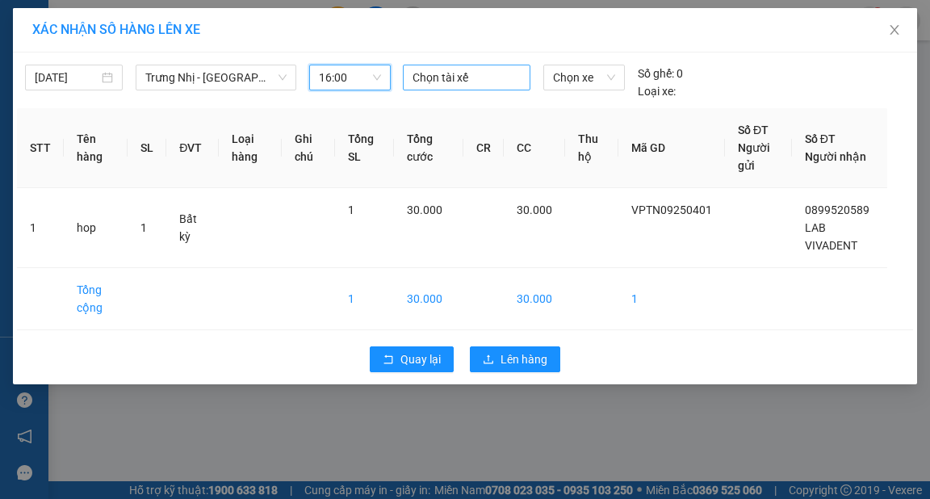
click at [429, 84] on div at bounding box center [467, 77] width 120 height 19
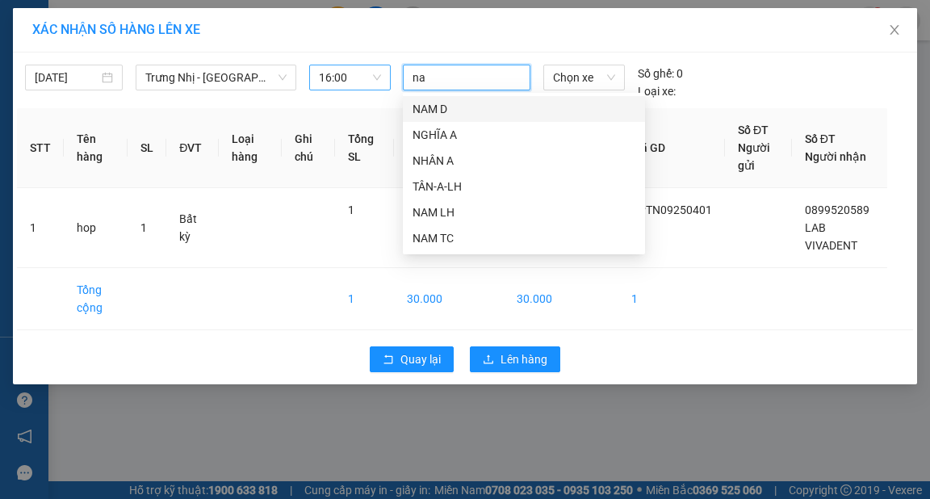
type input "nam"
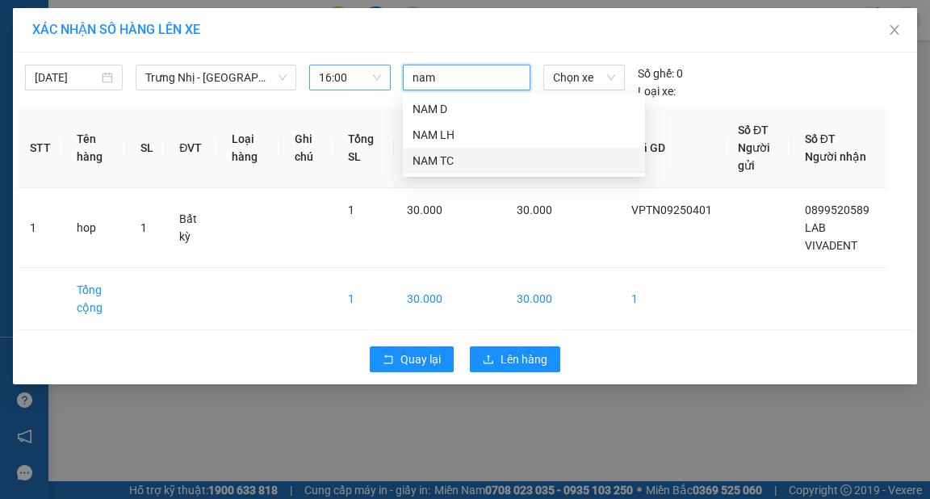
click at [452, 163] on div "NAM TC" at bounding box center [524, 161] width 223 height 18
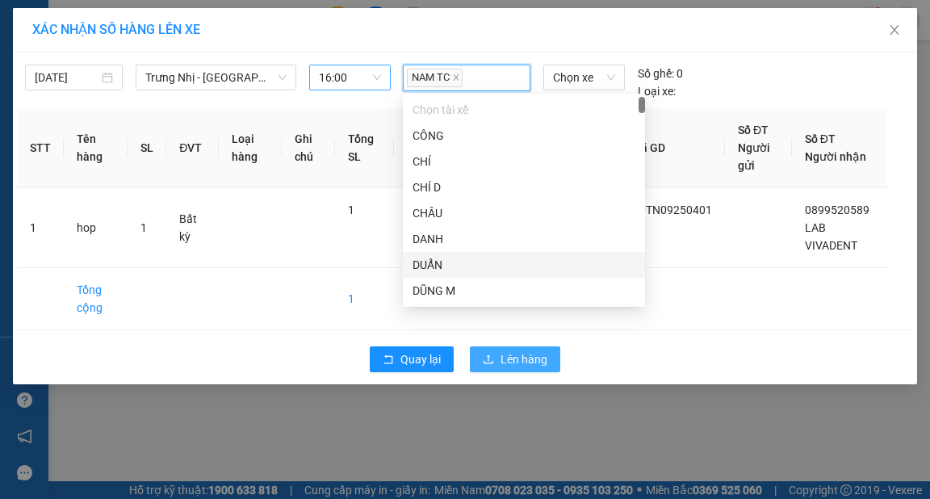
click at [539, 360] on span "Lên hàng" at bounding box center [524, 359] width 47 height 18
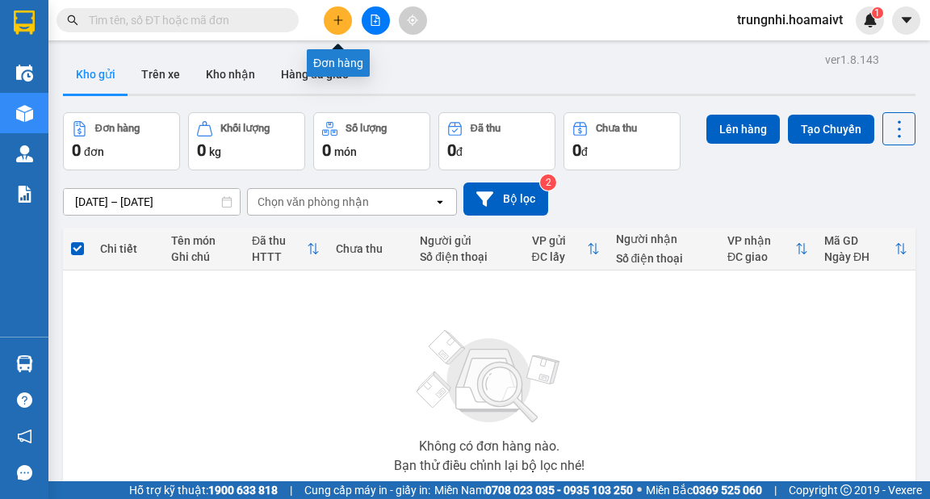
click at [340, 19] on icon "plus" at bounding box center [338, 20] width 11 height 11
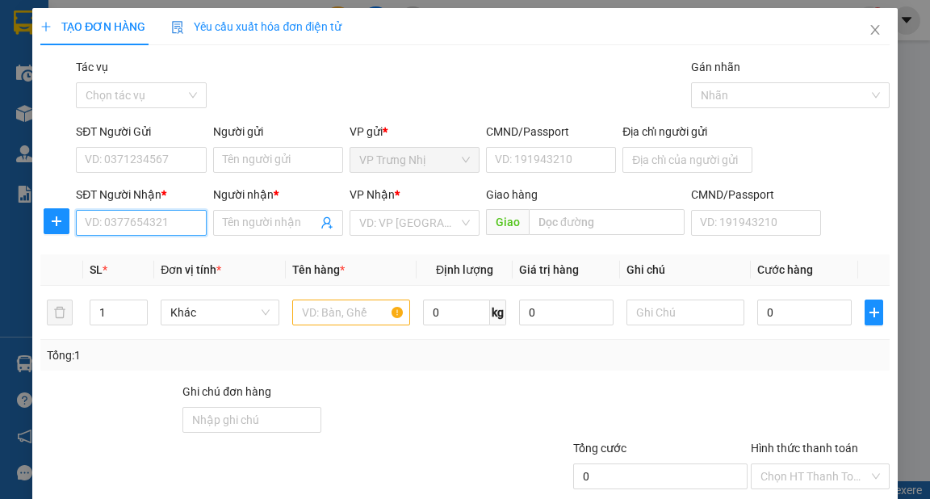
drag, startPoint x: 150, startPoint y: 224, endPoint x: 142, endPoint y: 214, distance: 13.2
click at [149, 224] on input "SĐT Người Nhận *" at bounding box center [141, 223] width 130 height 26
type input "0938936386"
click at [178, 261] on div "0938936386 - MINH" at bounding box center [139, 255] width 109 height 18
type input "MINH"
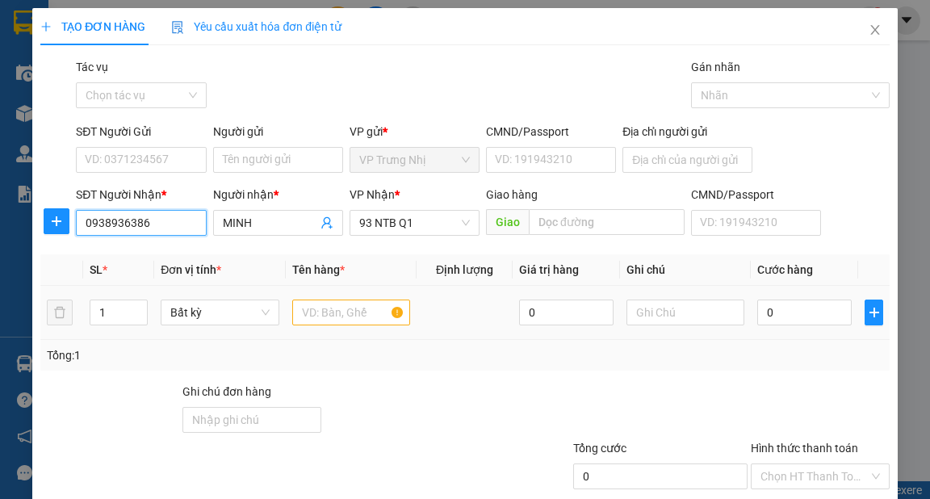
type input "0938936386"
drag, startPoint x: 311, startPoint y: 300, endPoint x: 319, endPoint y: 299, distance: 8.2
click at [313, 300] on input "text" at bounding box center [351, 313] width 119 height 26
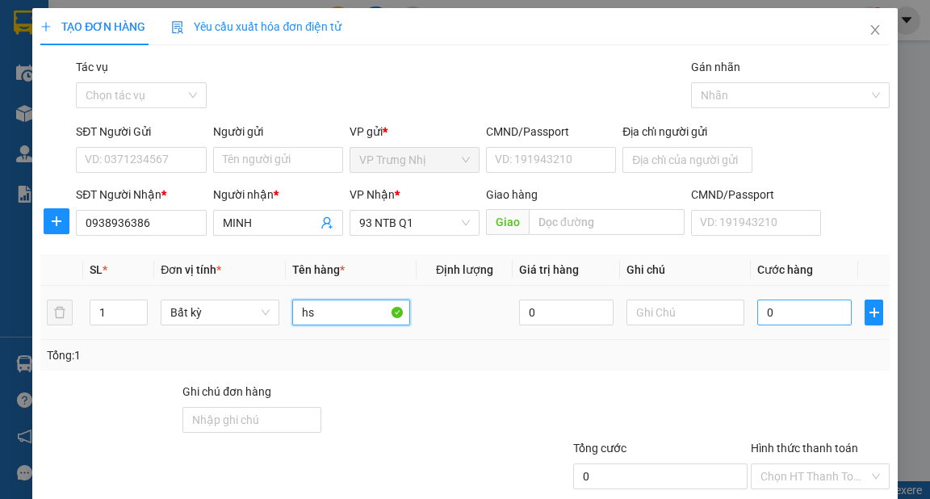
type input "hs"
click at [820, 313] on input "0" at bounding box center [804, 313] width 94 height 26
type input "3"
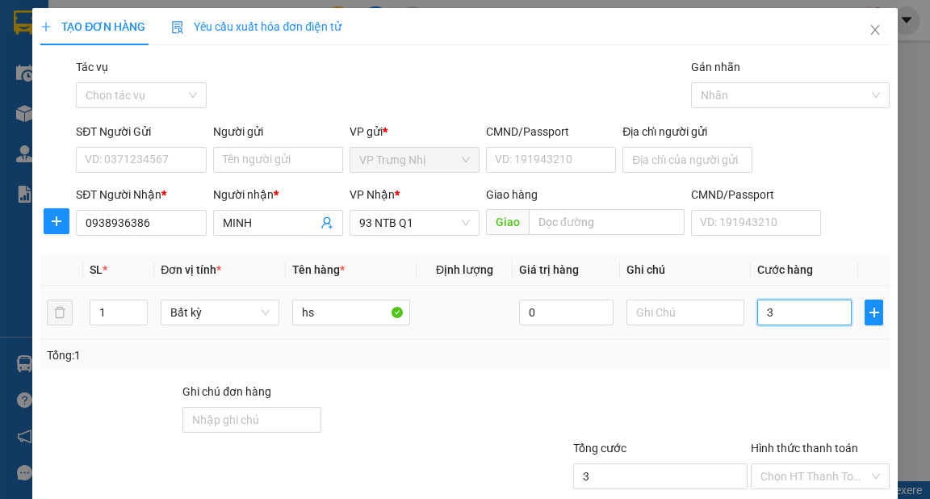
type input "30"
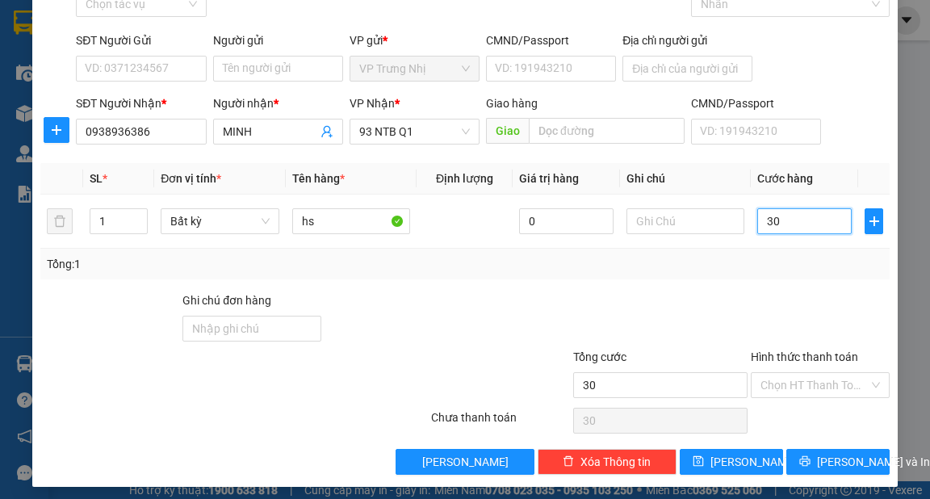
scroll to position [97, 0]
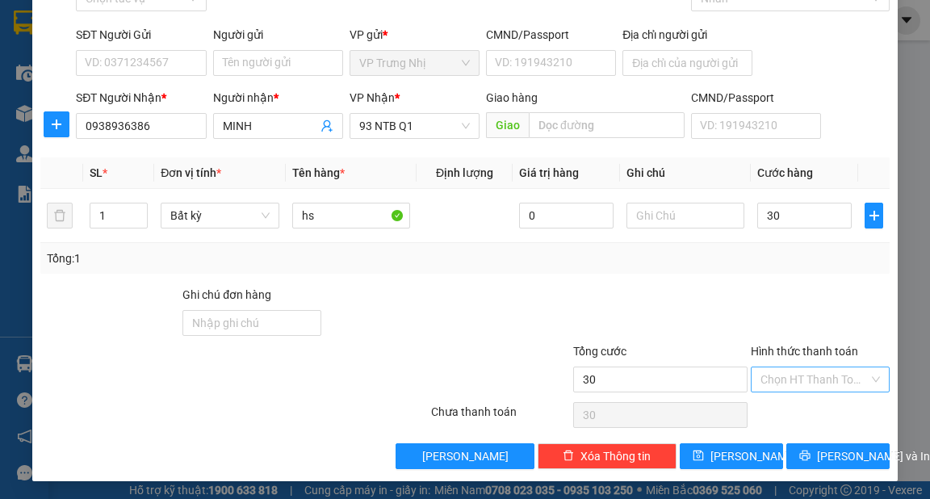
click at [811, 378] on input "Hình thức thanh toán" at bounding box center [815, 379] width 108 height 24
type input "30.000"
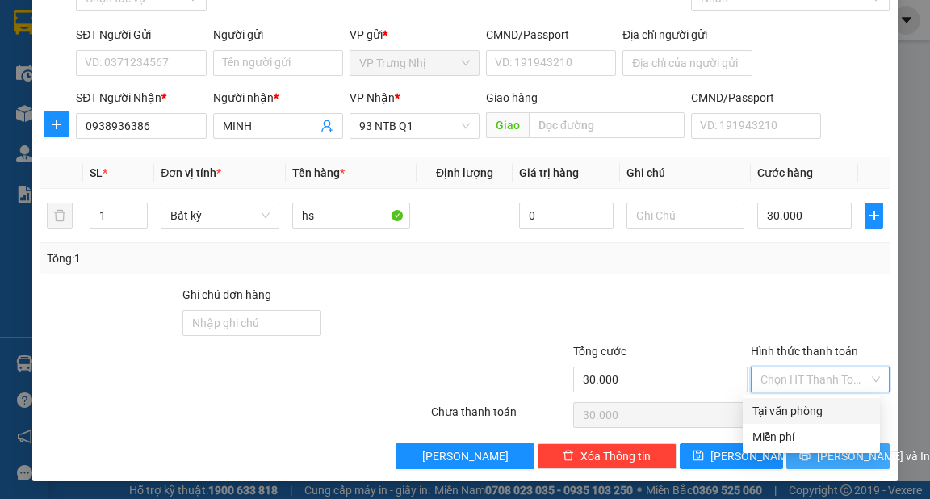
drag, startPoint x: 812, startPoint y: 413, endPoint x: 841, endPoint y: 447, distance: 44.7
click at [814, 413] on div "Tại văn phòng" at bounding box center [812, 411] width 118 height 18
type input "0"
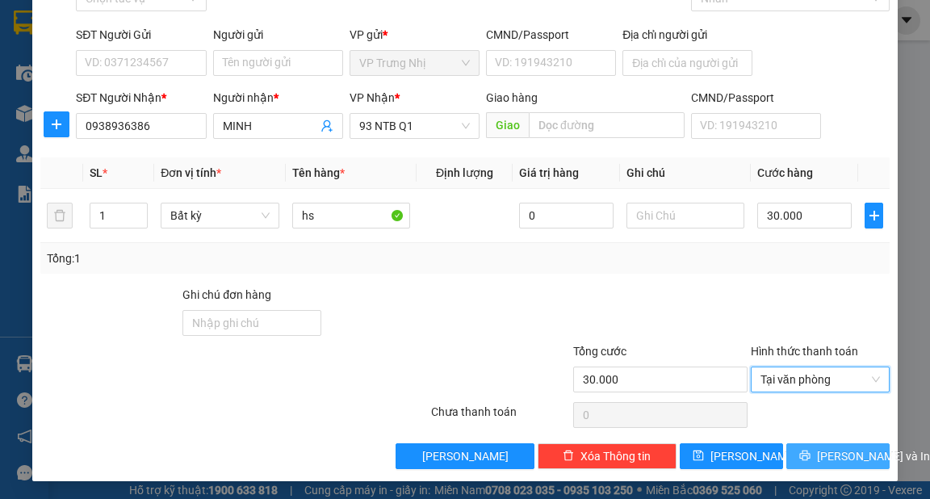
click at [842, 458] on span "[PERSON_NAME] và In" at bounding box center [873, 456] width 113 height 18
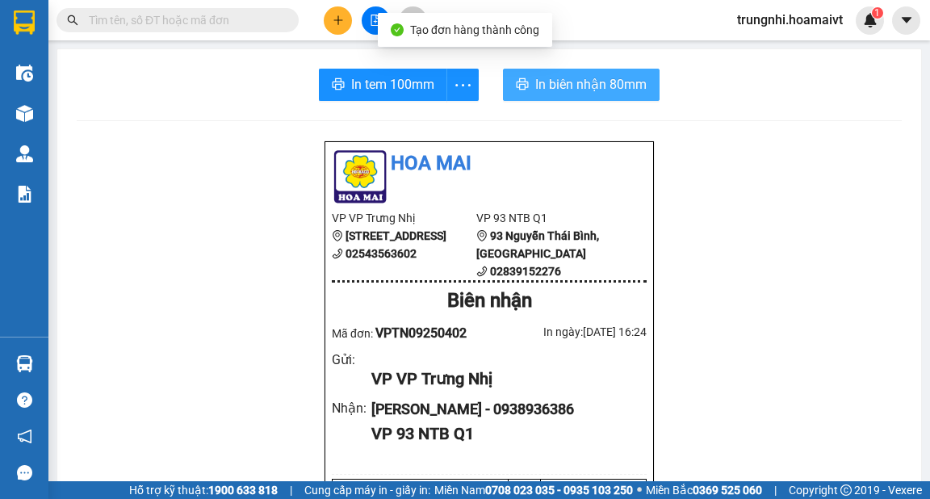
click at [585, 78] on span "In biên nhận 80mm" at bounding box center [590, 84] width 111 height 20
click at [601, 81] on span "In biên nhận 80mm" at bounding box center [590, 84] width 111 height 20
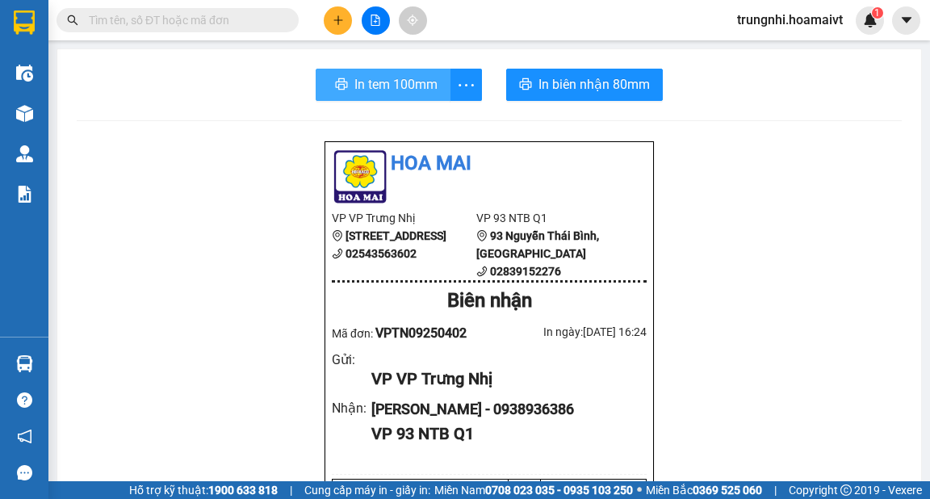
click at [404, 82] on span "In tem 100mm" at bounding box center [396, 84] width 83 height 20
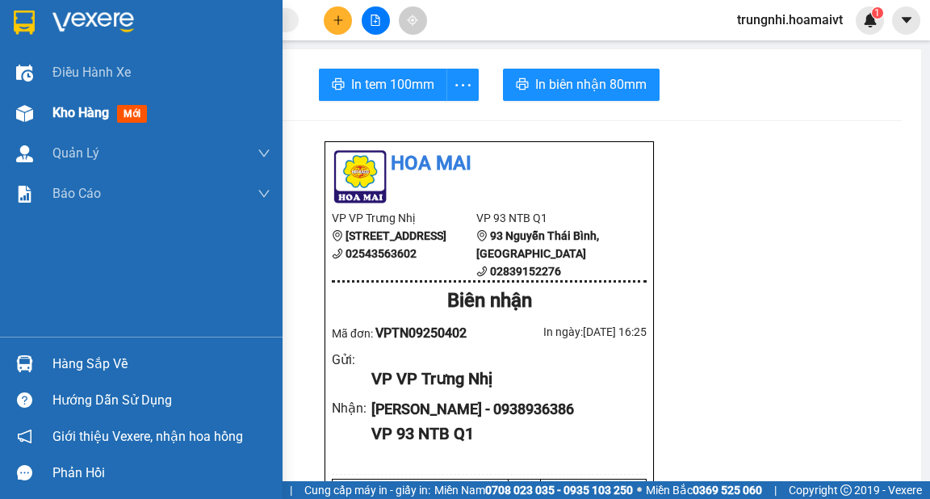
click at [86, 116] on span "Kho hàng" at bounding box center [80, 112] width 57 height 15
